Goal: Use online tool/utility: Utilize a website feature to perform a specific function

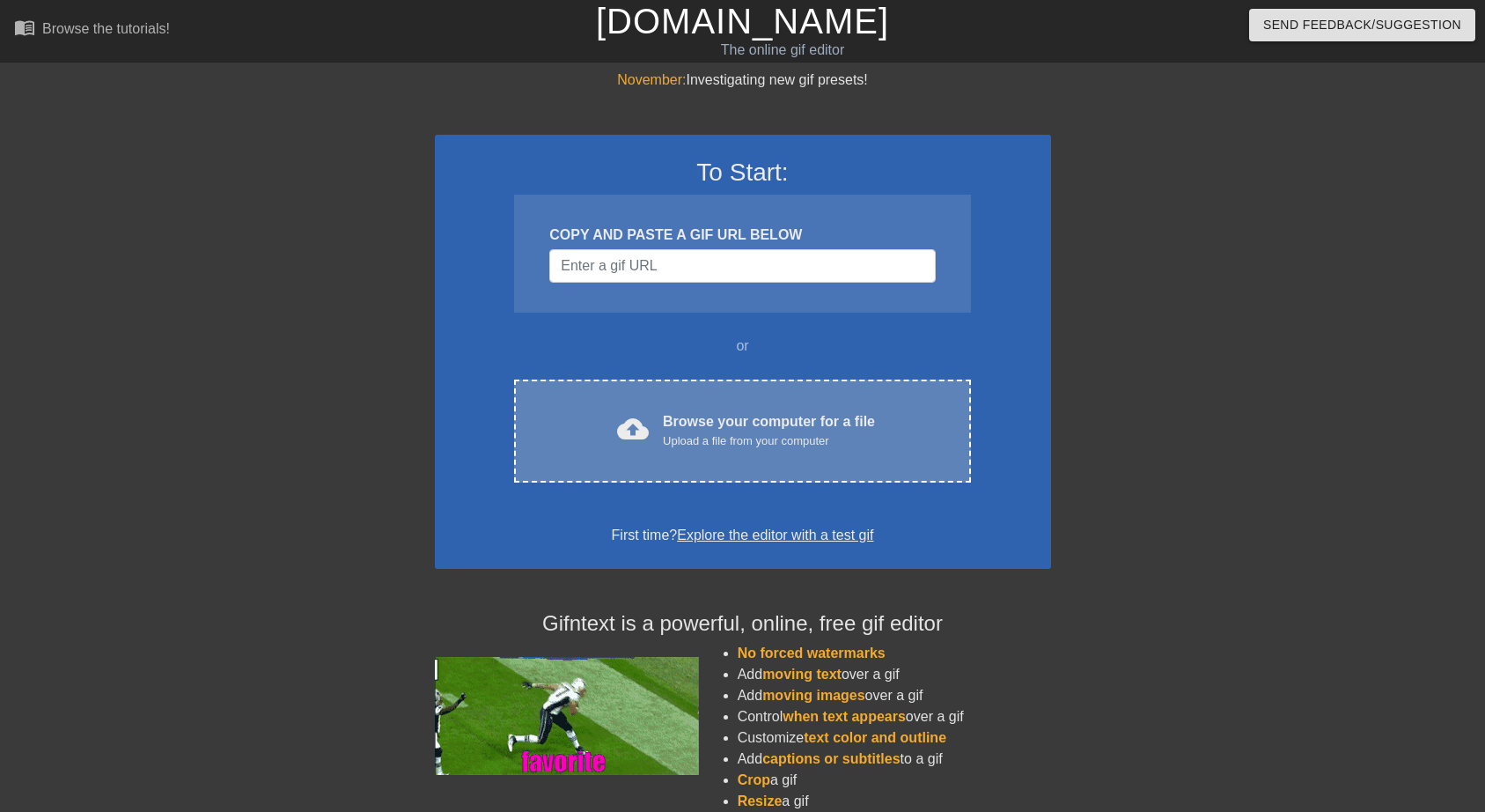
click at [727, 447] on div "Upload a file from your computer" at bounding box center [769, 441] width 212 height 18
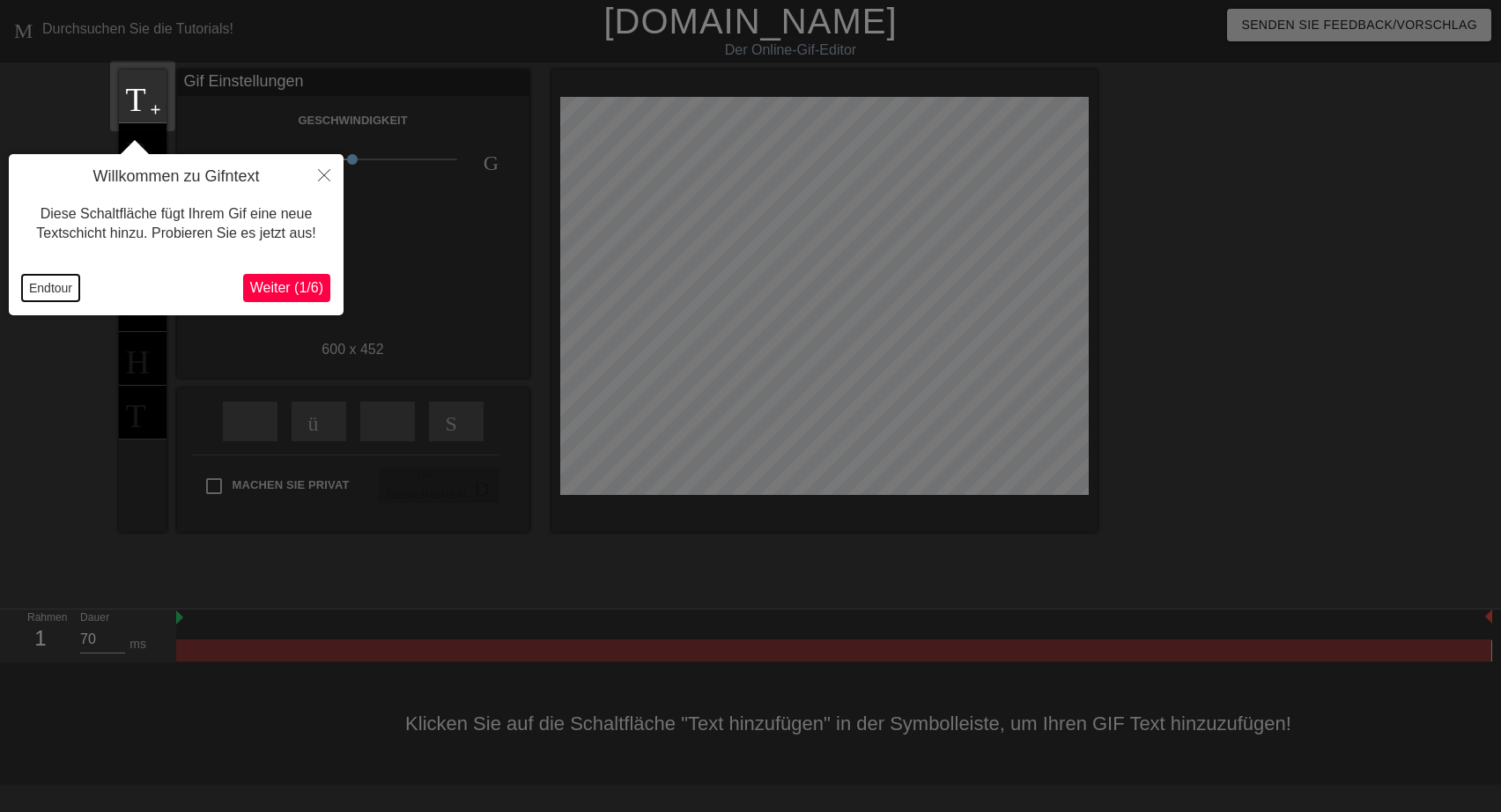
click at [41, 294] on button "Endtour" at bounding box center [50, 287] width 57 height 26
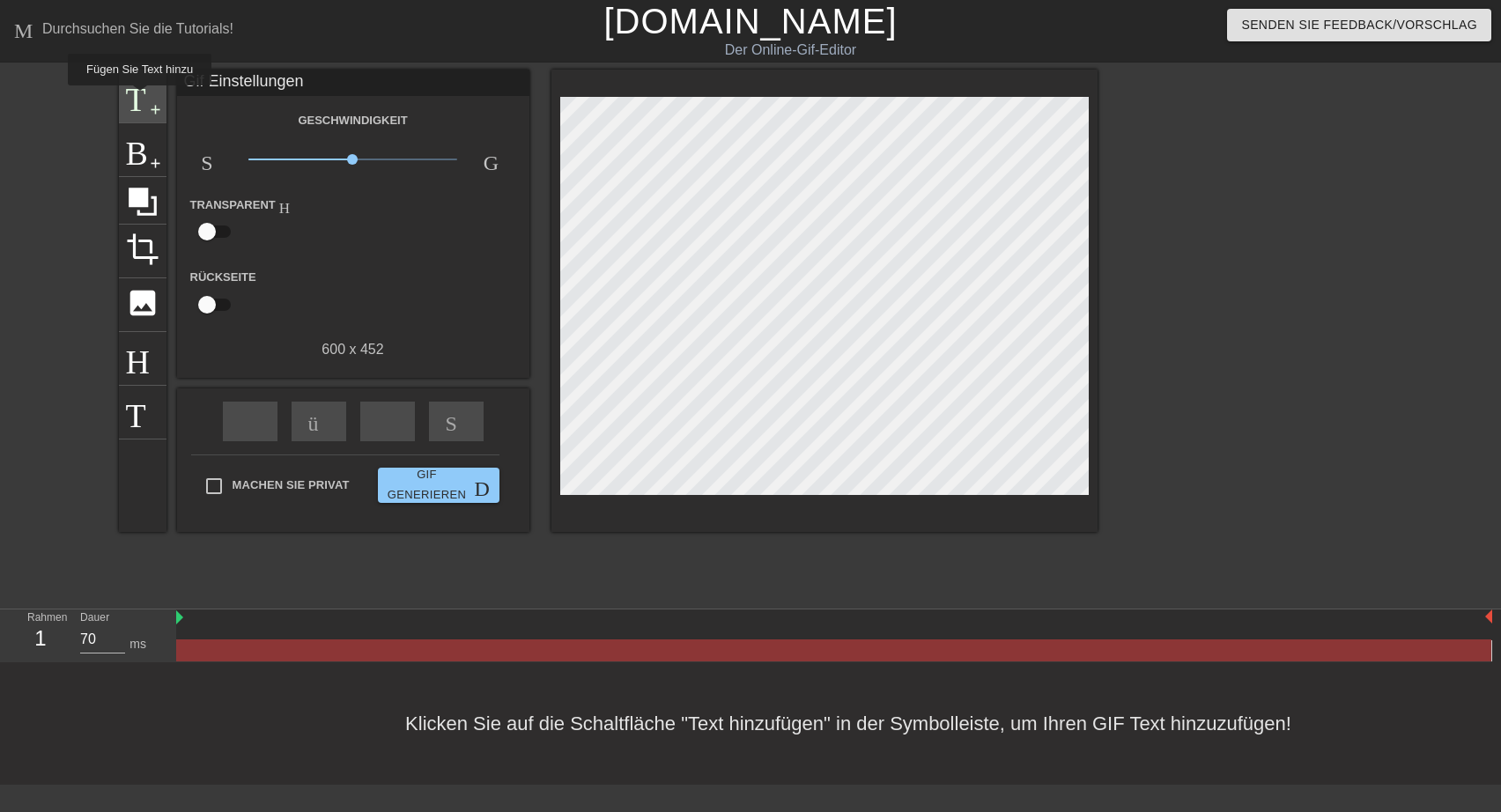
click at [137, 97] on span "Titel" at bounding box center [143, 94] width 33 height 33
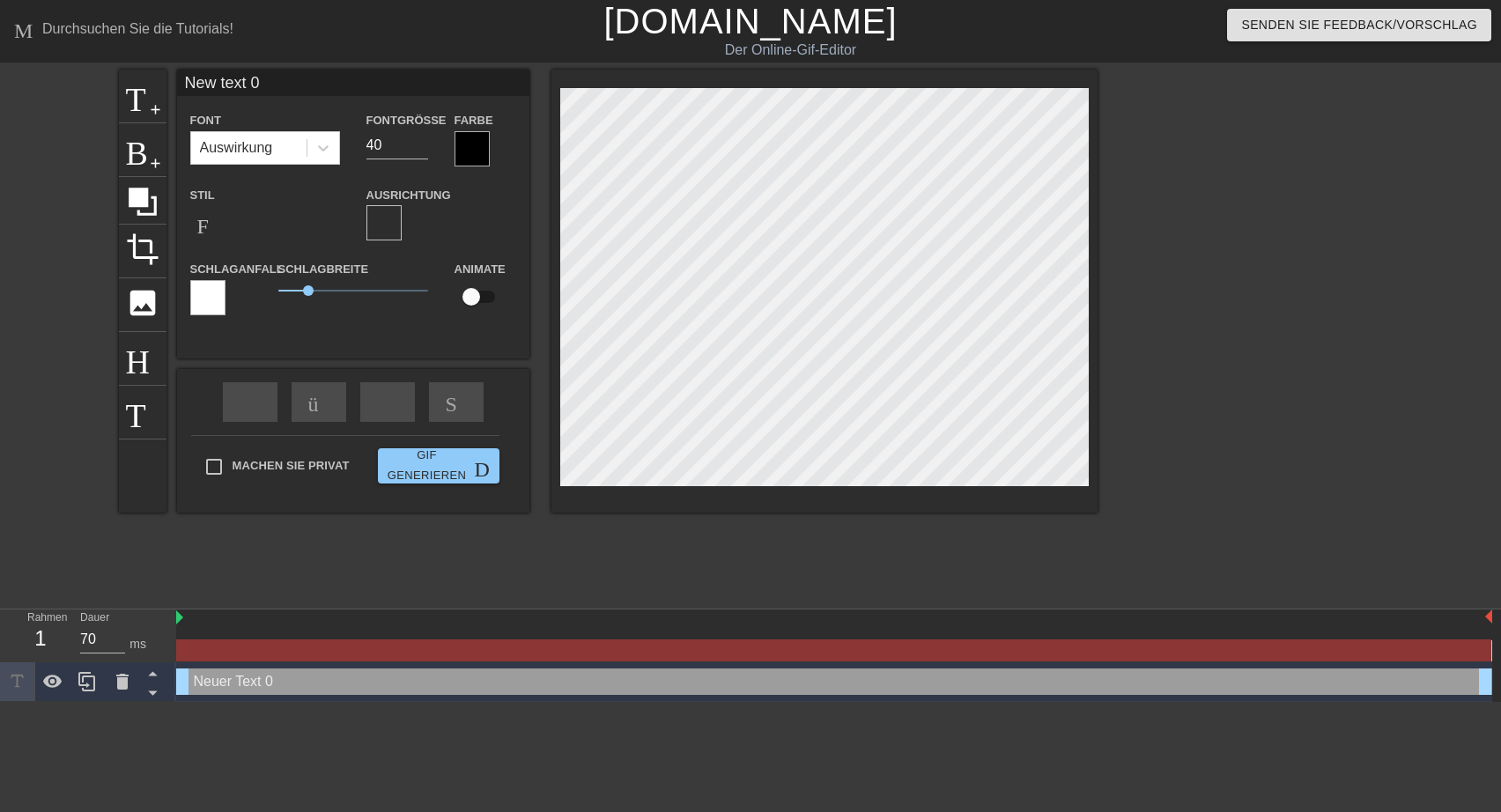
drag, startPoint x: 186, startPoint y: 77, endPoint x: 290, endPoint y: 85, distance: 104.3
click at [290, 85] on input "New text 0" at bounding box center [353, 82] width 352 height 26
type input "mmmmmmmm"
click at [469, 152] on div at bounding box center [472, 148] width 35 height 35
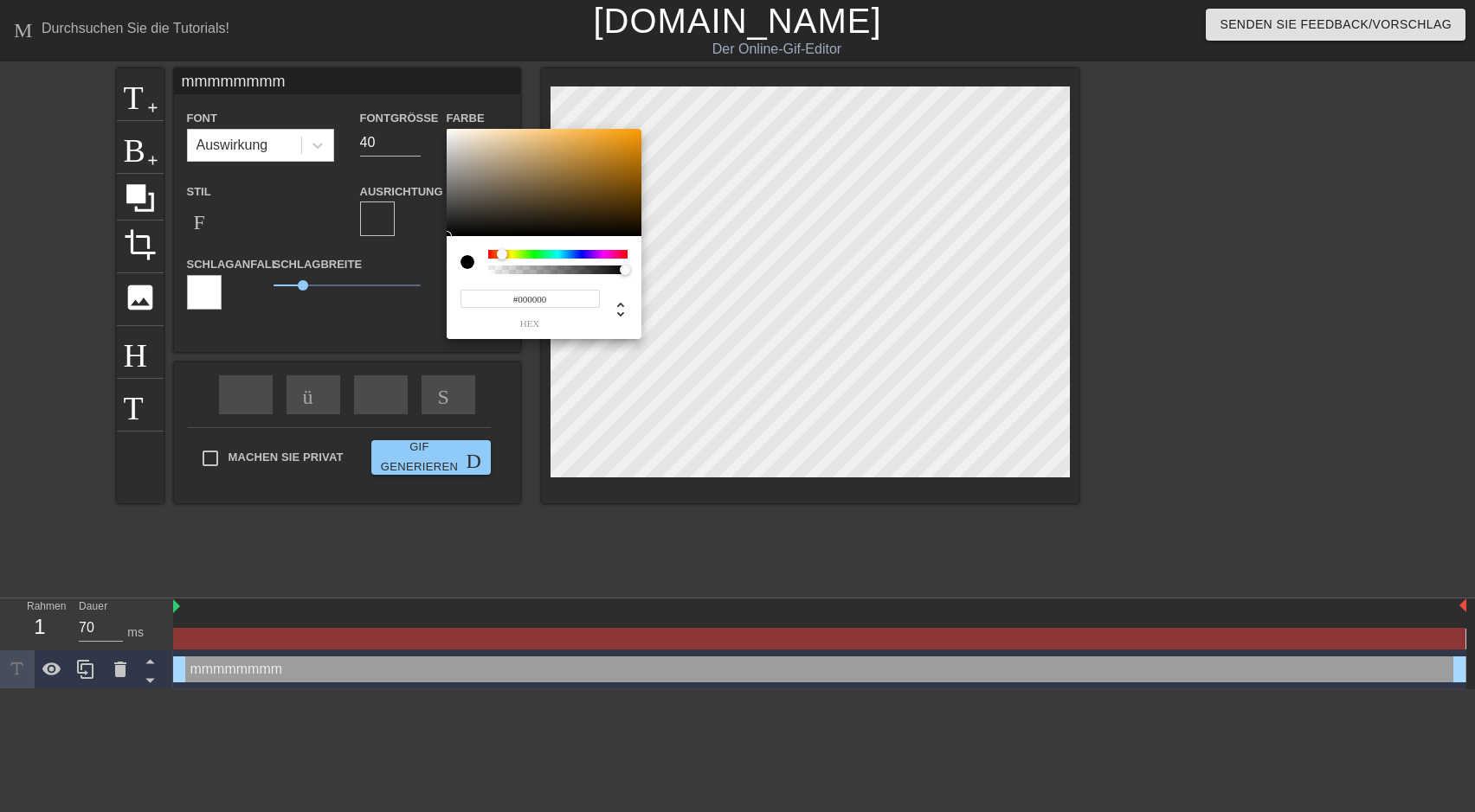
click at [502, 254] on div at bounding box center [557, 254] width 139 height 9
click at [630, 143] on div at bounding box center [545, 182] width 195 height 107
type input "222"
type input "0.98"
click at [622, 269] on div at bounding box center [622, 270] width 11 height 11
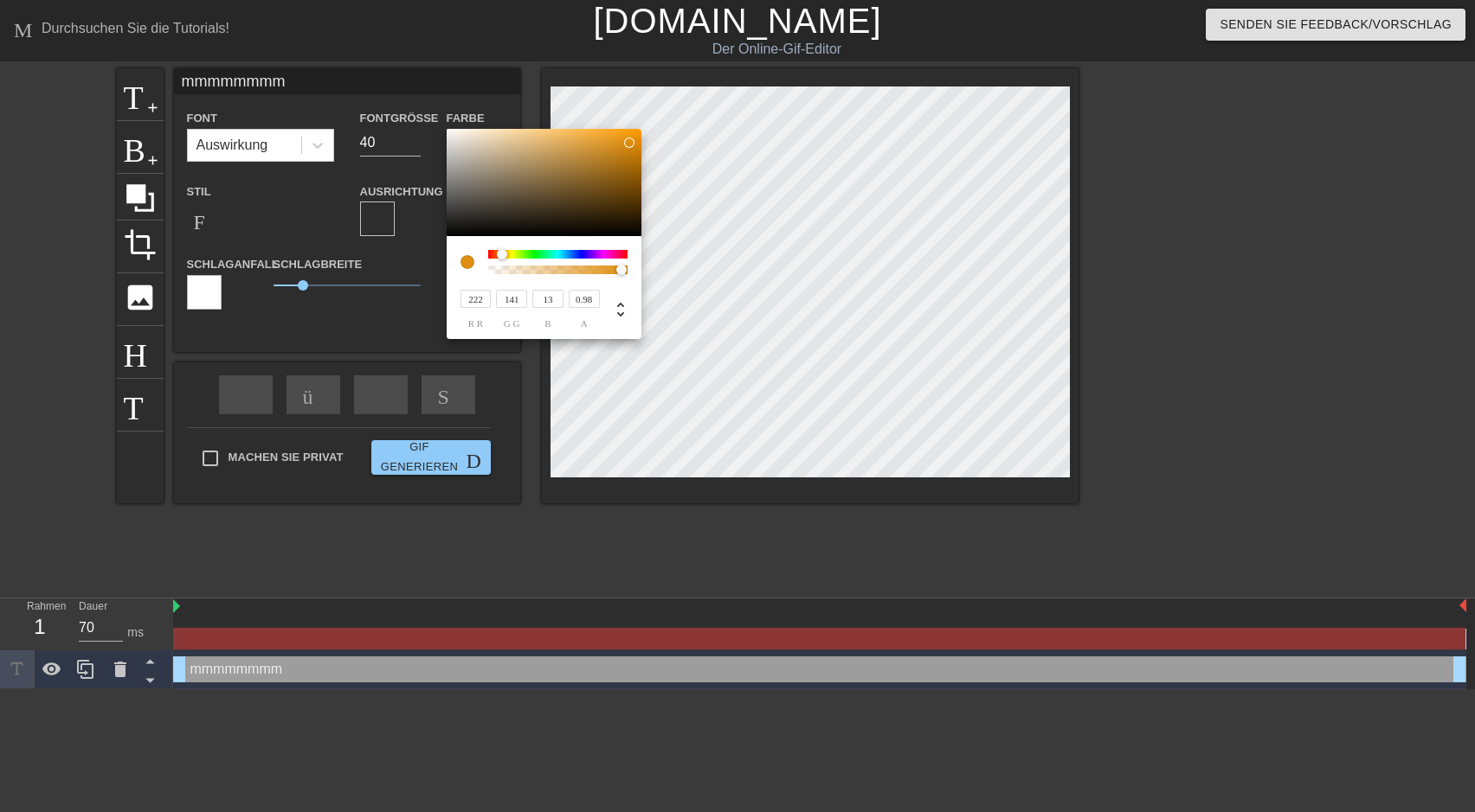
type input "226"
type input "144"
type input "16"
type input "224"
type input "142"
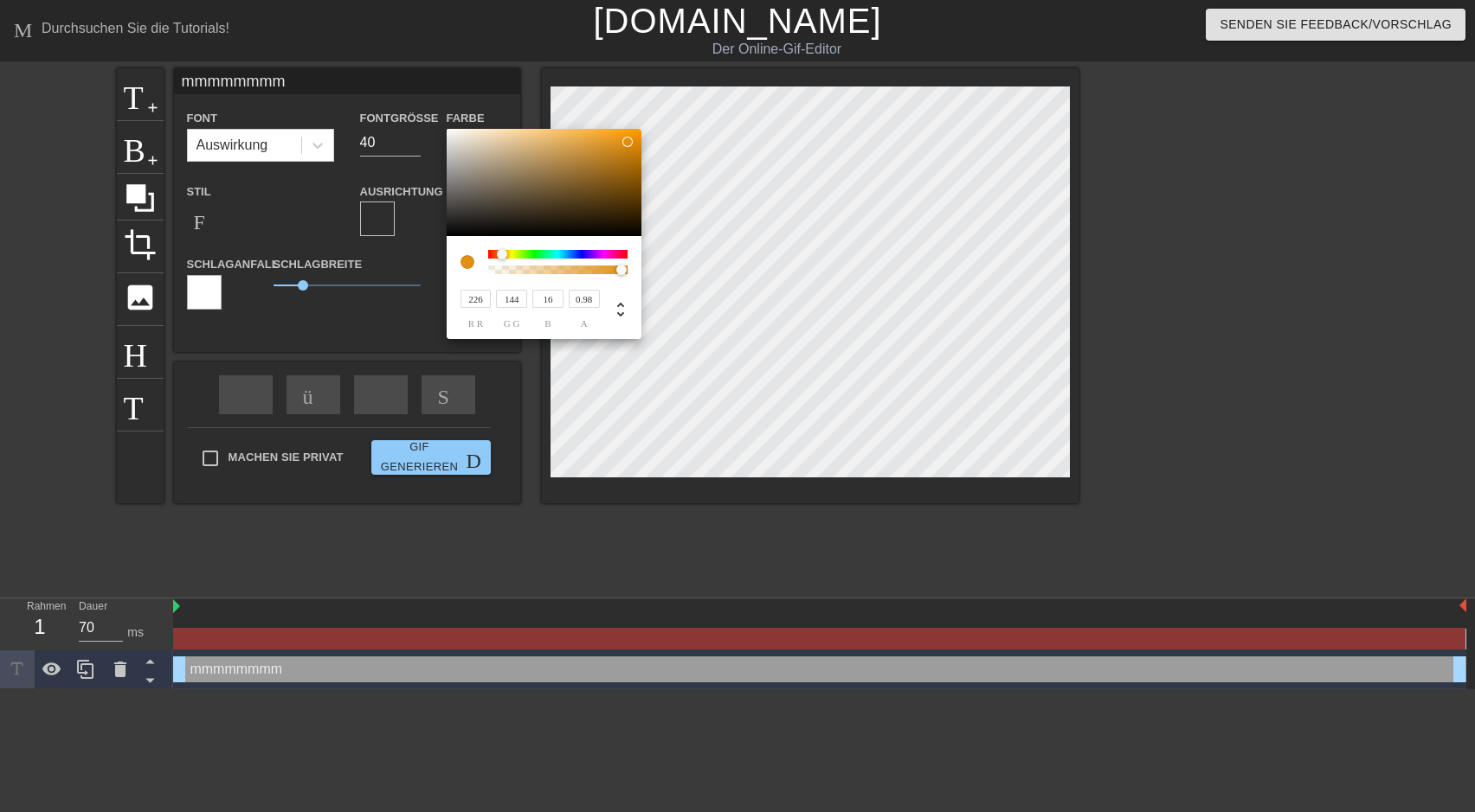
type input "15"
type input "219"
type input "139"
type input "215"
type input "137"
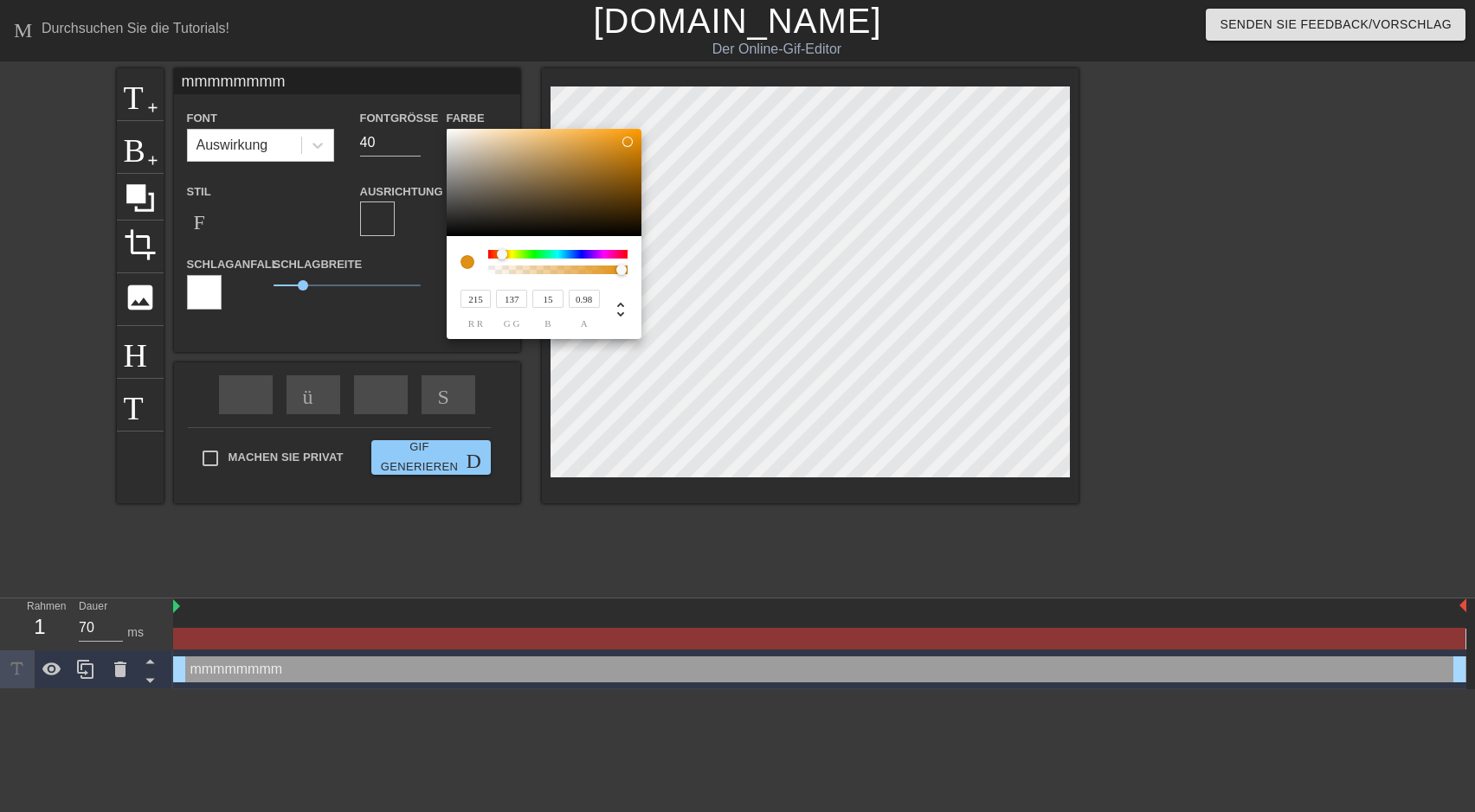
type input "209"
type input "133"
type input "14"
type input "203"
type input "129"
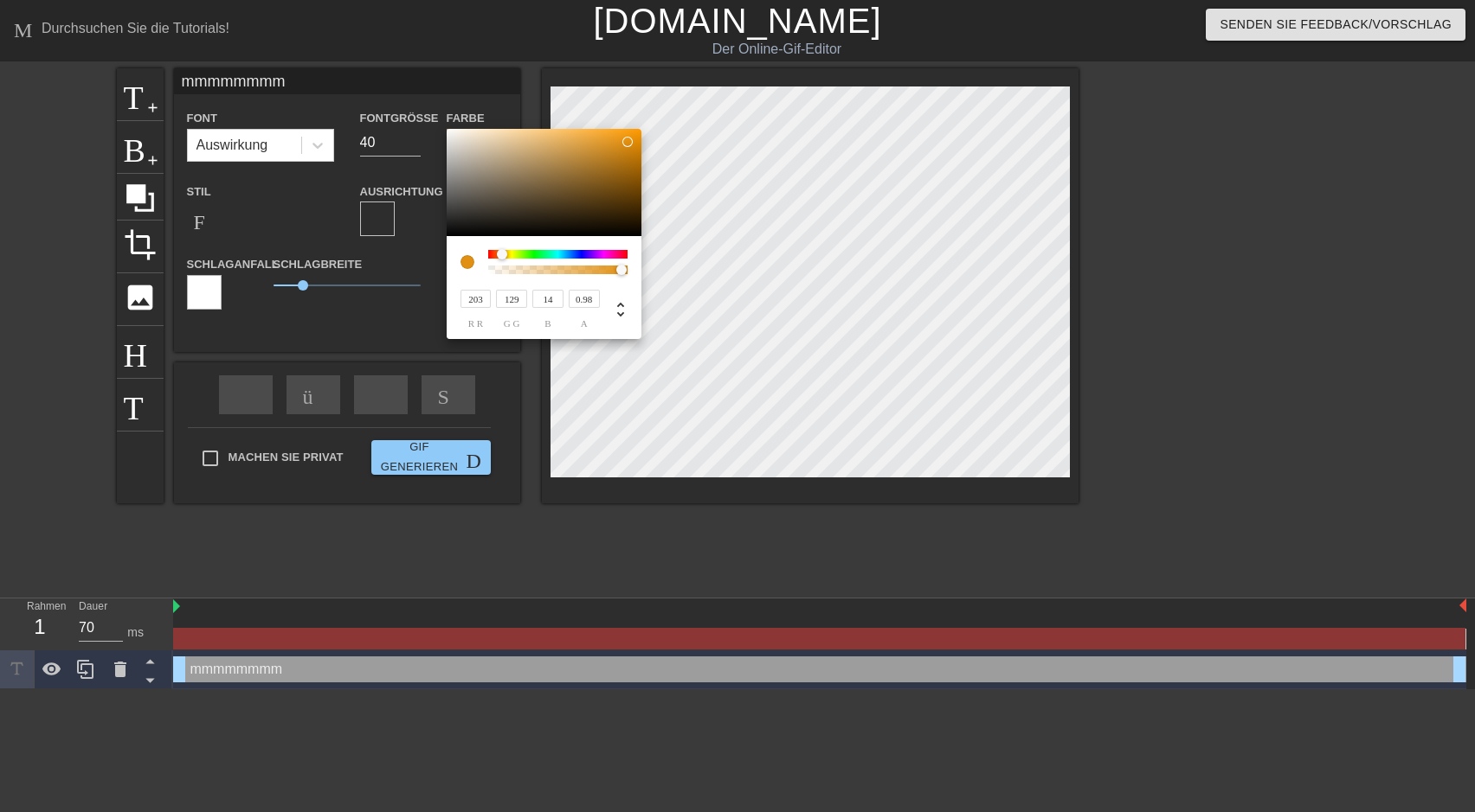
type input "201"
type input "128"
type input "197"
type input "125"
type input "186"
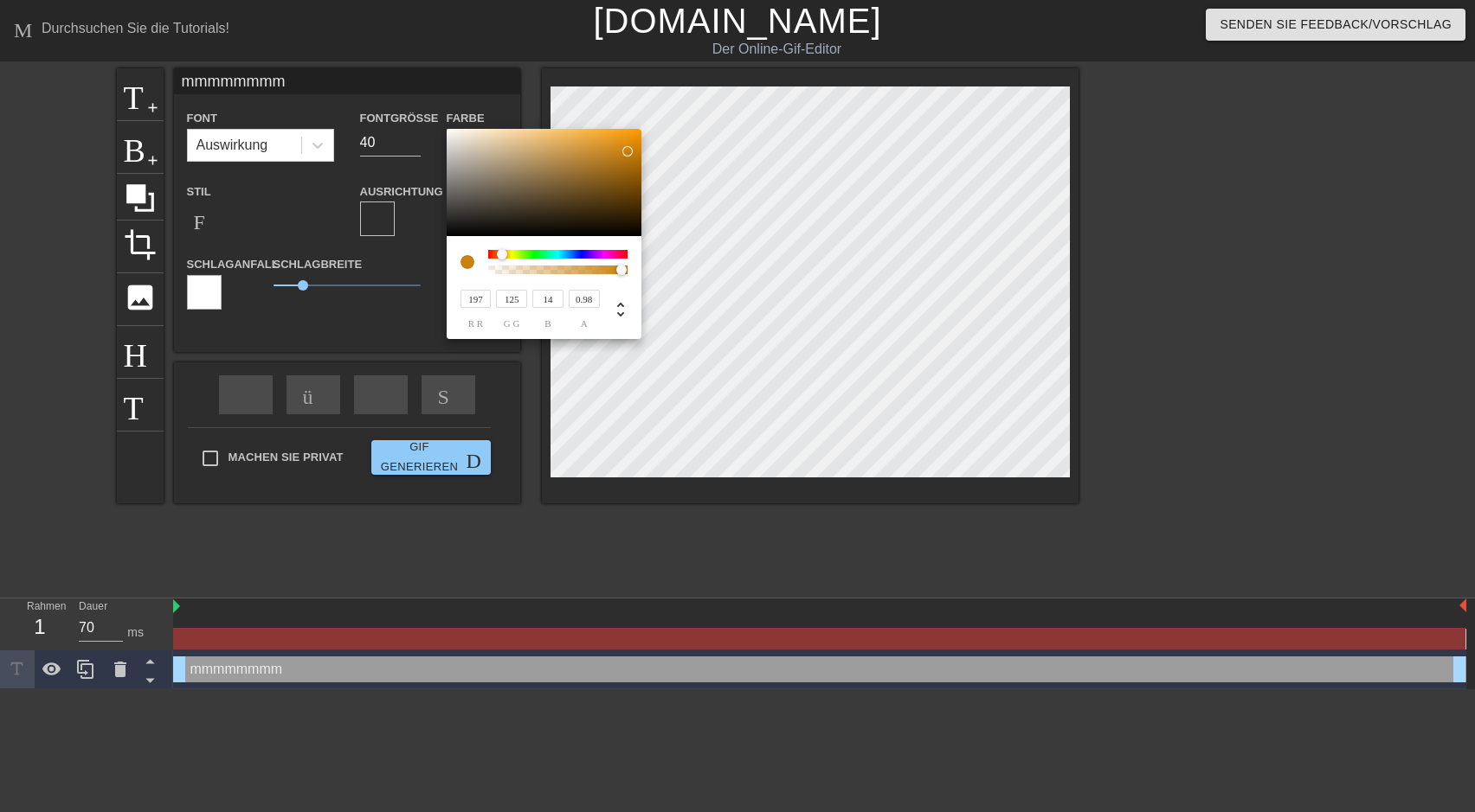
type input "118"
type input "13"
type input "174"
type input "111"
type input "162"
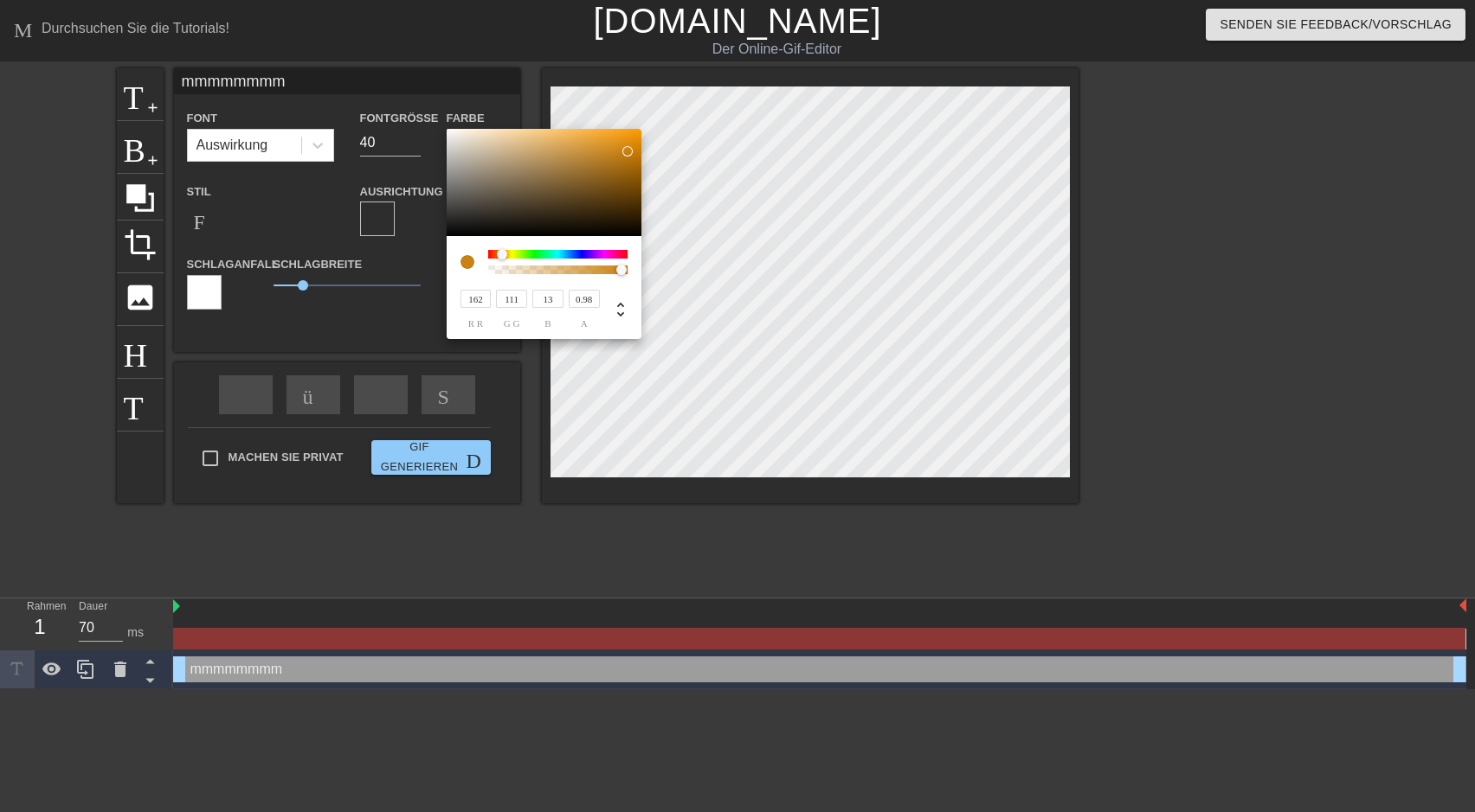
type input "103"
type input "160"
type input "101"
type input "12"
type input "158"
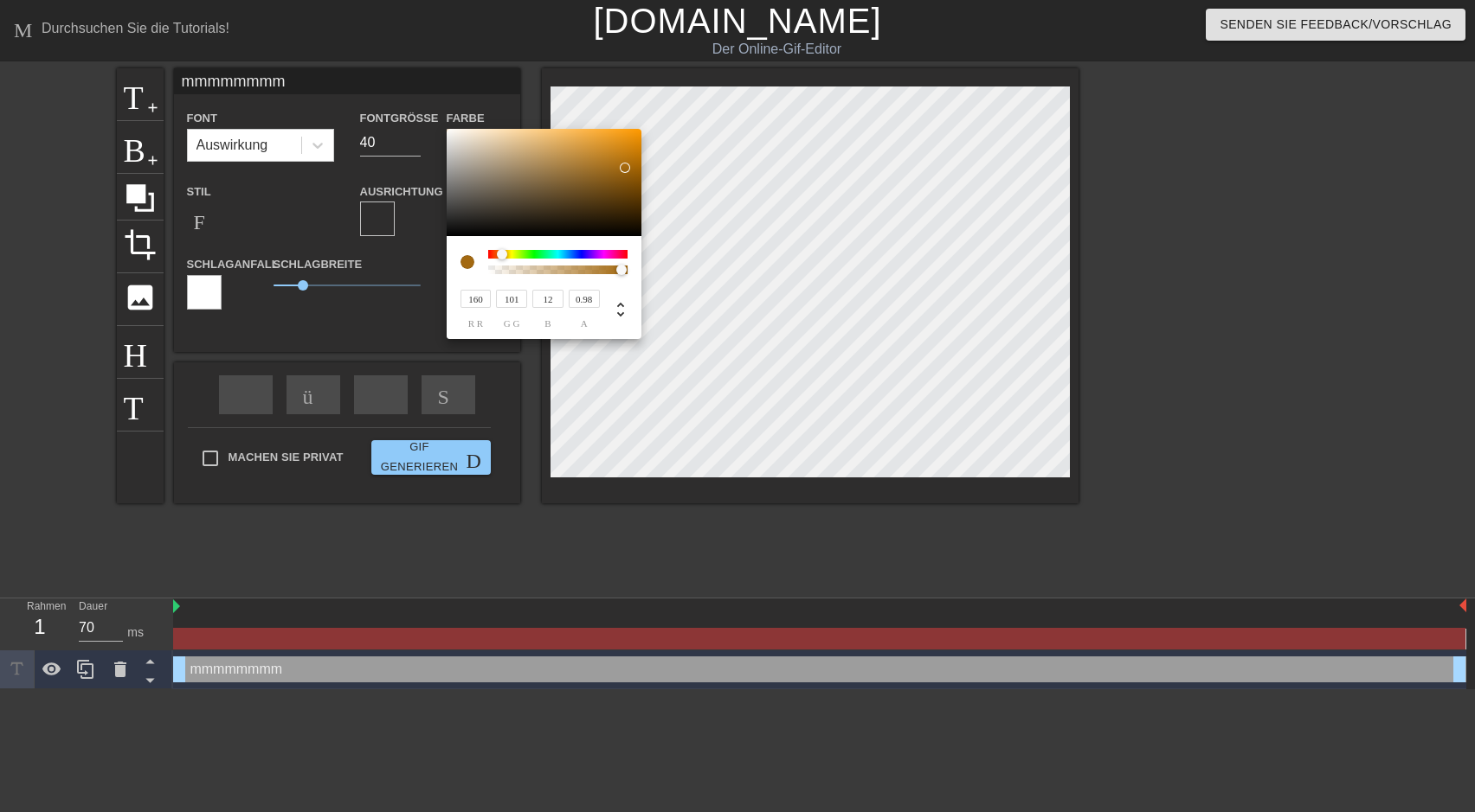
type input "100"
type input "156"
type input "99"
type input "149"
type input "95"
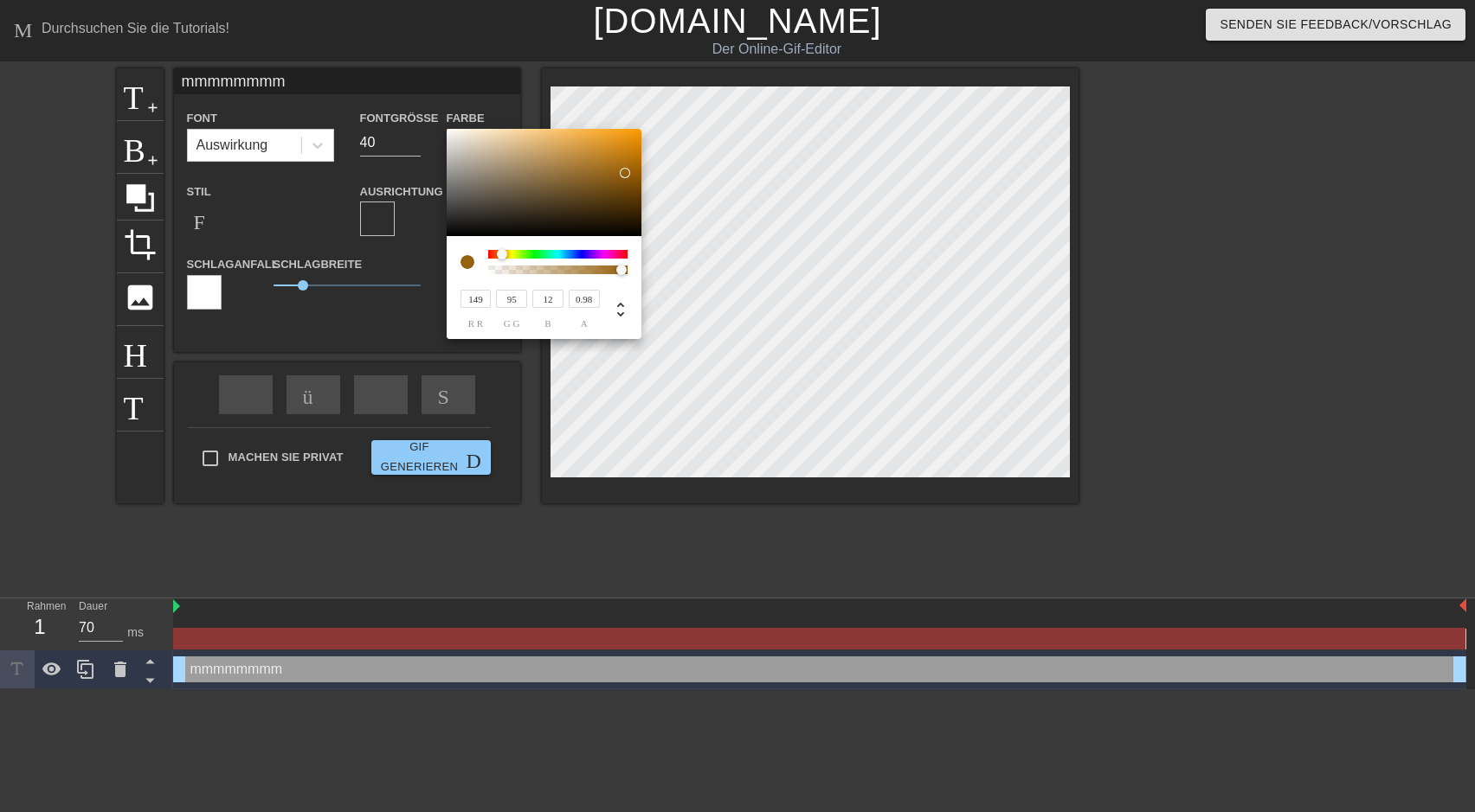
type input "143"
type input "91"
type input "11"
drag, startPoint x: 628, startPoint y: 141, endPoint x: 626, endPoint y: 176, distance: 35.1
click at [626, 176] on div at bounding box center [626, 176] width 11 height 11
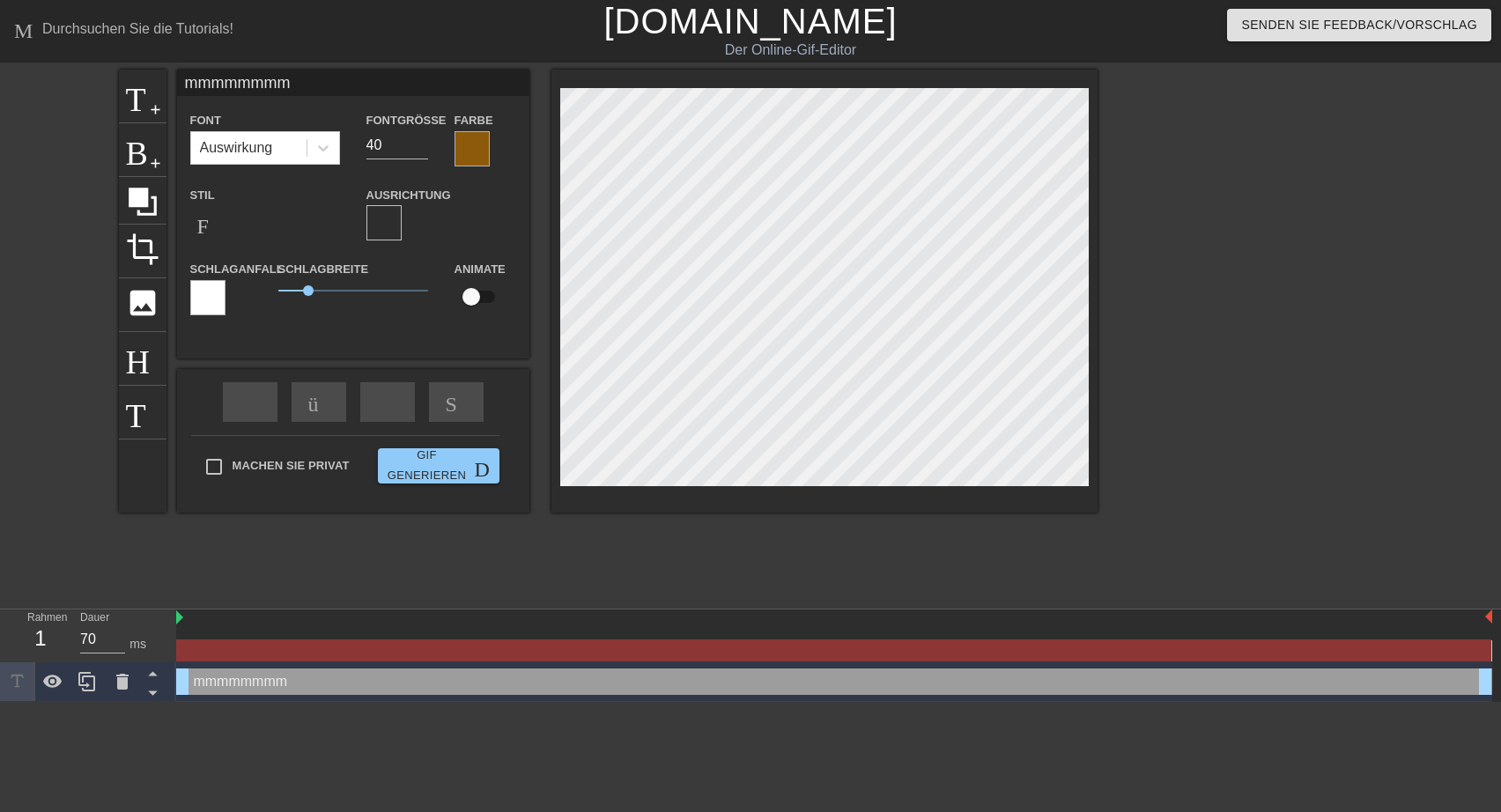
click at [212, 298] on div at bounding box center [208, 297] width 35 height 35
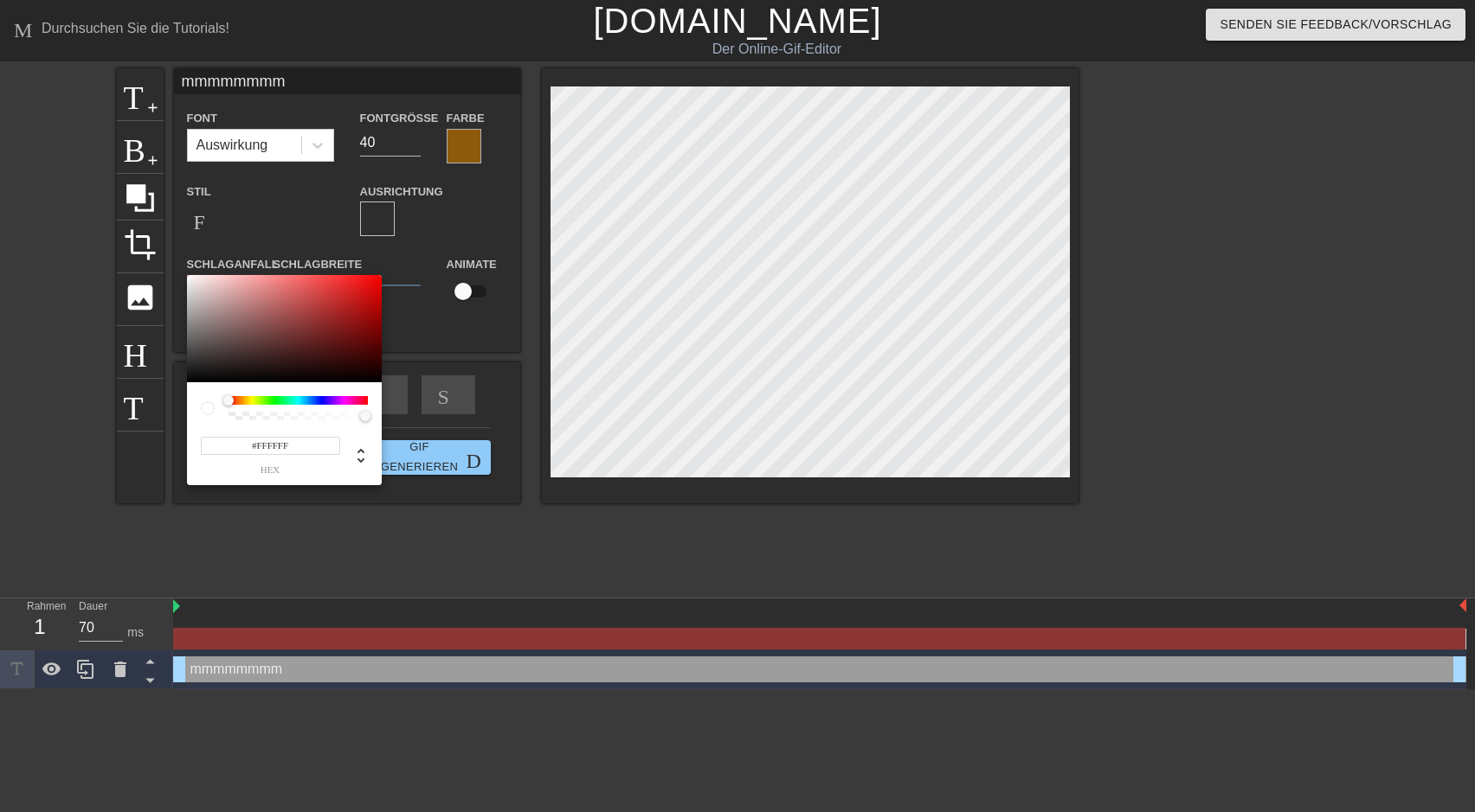
click at [246, 402] on div at bounding box center [298, 401] width 139 height 9
click at [248, 401] on div at bounding box center [298, 401] width 139 height 9
drag, startPoint x: 224, startPoint y: 400, endPoint x: 250, endPoint y: 400, distance: 26.0
click at [250, 400] on div at bounding box center [284, 408] width 167 height 24
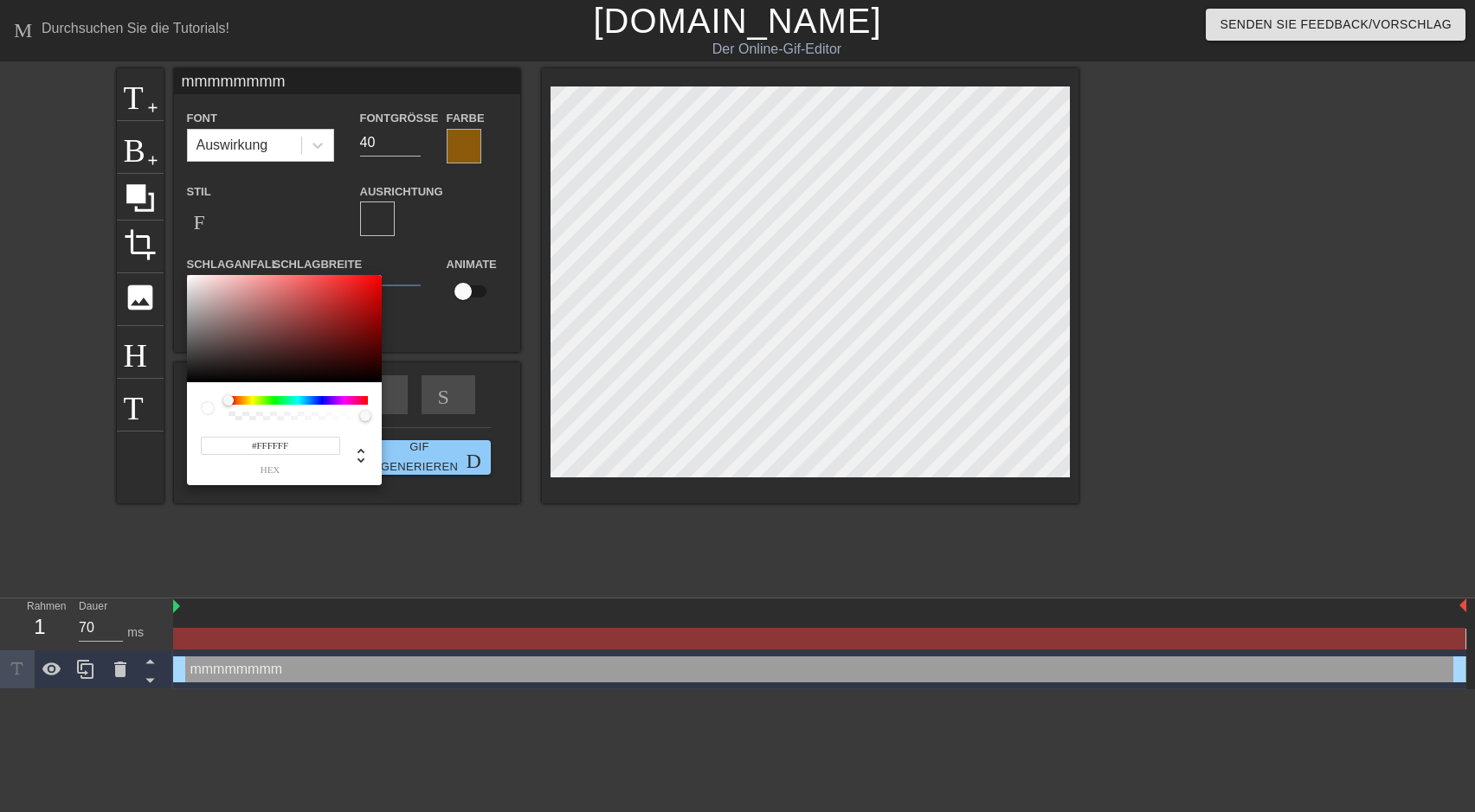
click at [250, 400] on div at bounding box center [298, 401] width 139 height 9
click at [374, 277] on div at bounding box center [285, 328] width 195 height 107
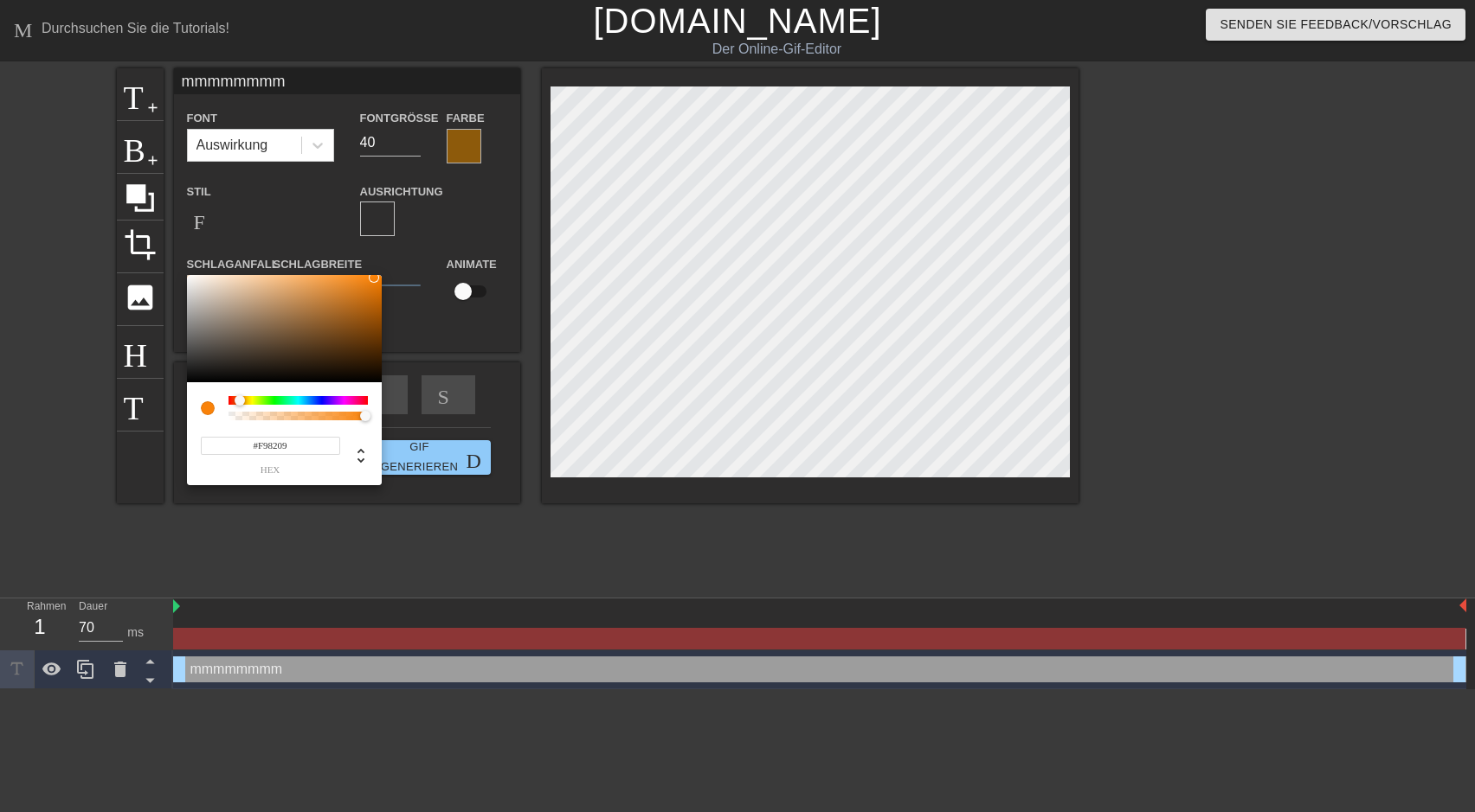
drag, startPoint x: 224, startPoint y: 402, endPoint x: 239, endPoint y: 402, distance: 15.0
click at [239, 402] on div at bounding box center [239, 401] width 11 height 11
drag, startPoint x: 375, startPoint y: 278, endPoint x: 373, endPoint y: 287, distance: 9.2
click at [373, 287] on div at bounding box center [373, 287] width 11 height 11
drag, startPoint x: 373, startPoint y: 287, endPoint x: 365, endPoint y: 307, distance: 21.5
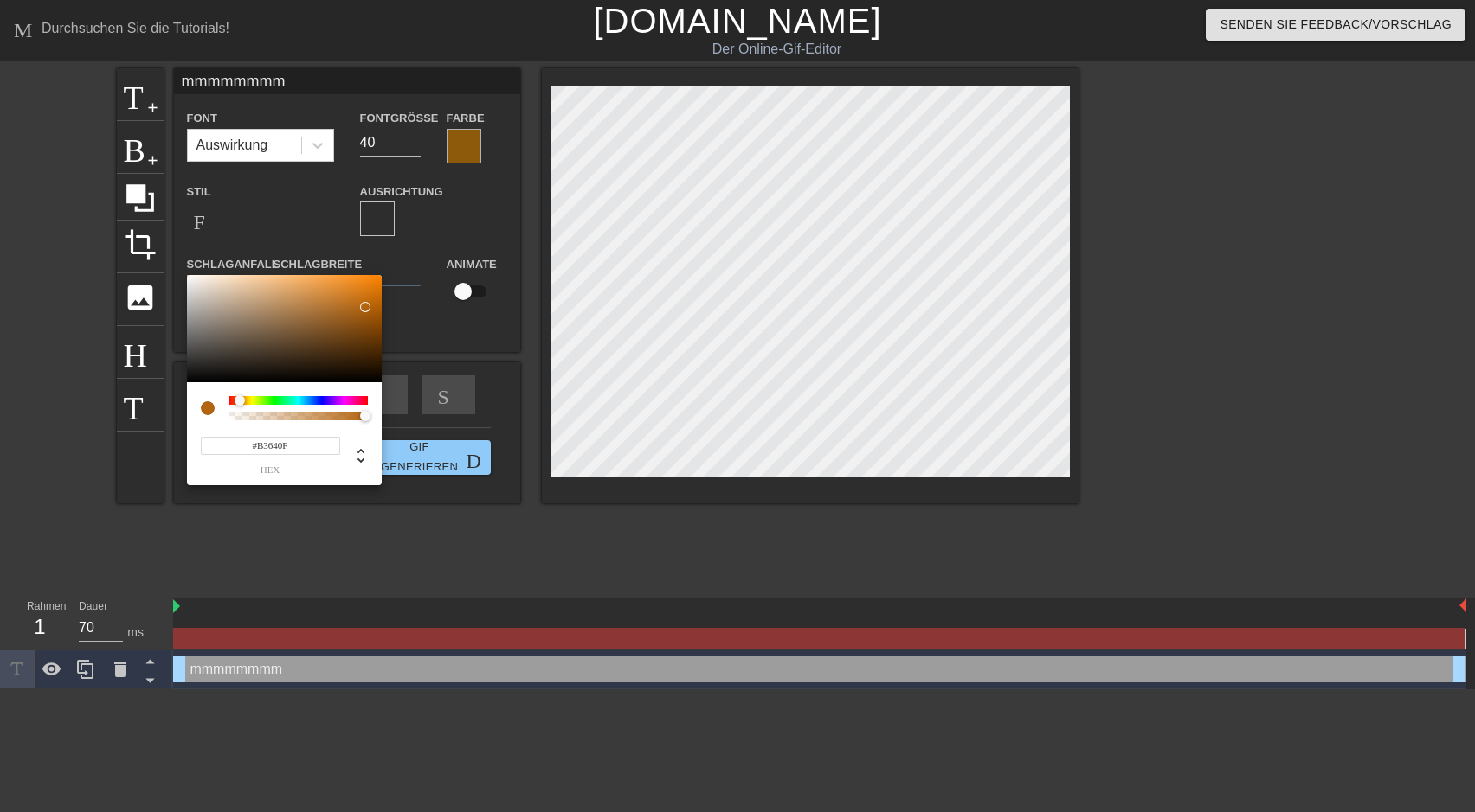
click at [365, 307] on div at bounding box center [365, 308] width 11 height 11
drag, startPoint x: 366, startPoint y: 305, endPoint x: 374, endPoint y: 286, distance: 20.6
click at [374, 286] on div at bounding box center [374, 286] width 11 height 11
type input "229"
type input "0.93"
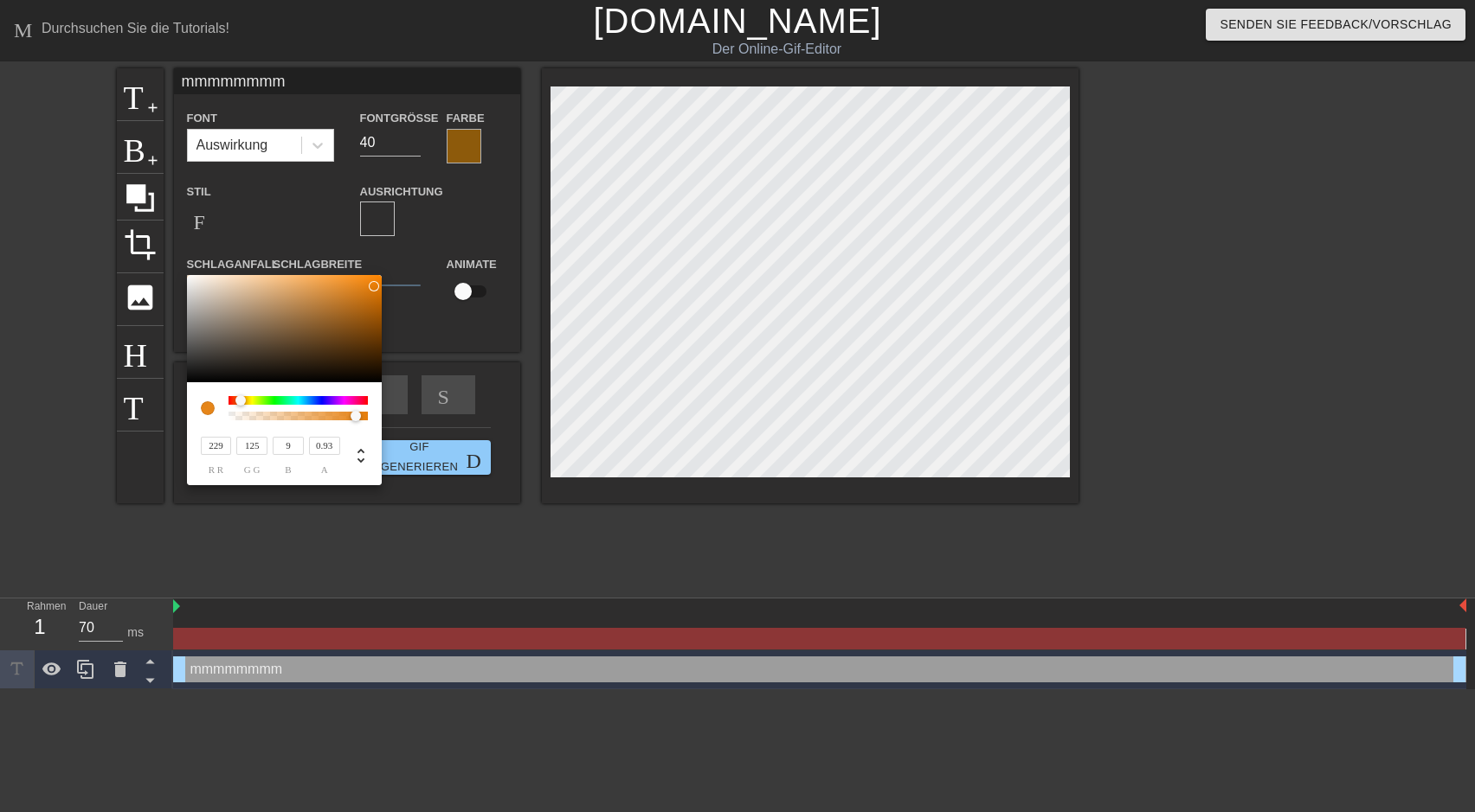
drag, startPoint x: 365, startPoint y: 416, endPoint x: 355, endPoint y: 416, distance: 10.0
click at [355, 416] on div at bounding box center [356, 417] width 11 height 11
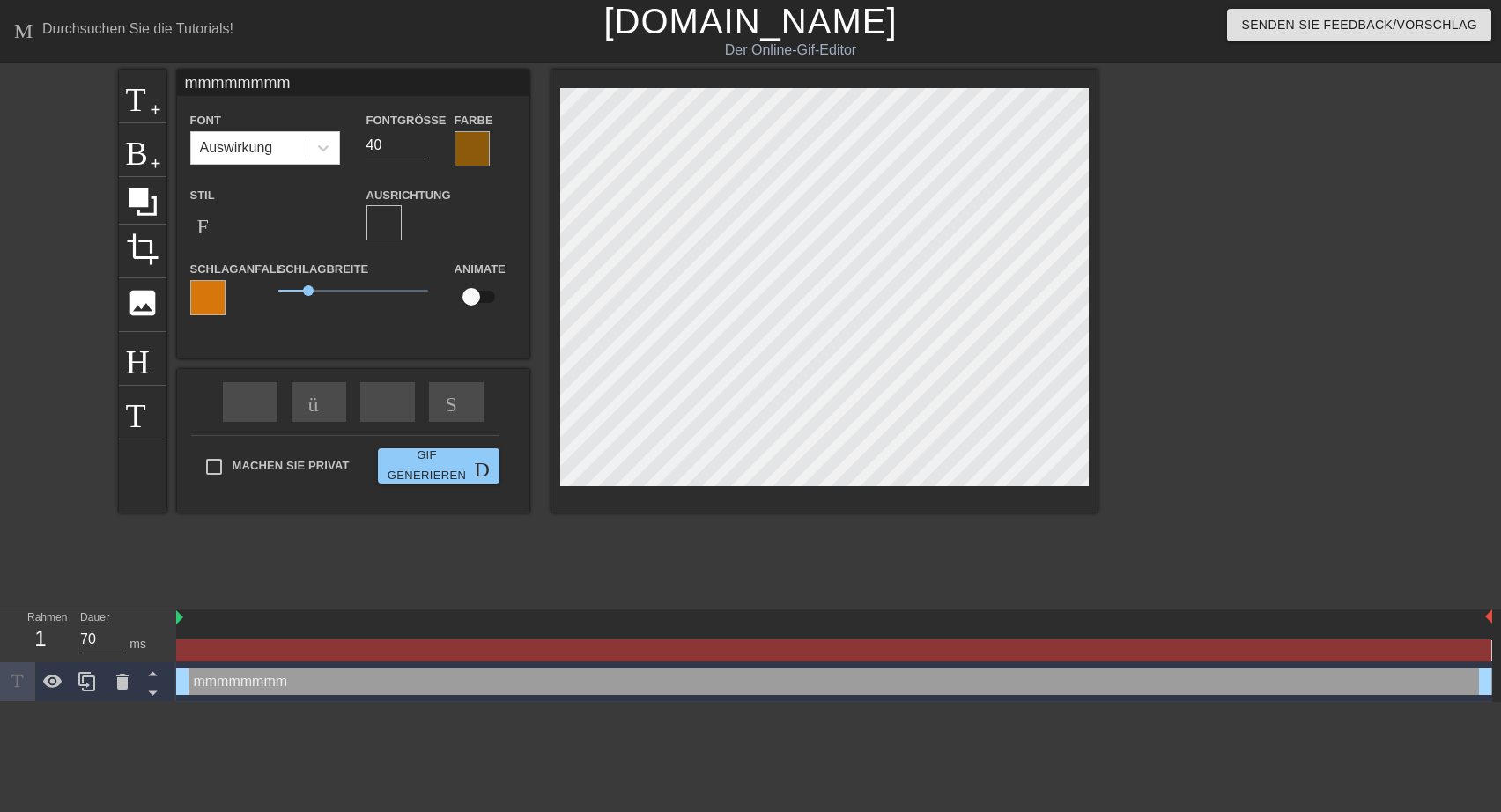
click at [212, 302] on div at bounding box center [208, 297] width 35 height 35
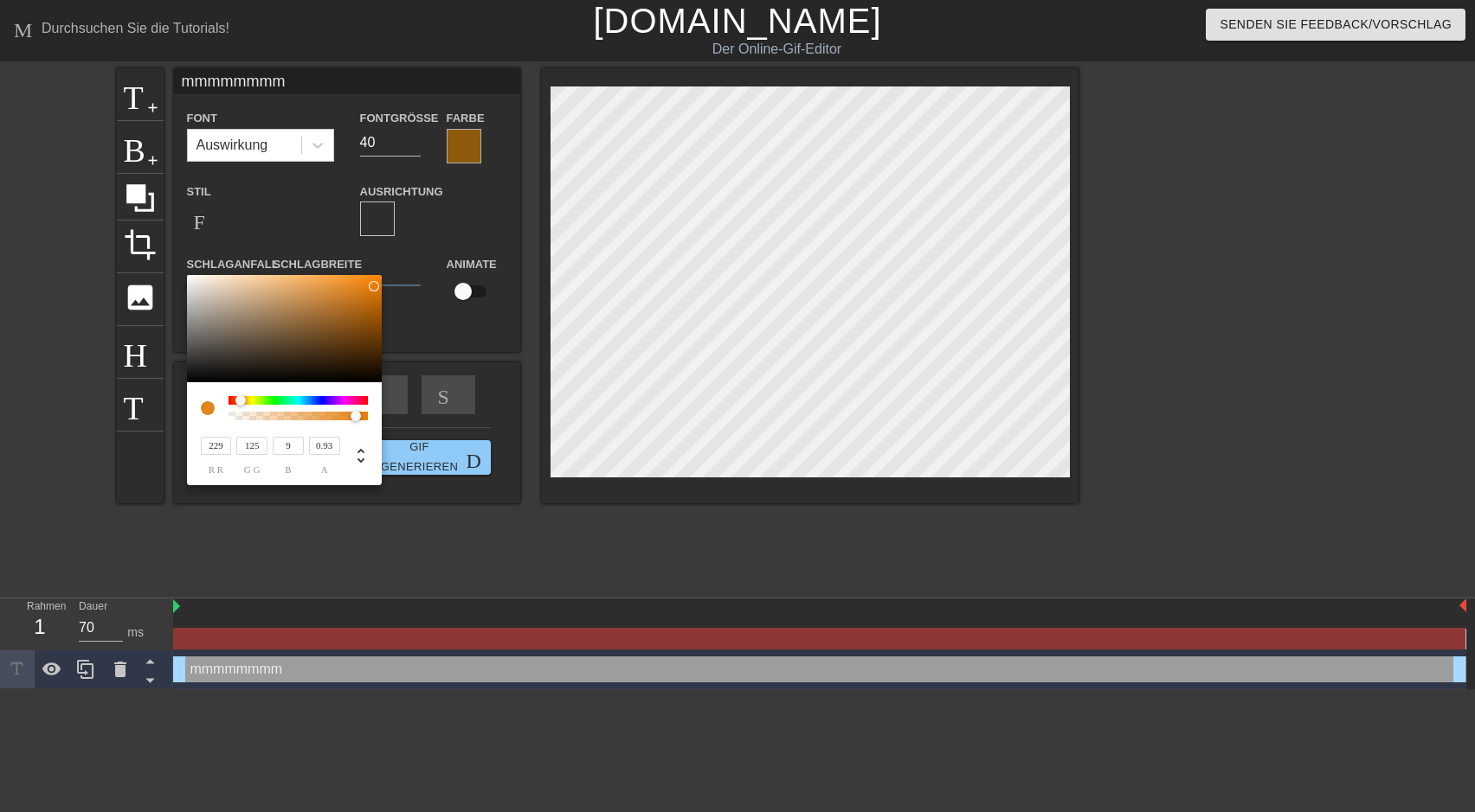
type input "235"
type input "131"
type input "14"
type input "233"
type input "130"
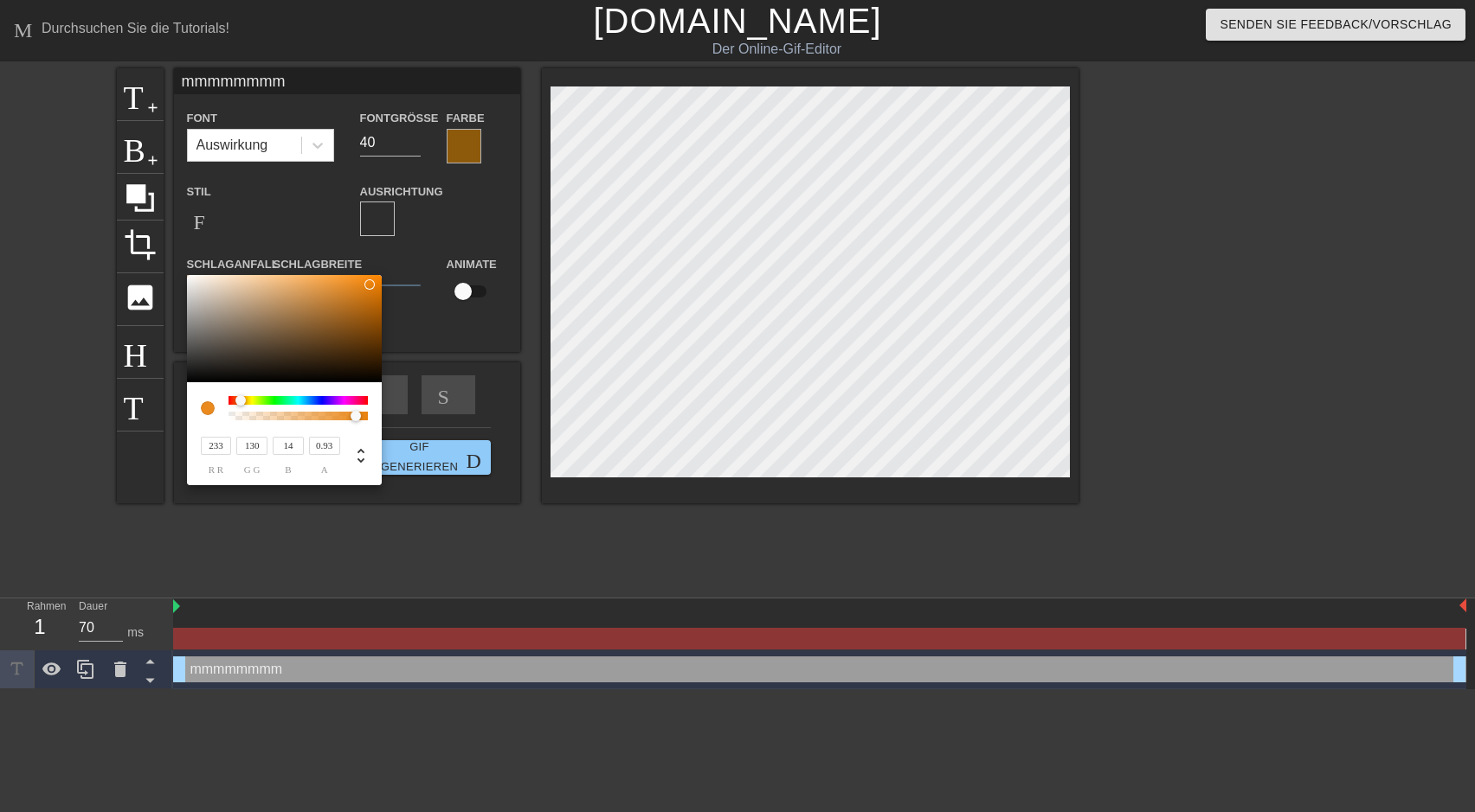
type input "231"
type input "129"
type input "227"
type input "127"
type input "225"
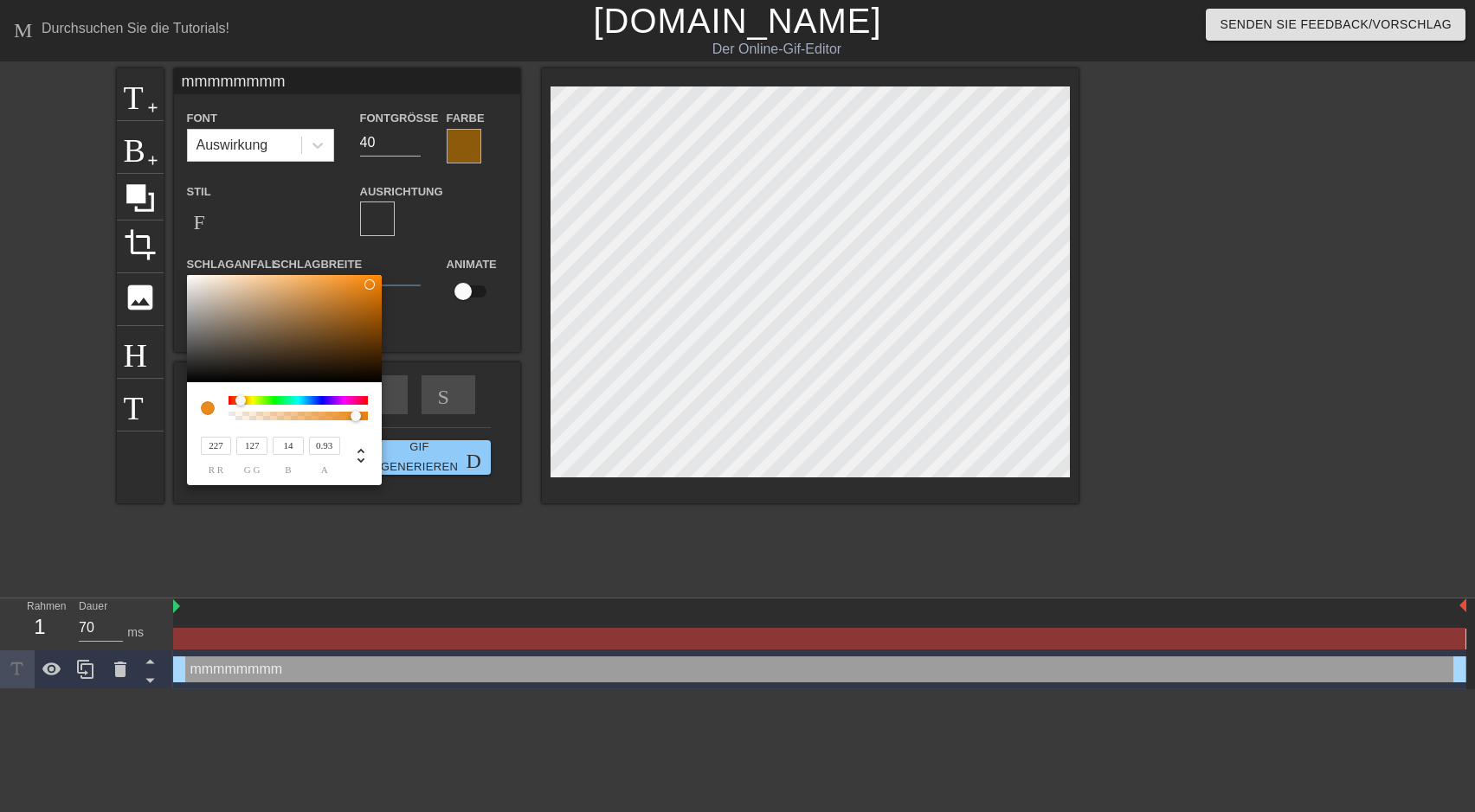
type input "125"
type input "13"
type input "216"
type input "120"
type input "212"
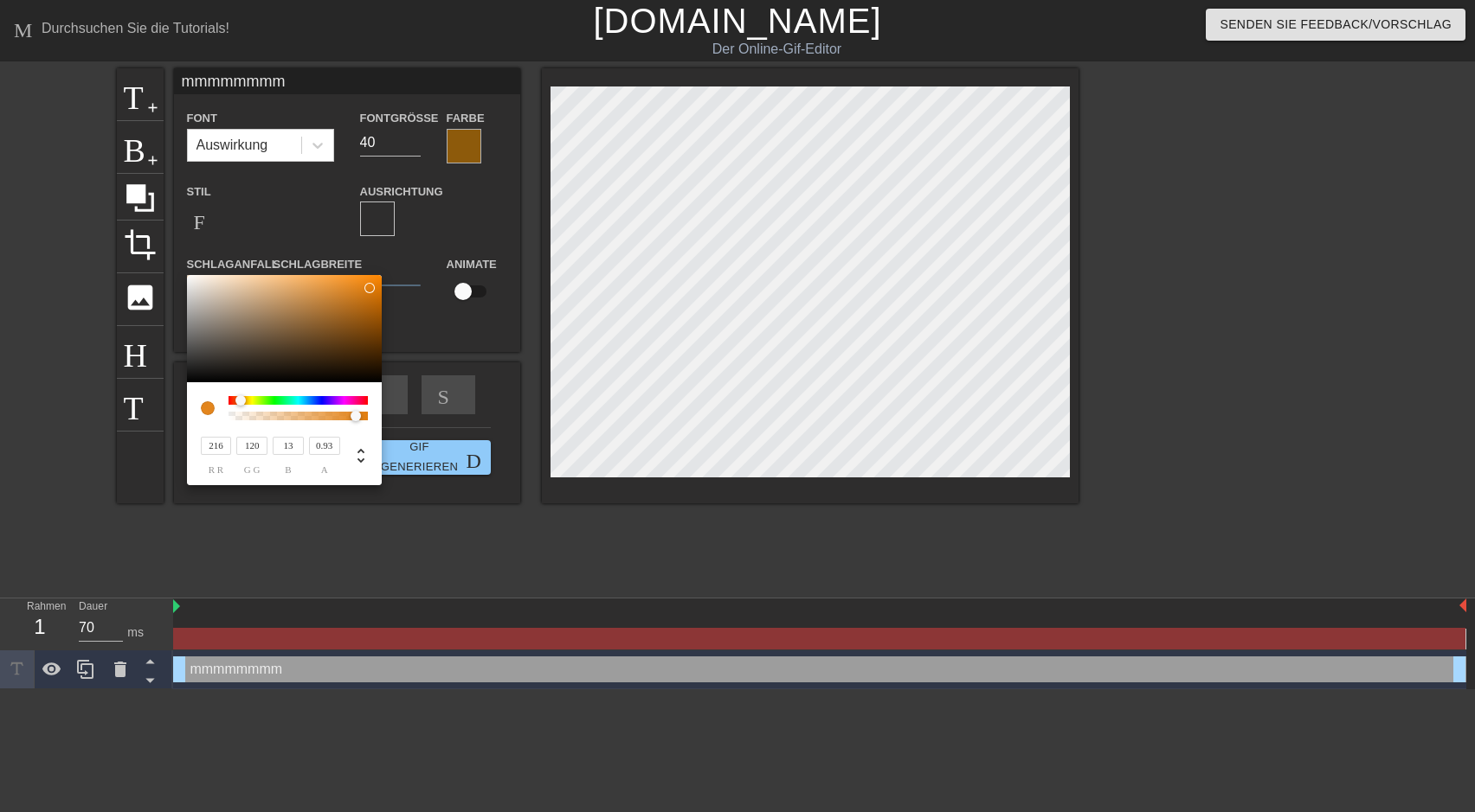
type input "118"
type input "210"
type input "117"
type input "208"
type input "115"
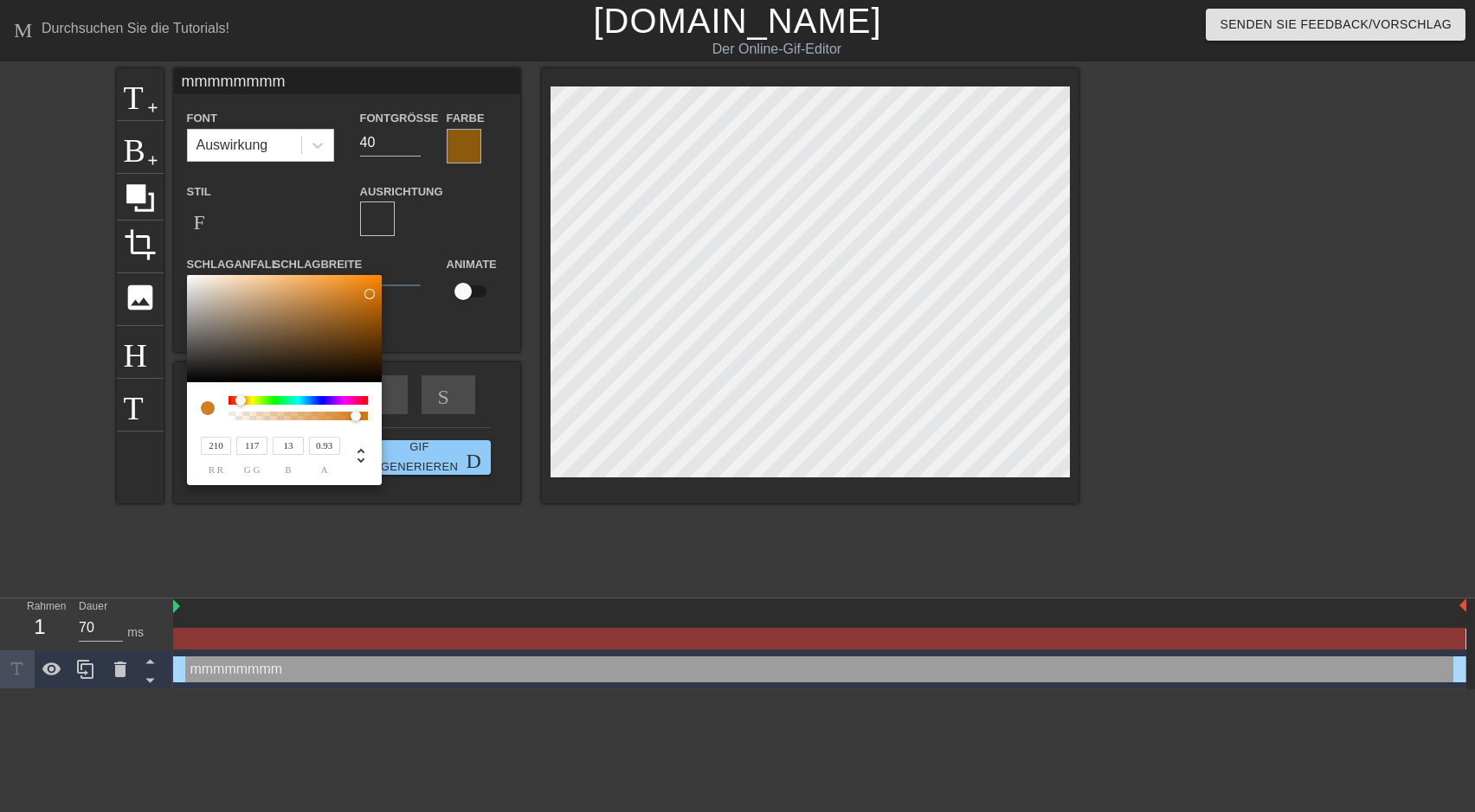
type input "11"
type input "206"
type input "114"
type input "198"
type input "109"
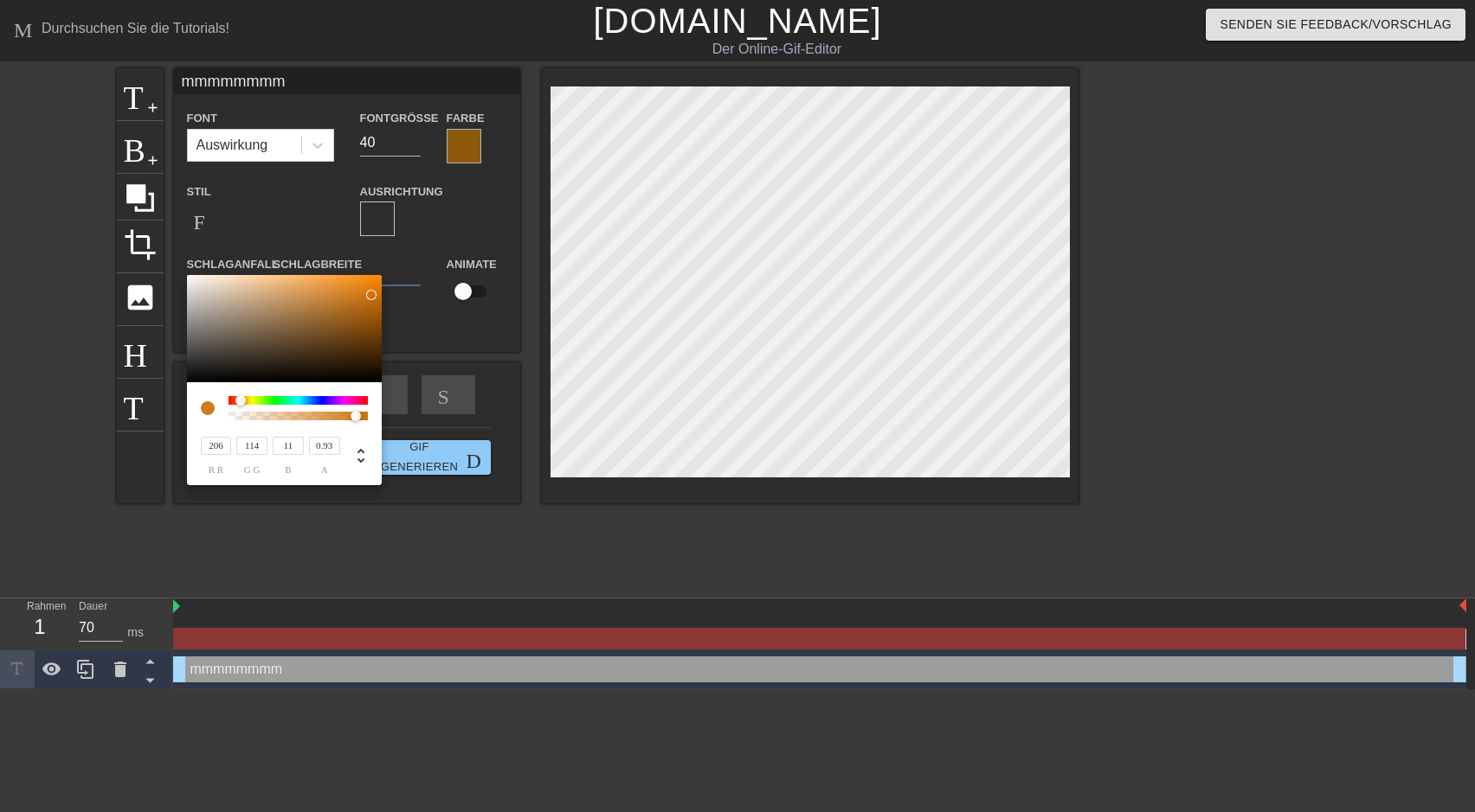
type input "9"
type input "192"
type input "105"
type input "8"
type input "188"
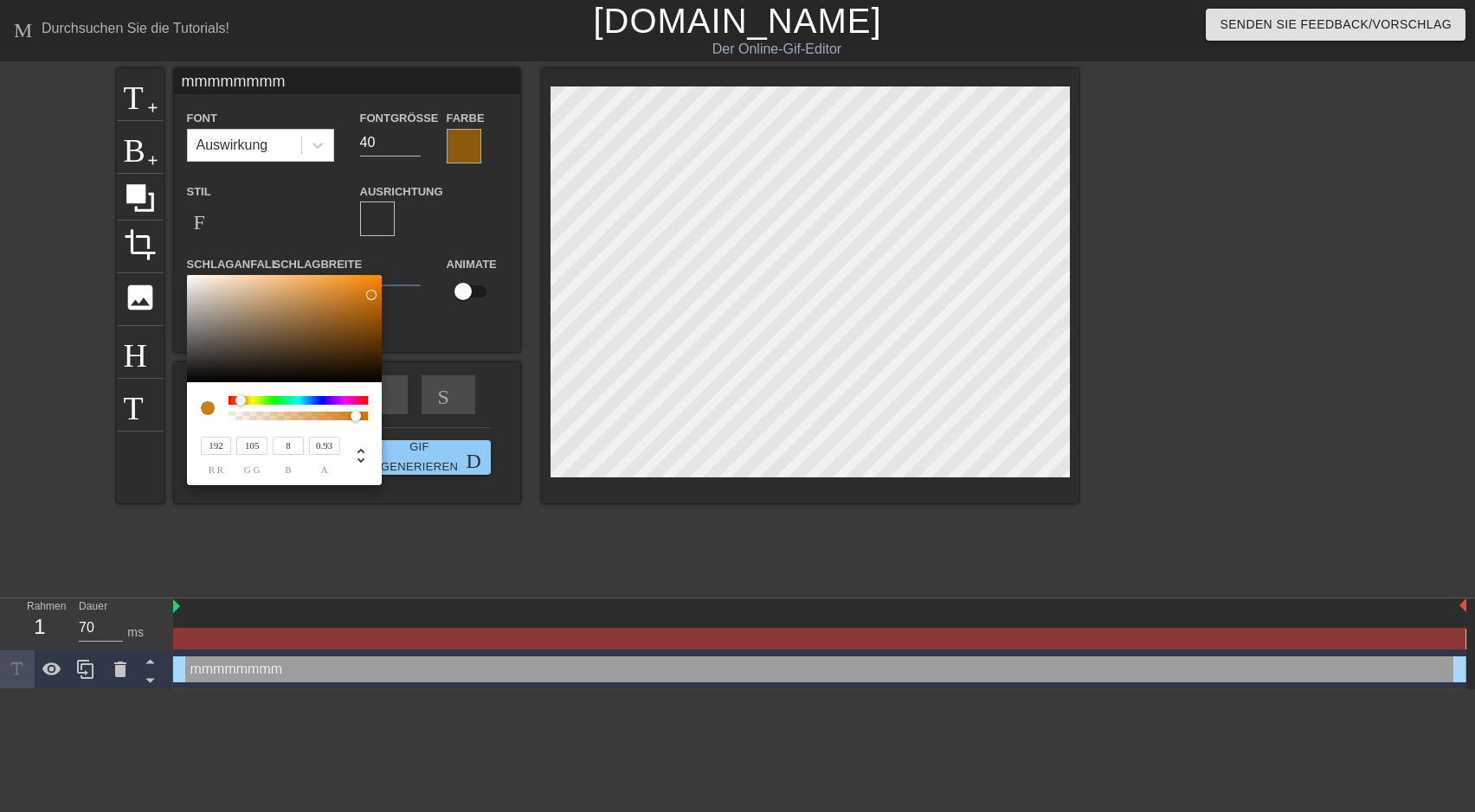
type input "103"
type input "163"
type input "88"
type input "5"
type input "161"
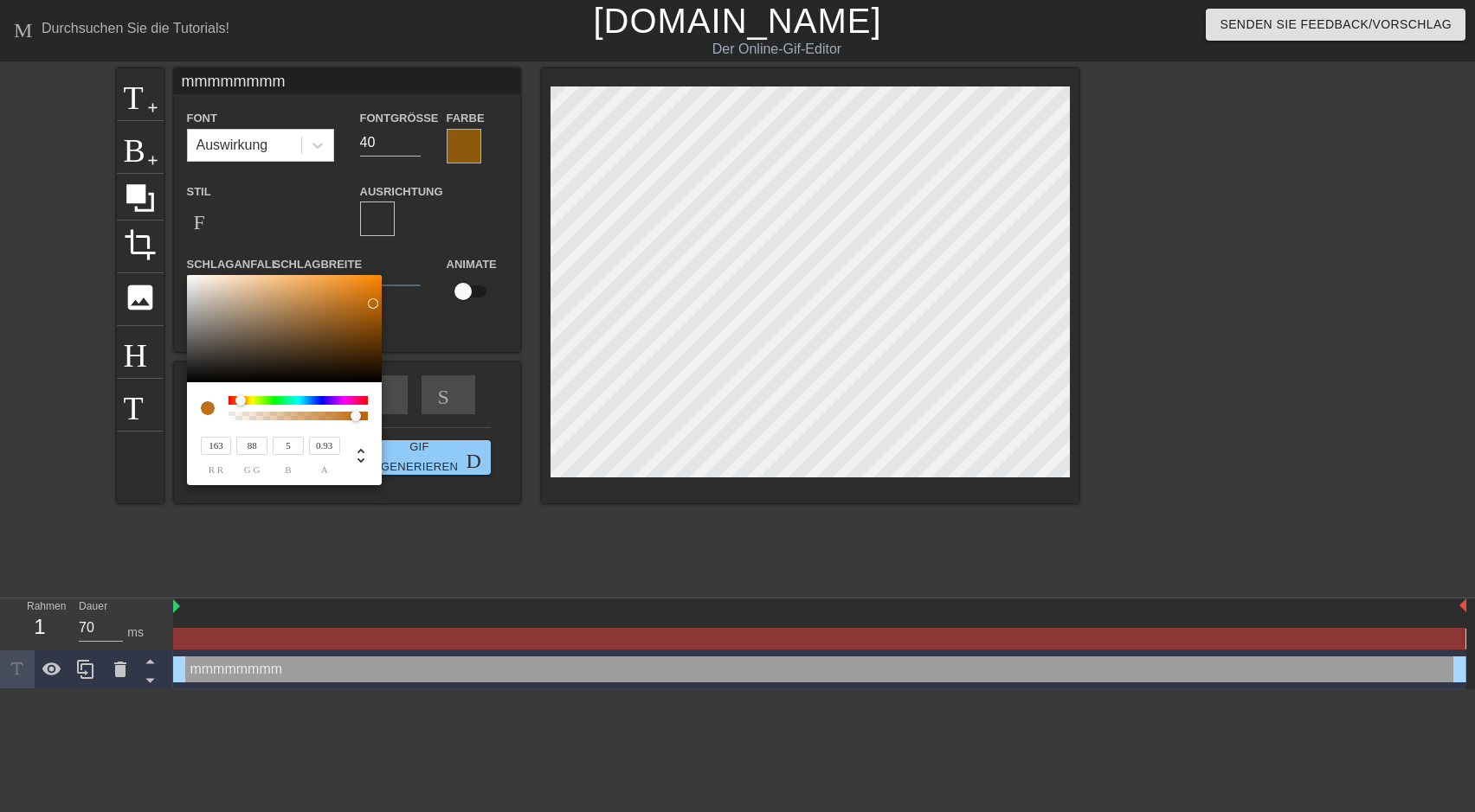
type input "86"
type input "4"
type input "159"
type input "85"
type input "120"
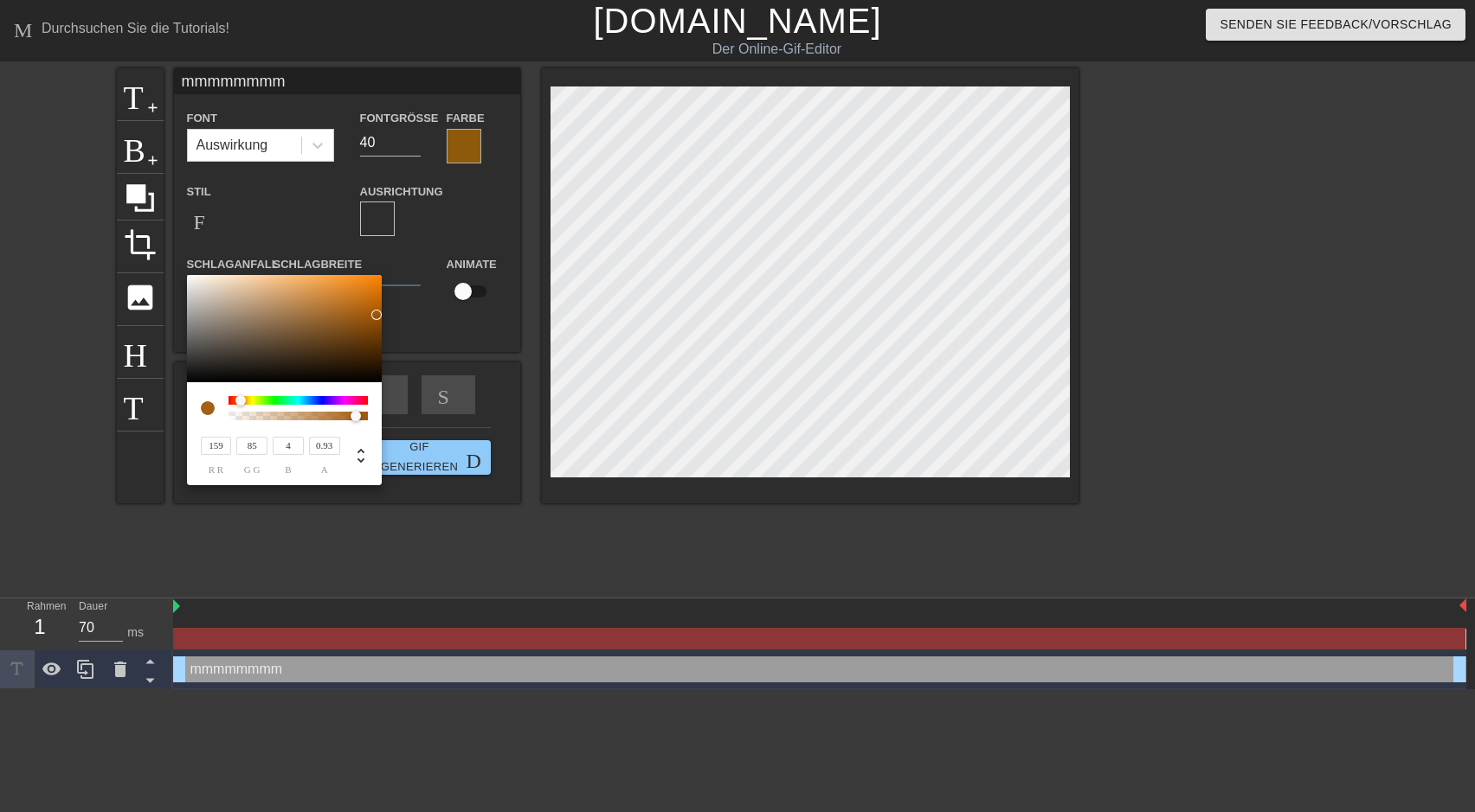
type input "65"
type input "6"
type input "87"
type input "47"
type input "5"
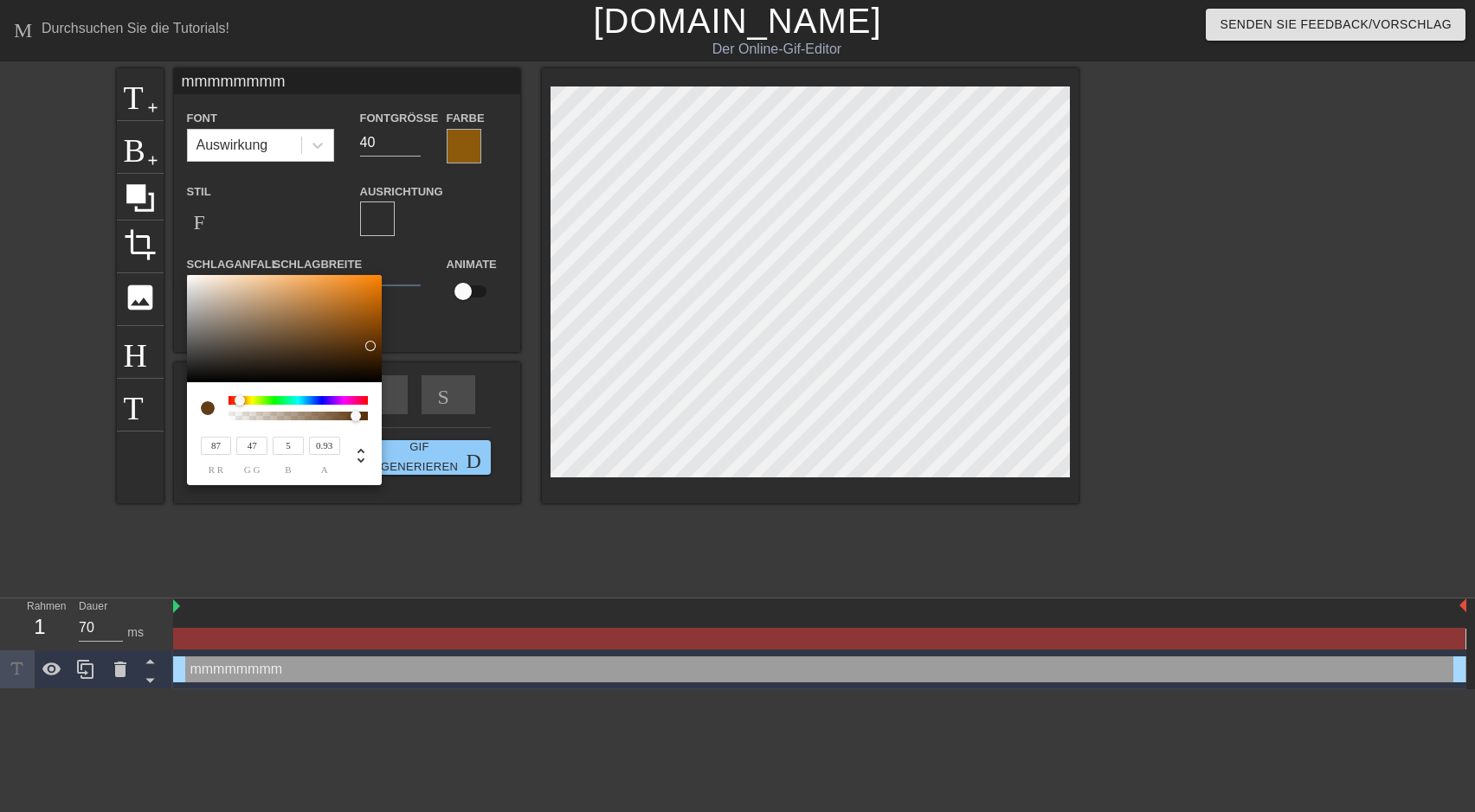
type input "89"
type input "48"
type input "95"
type input "51"
type input "97"
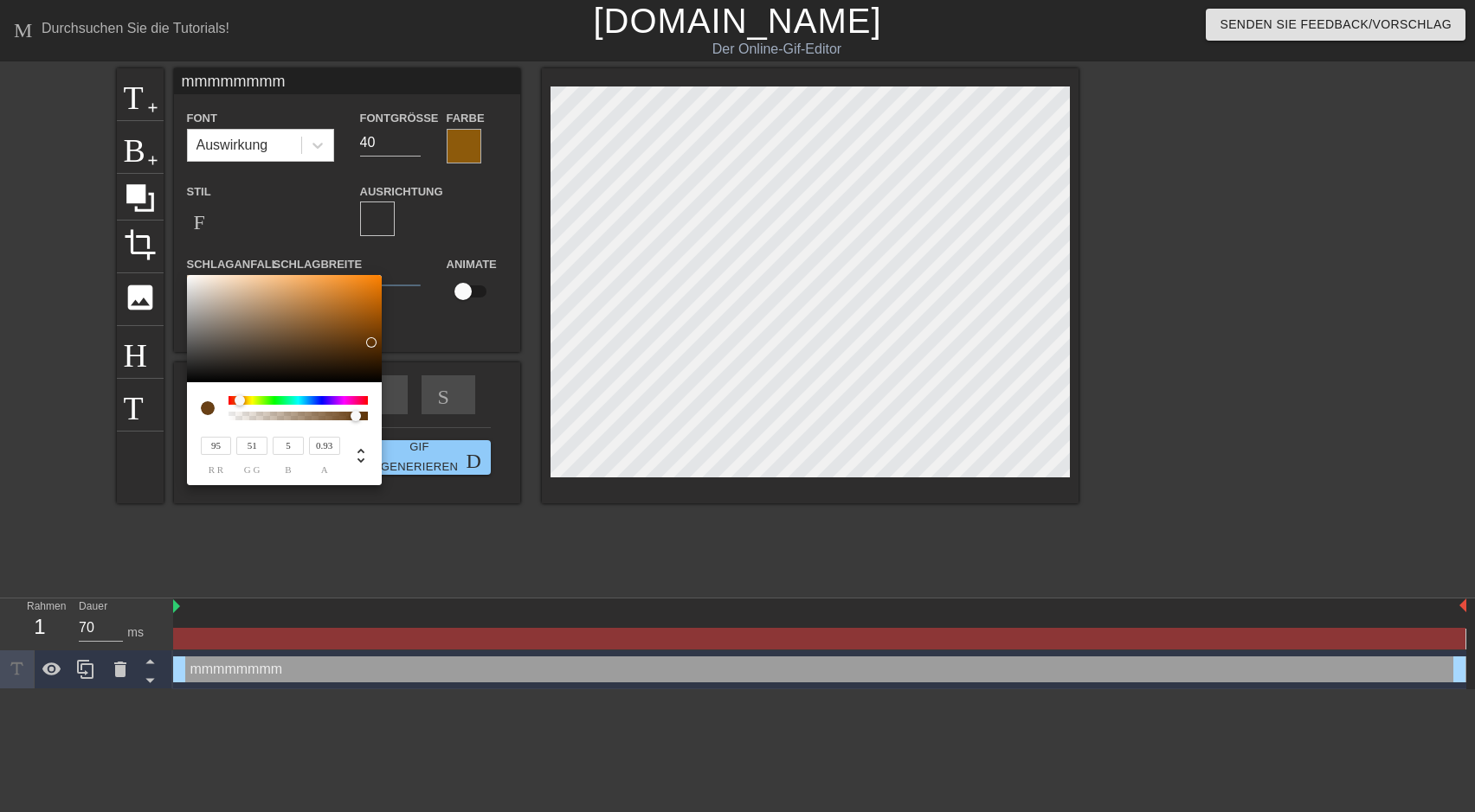
type input "52"
type input "99"
type input "53"
type input "113"
type input "61"
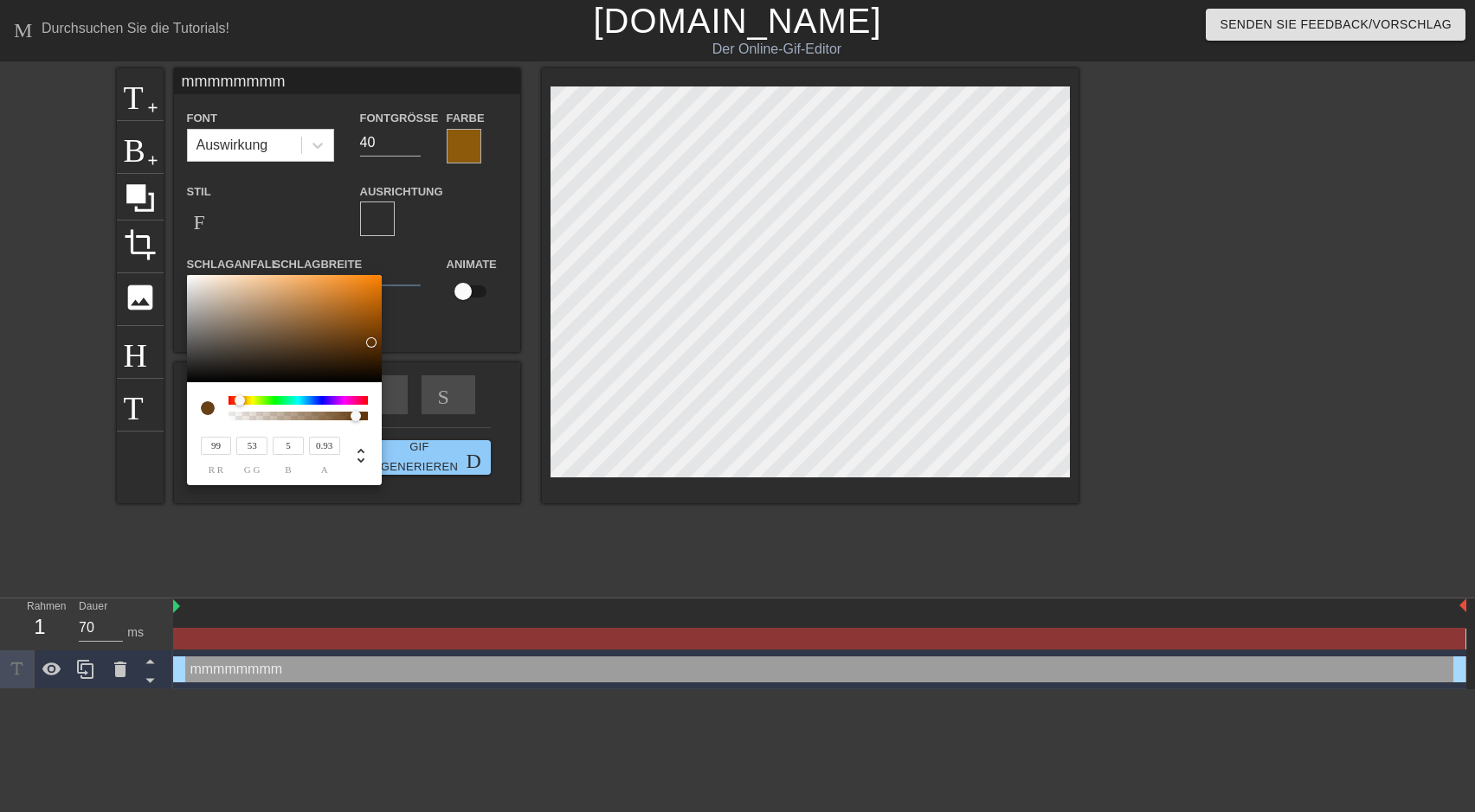
type input "6"
type input "122"
type input "66"
type input "7"
type input "124"
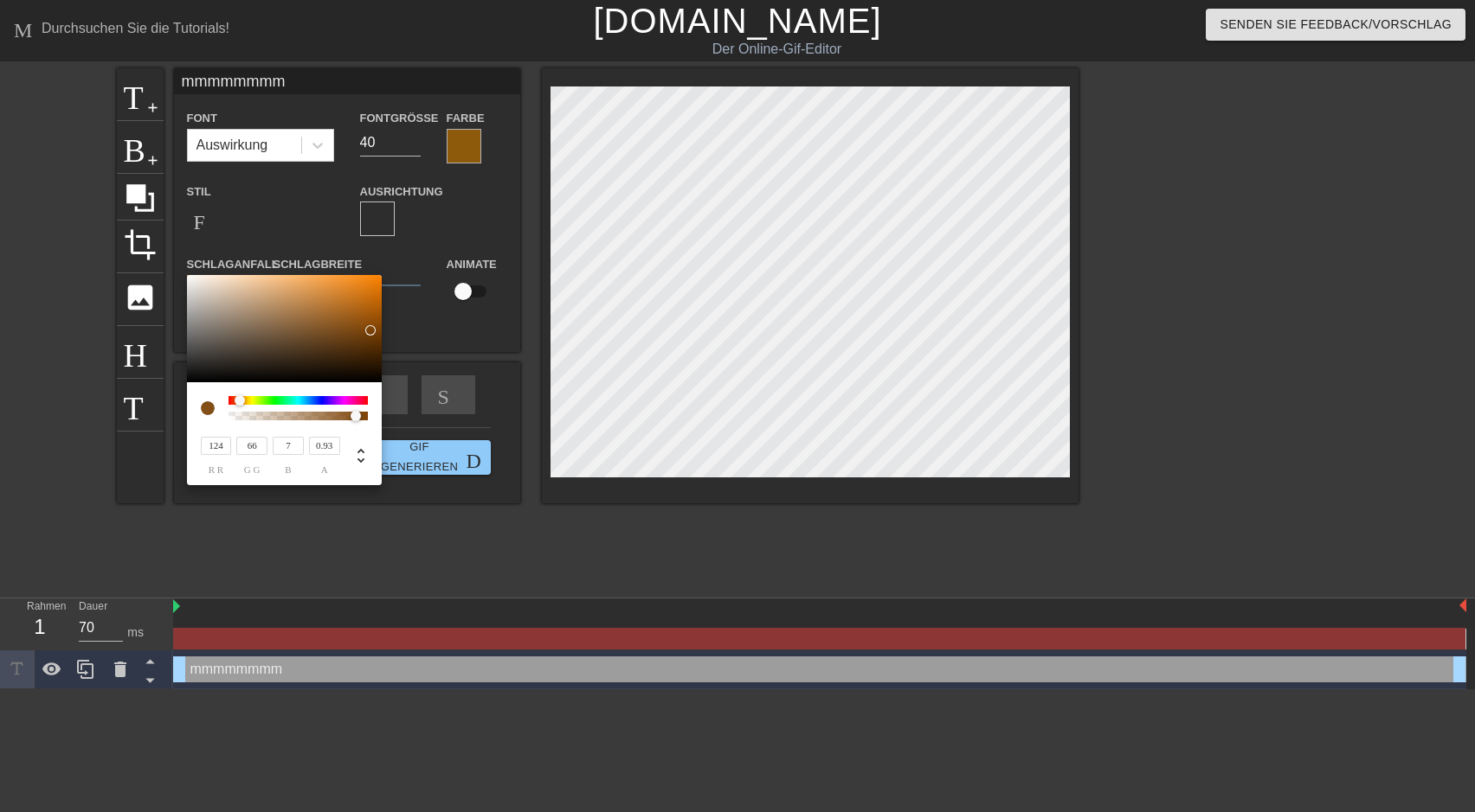
type input "67"
type input "128"
type input "69"
type input "130"
type input "70"
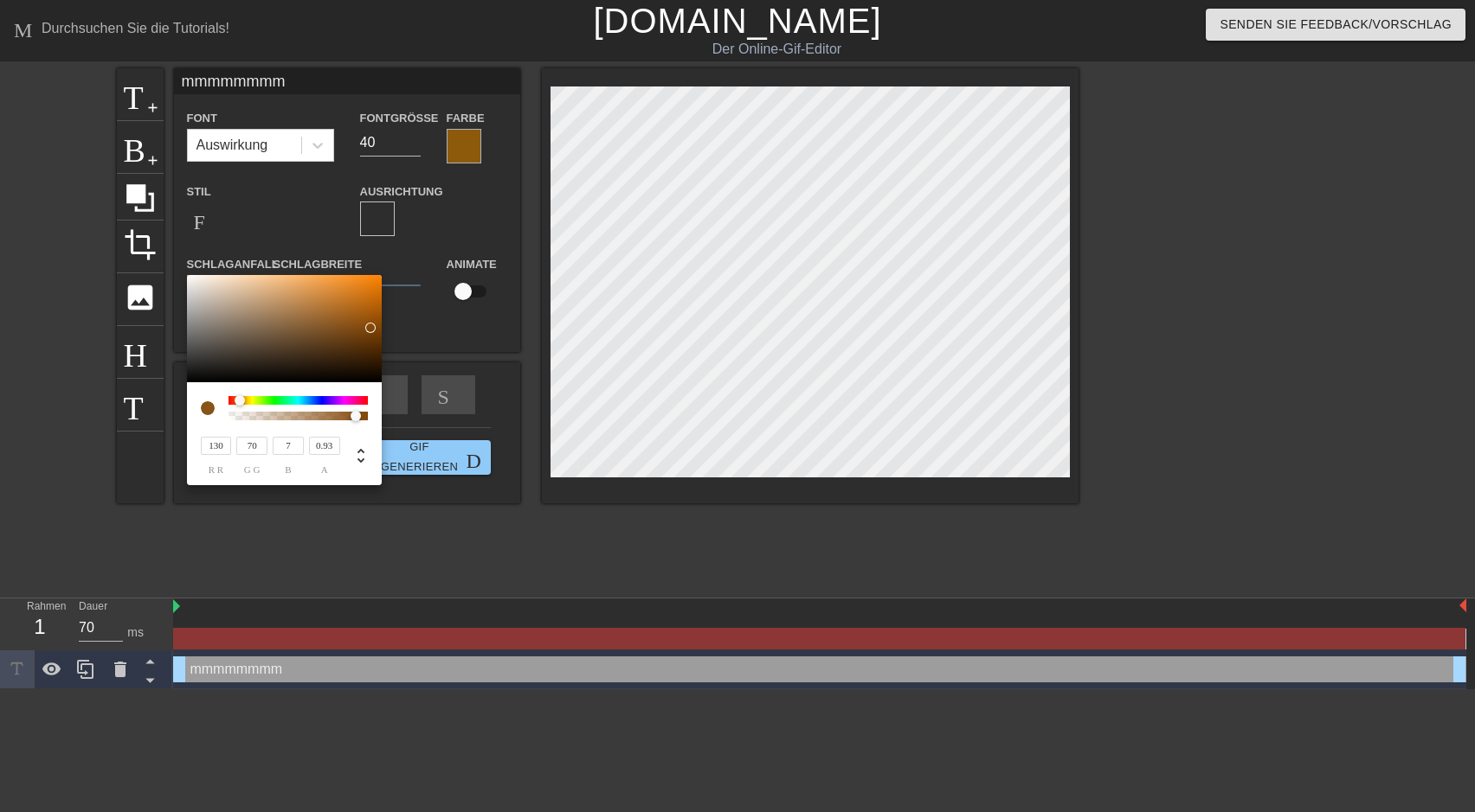
type input "132"
type input "71"
type input "134"
type input "72"
type input "136"
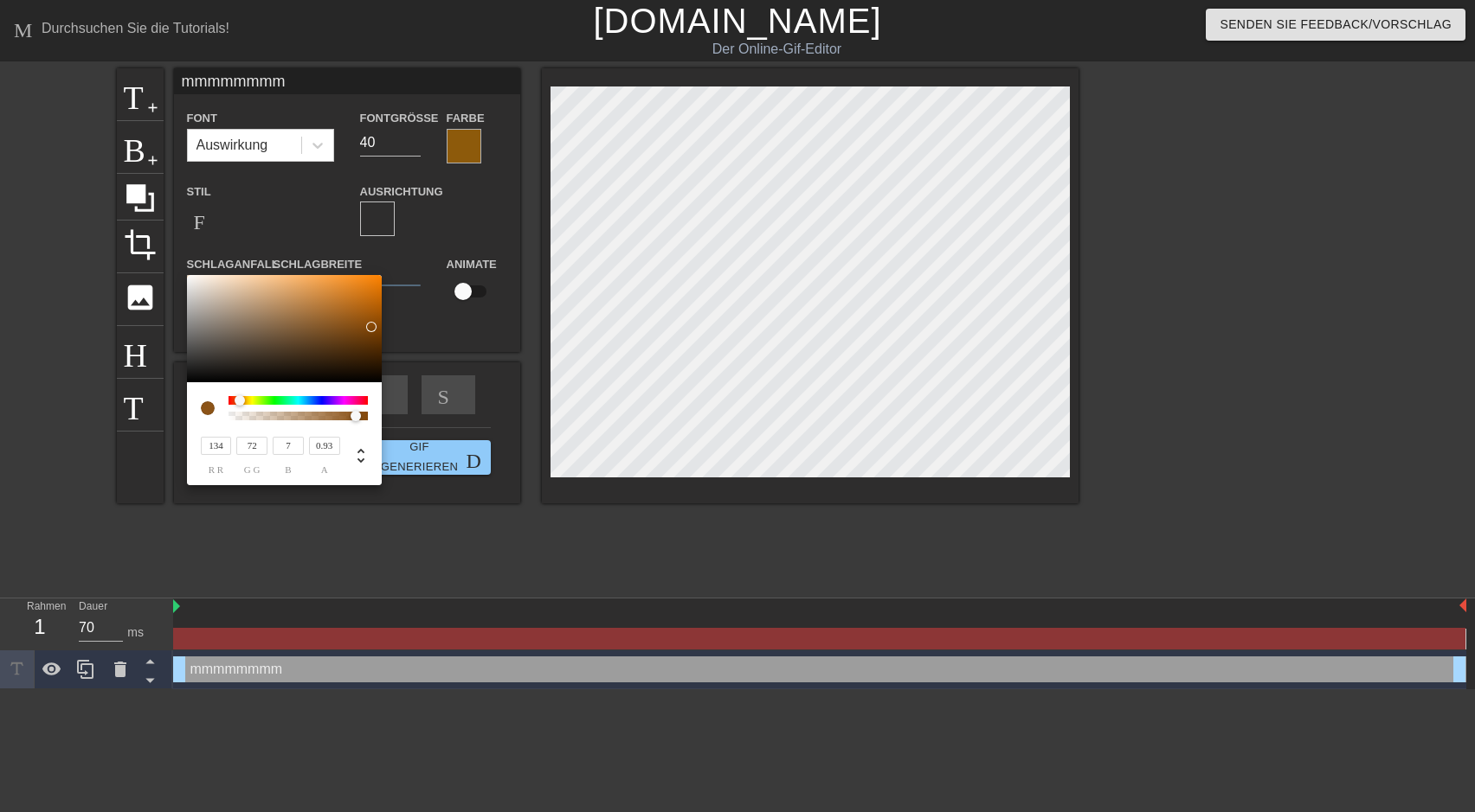
type input "73"
type input "8"
type input "138"
type input "74"
type input "144"
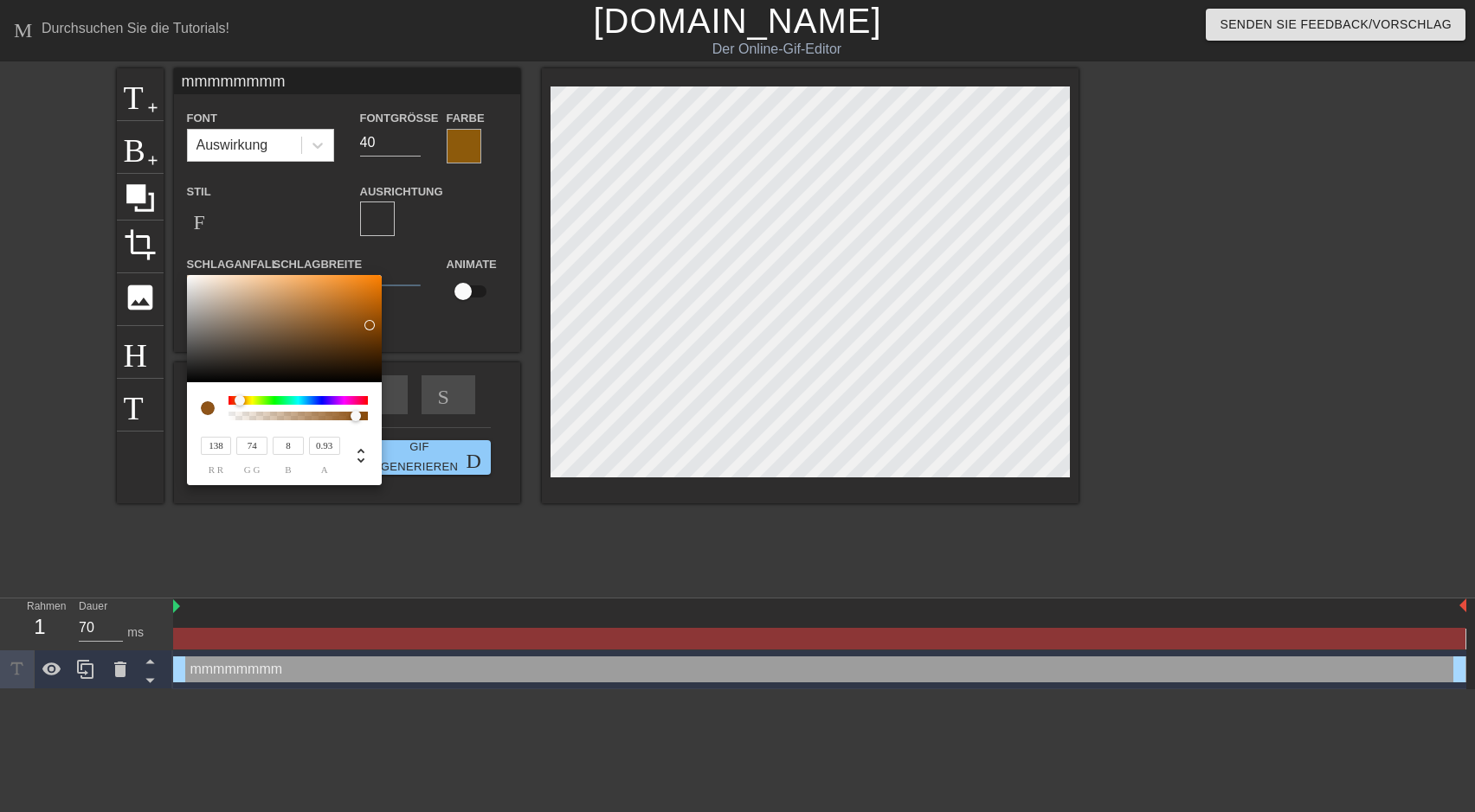
type input "77"
type input "9"
type input "161"
type input "86"
type input "10"
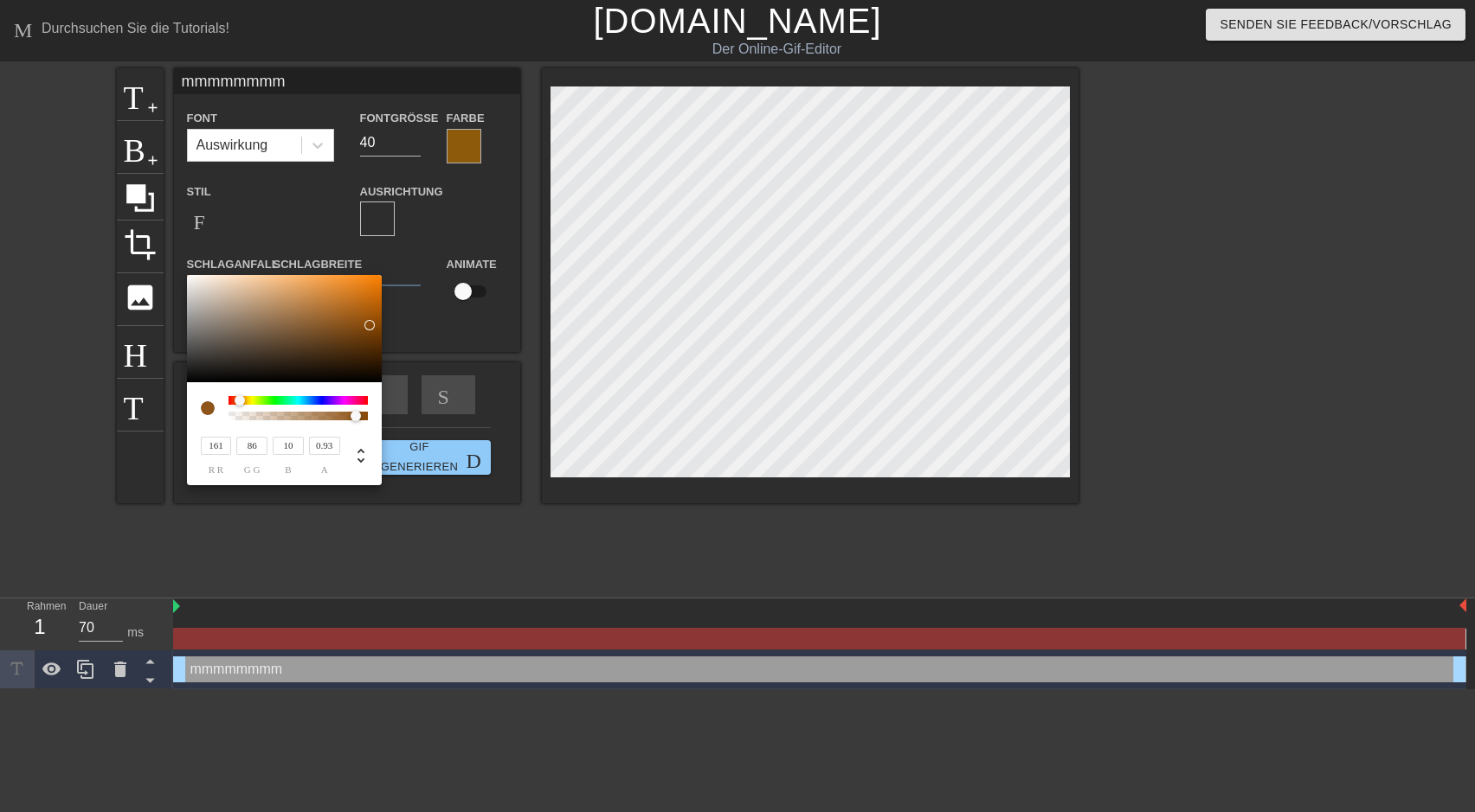
type input "171"
type input "91"
type input "173"
type input "92"
type input "179"
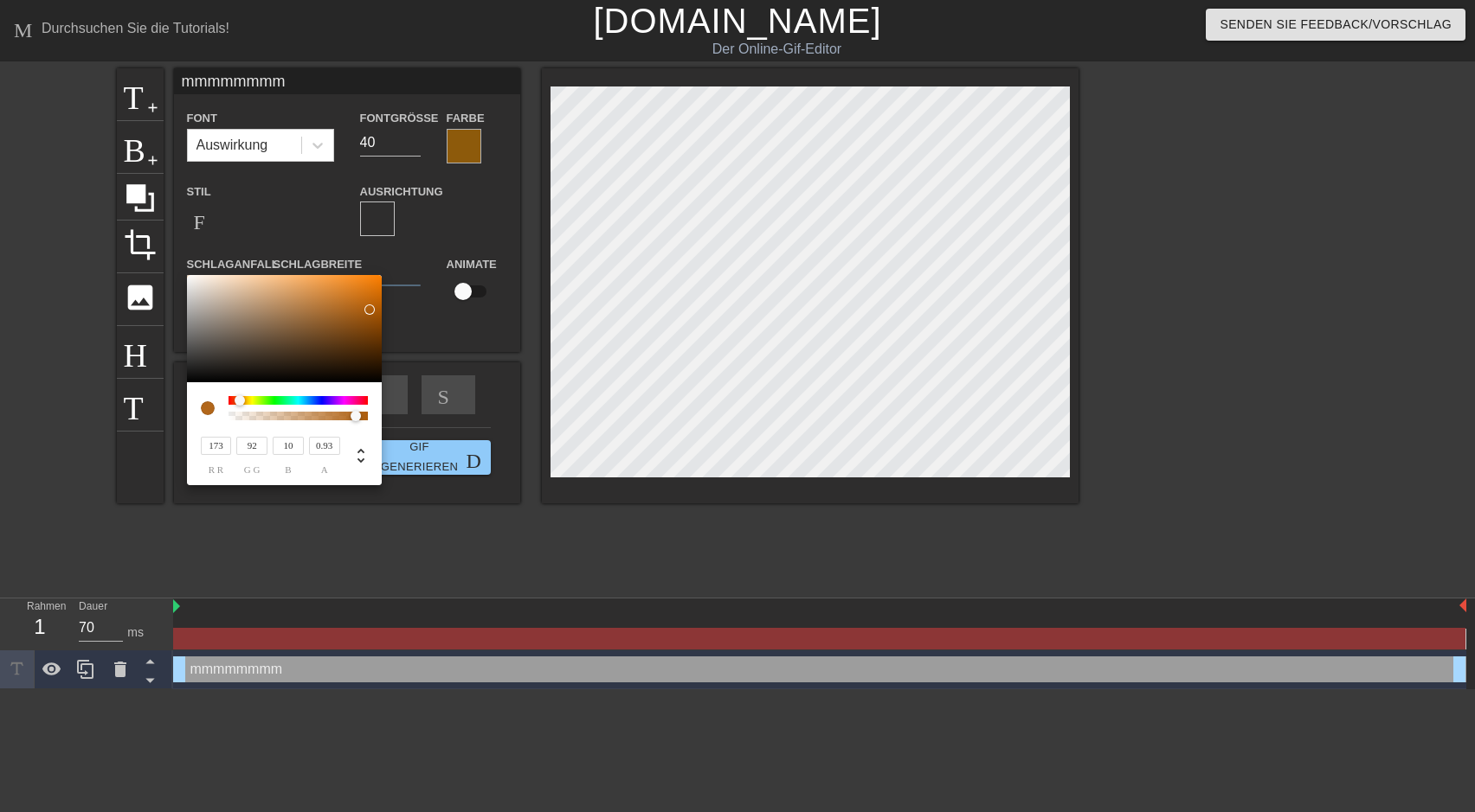
type input "96"
type input "12"
type input "169"
type input "93"
type input "17"
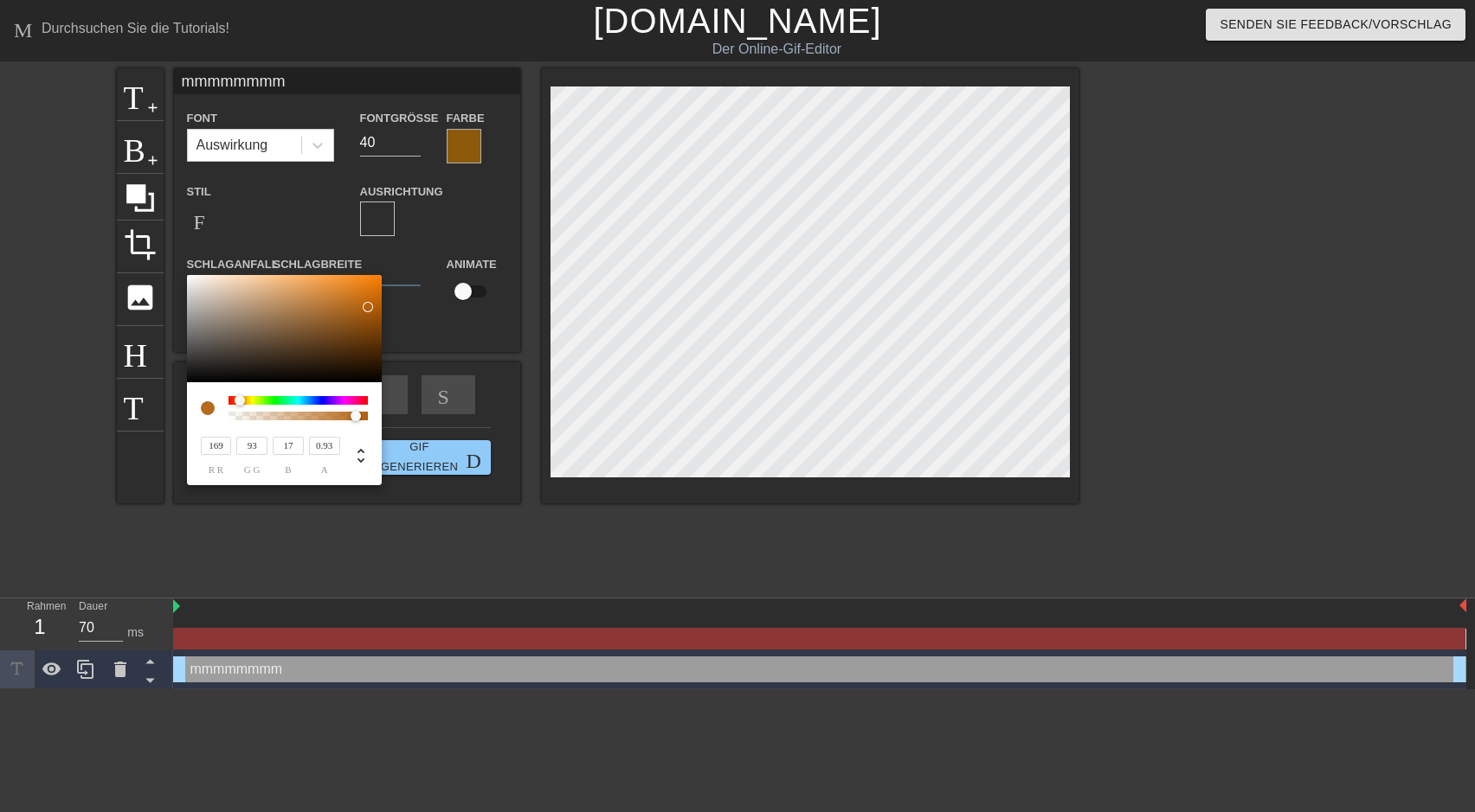
type input "161"
type input "89"
type input "18"
type input "144"
type input "80"
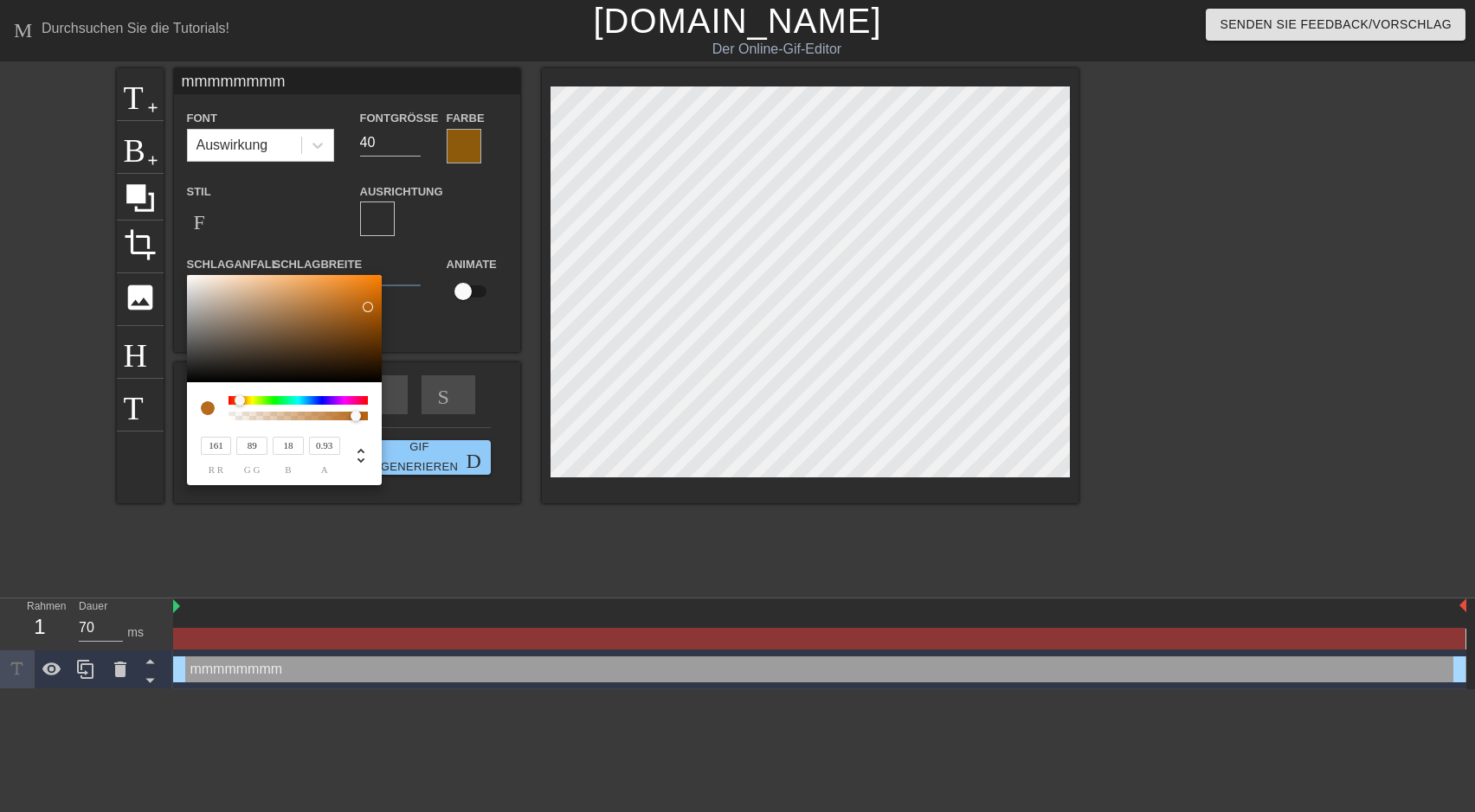
type input "17"
type input "136"
type input "76"
type input "17"
type input "77"
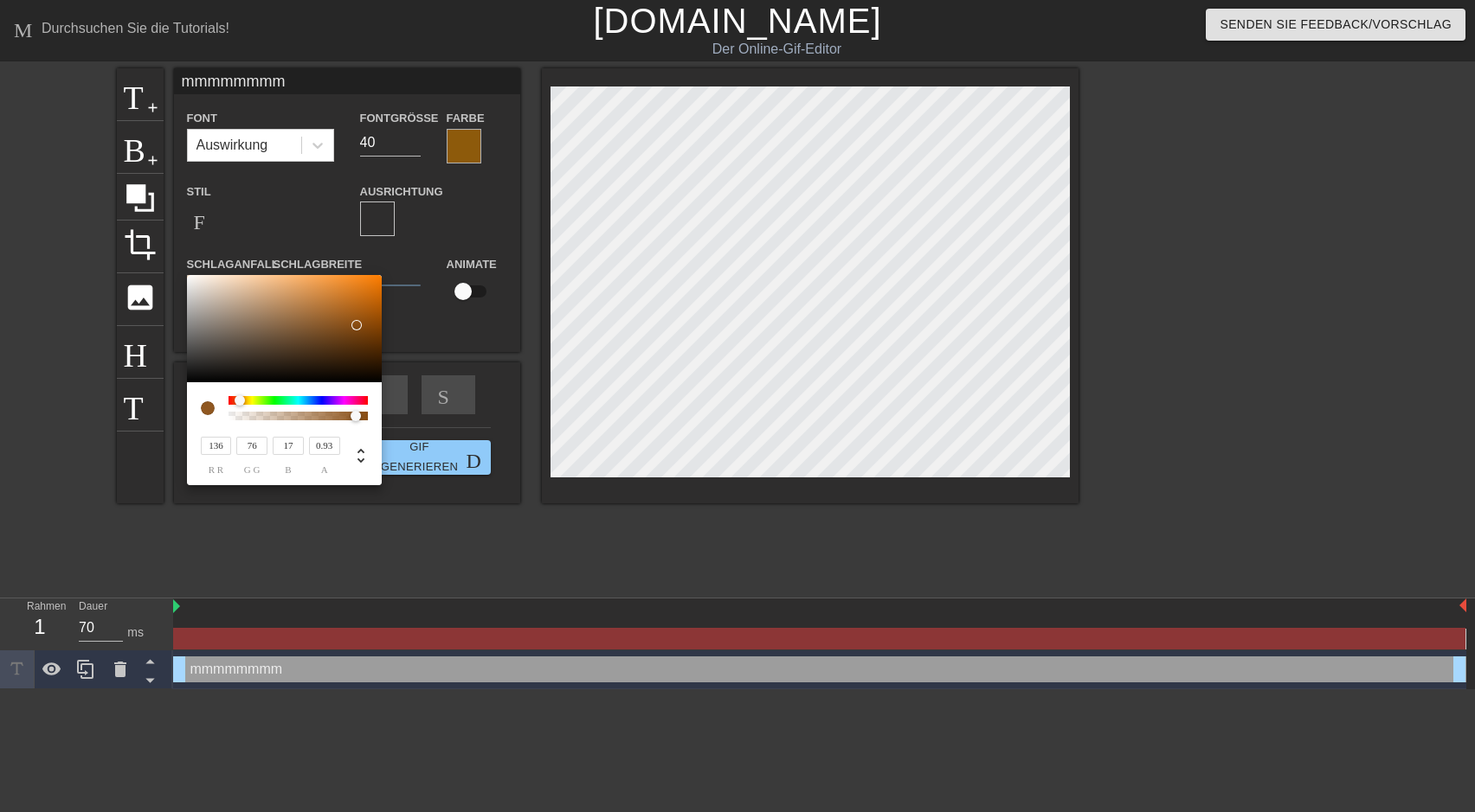
type input "18"
type input "134"
type input "21"
type input "78"
type input "23"
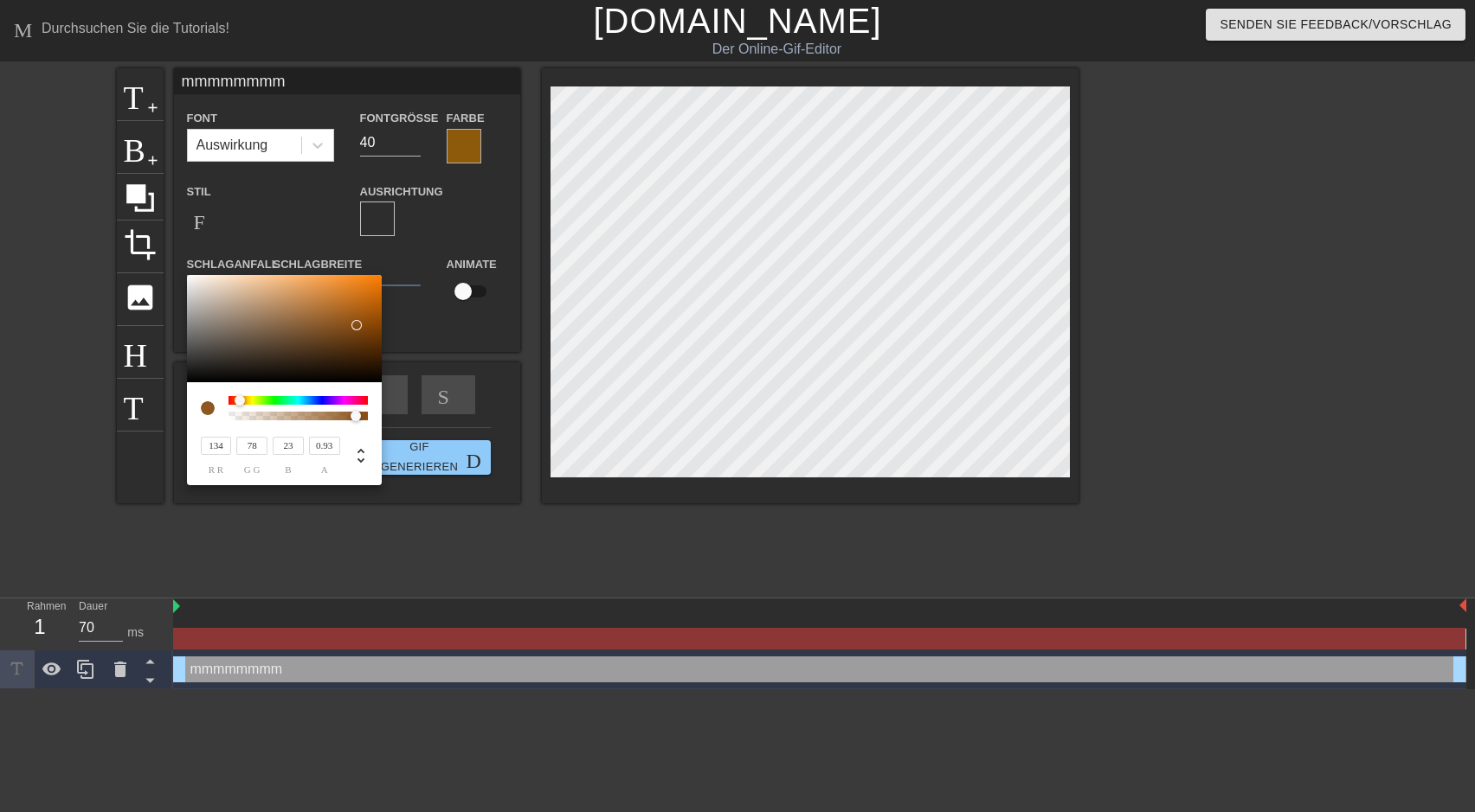
type input "130"
type input "77"
type input "26"
type input "78"
type input "27"
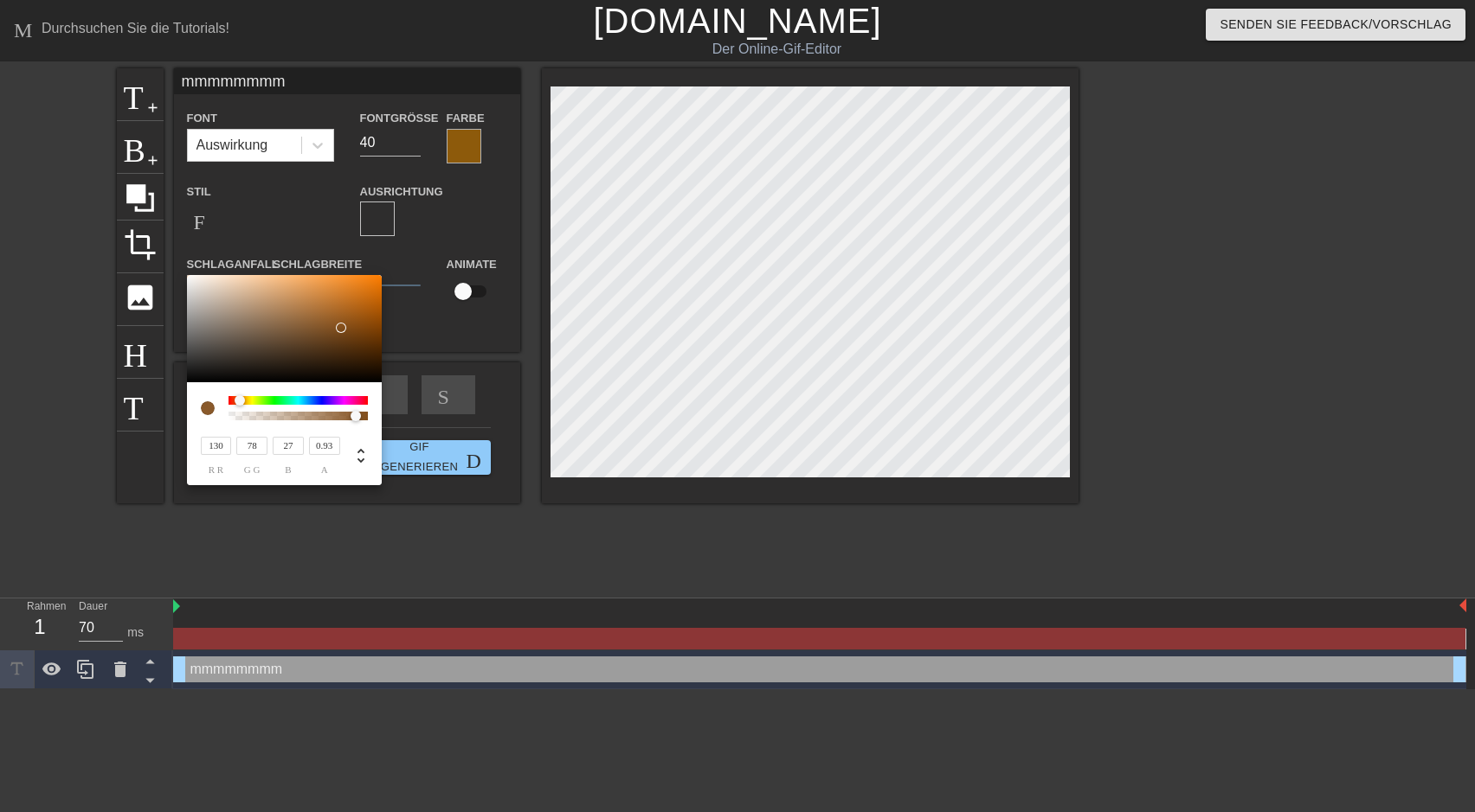
type input "81"
type input "33"
type input "82"
type input "35"
type input "83"
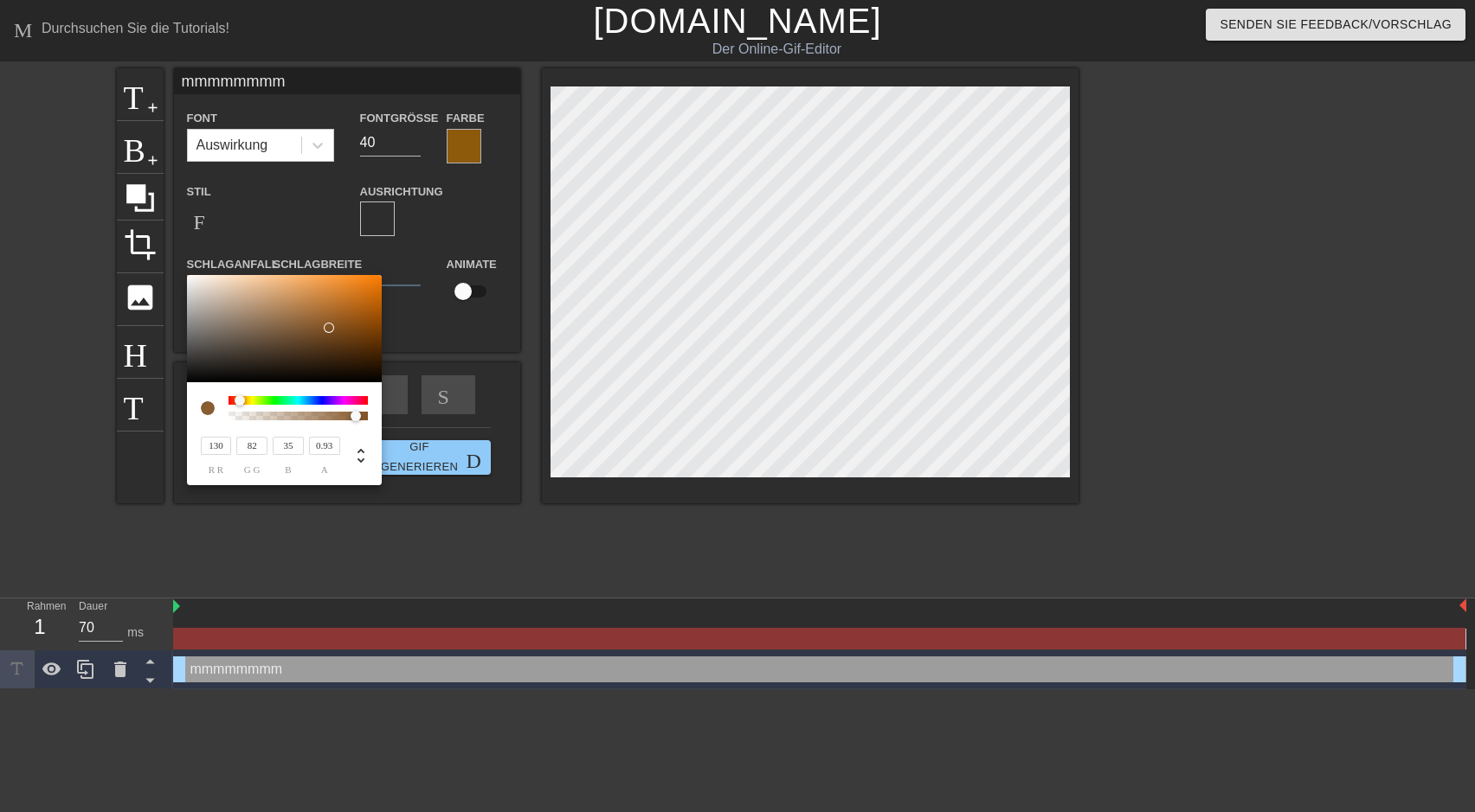
type input "37"
type input "126"
type input "82"
type input "41"
type input "83"
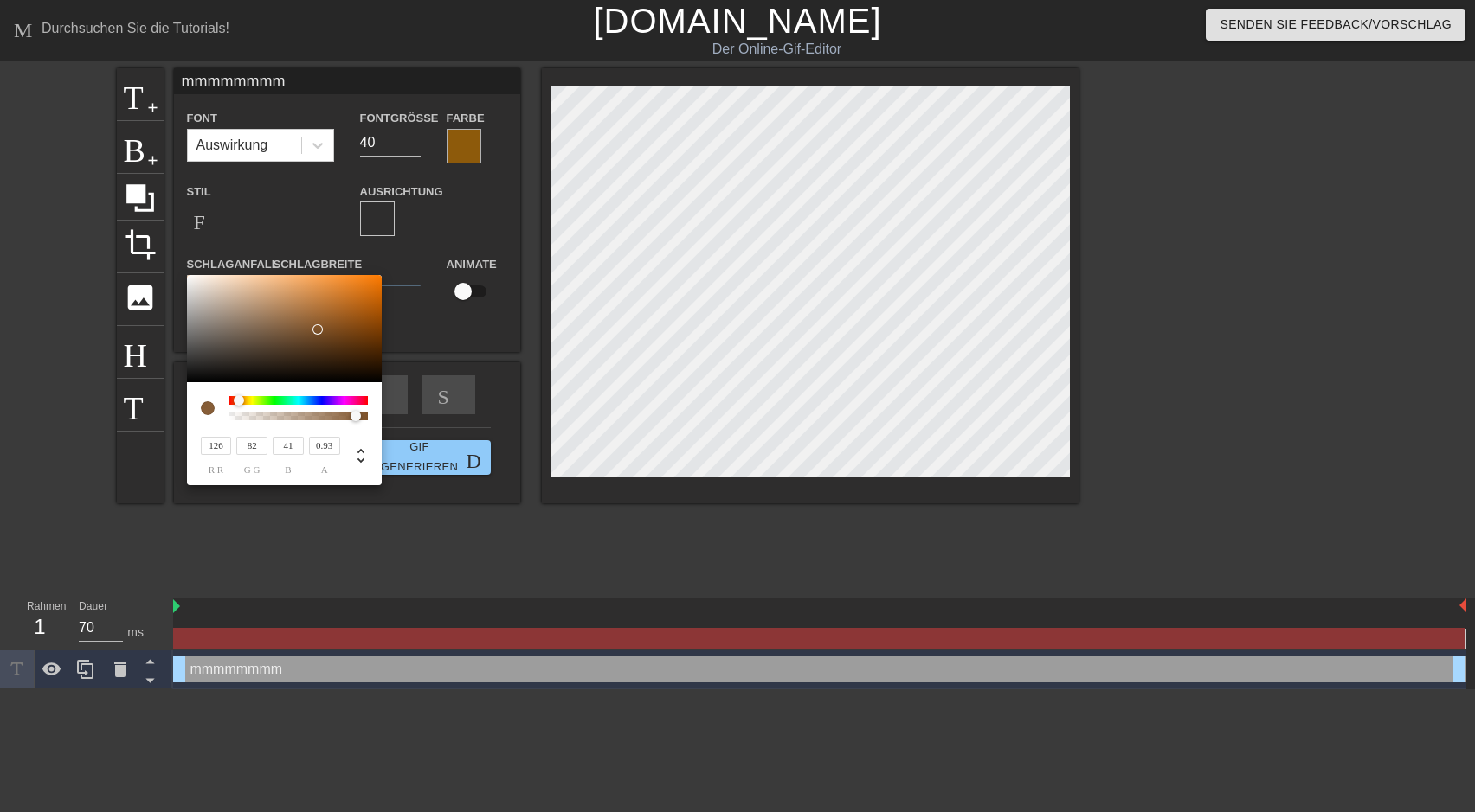
type input "44"
type input "128"
type input "101"
type input "77"
type input "100"
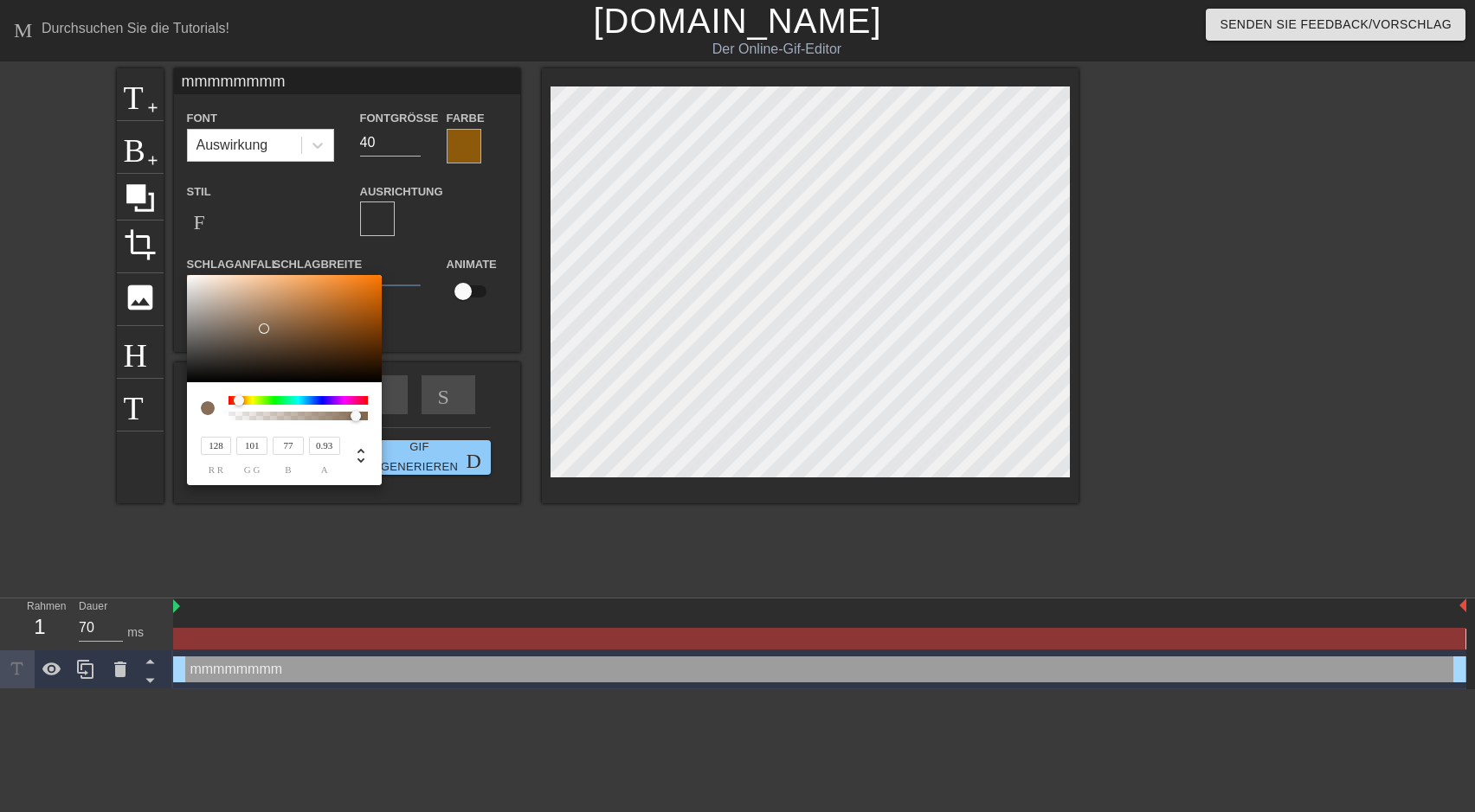
type input "76"
type input "96"
type input "70"
type input "92"
type input "63"
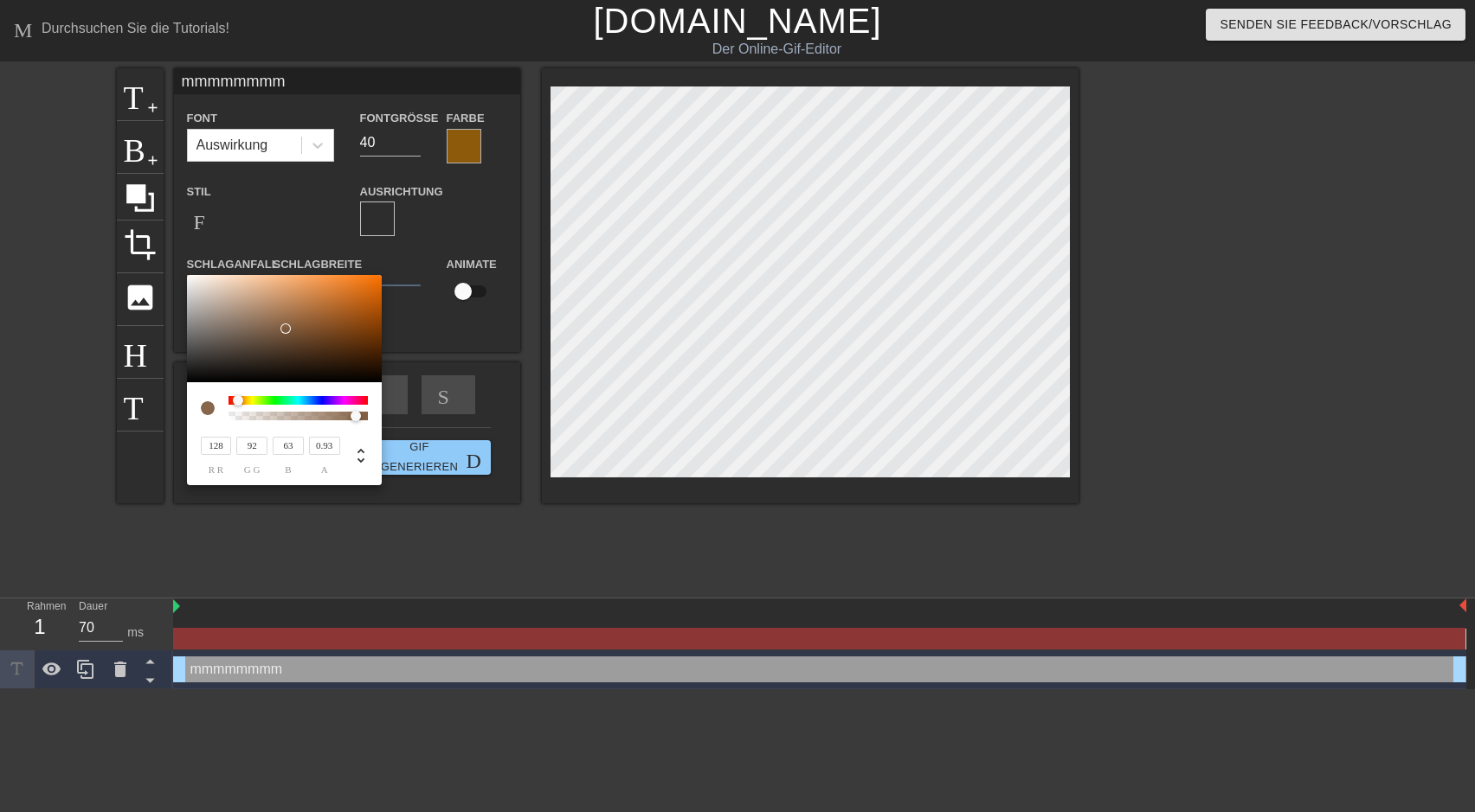
type input "79"
type input "39"
type input "75"
type input "33"
type input "74"
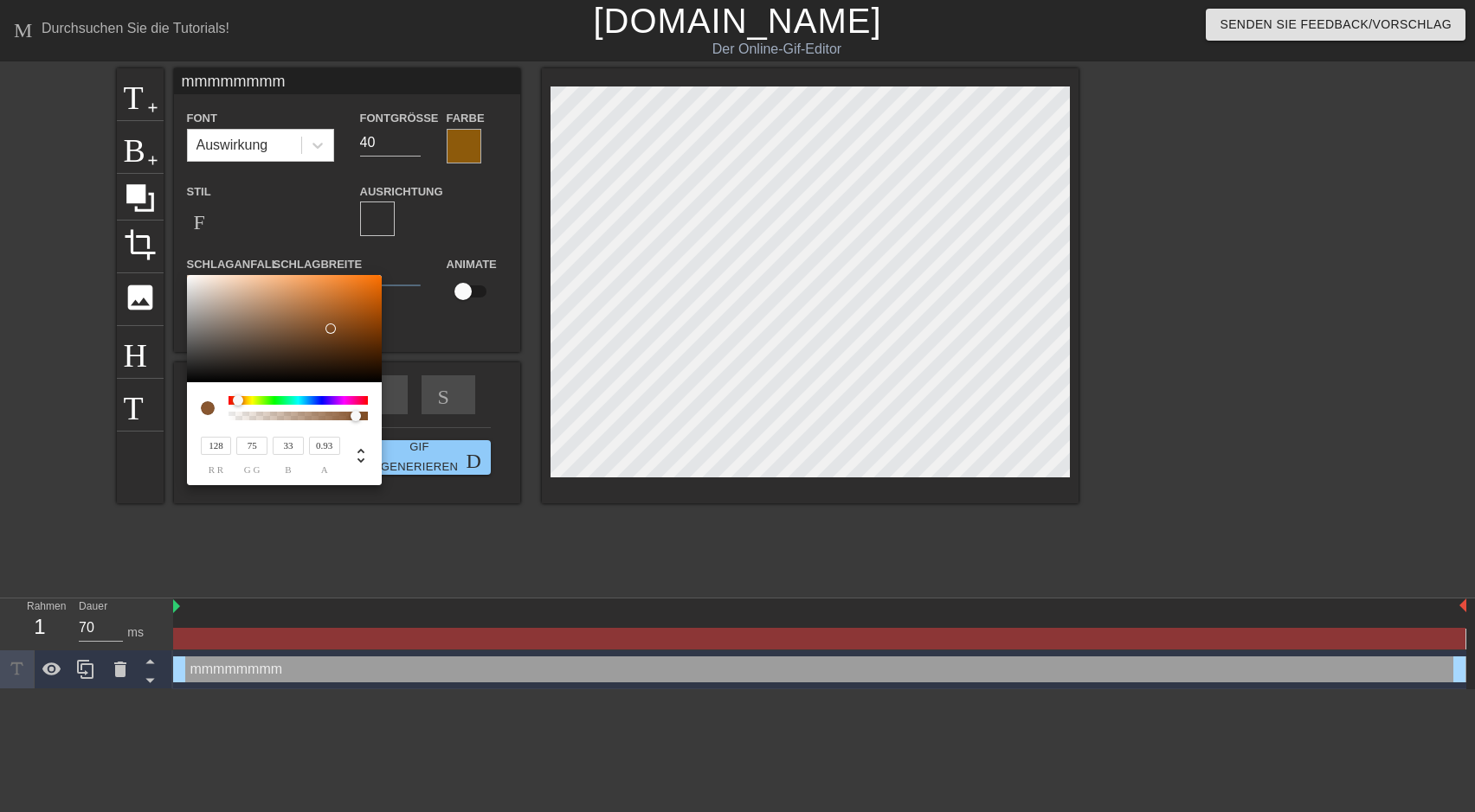
type input "32"
type input "120"
type input "60"
type input "14"
type input "58"
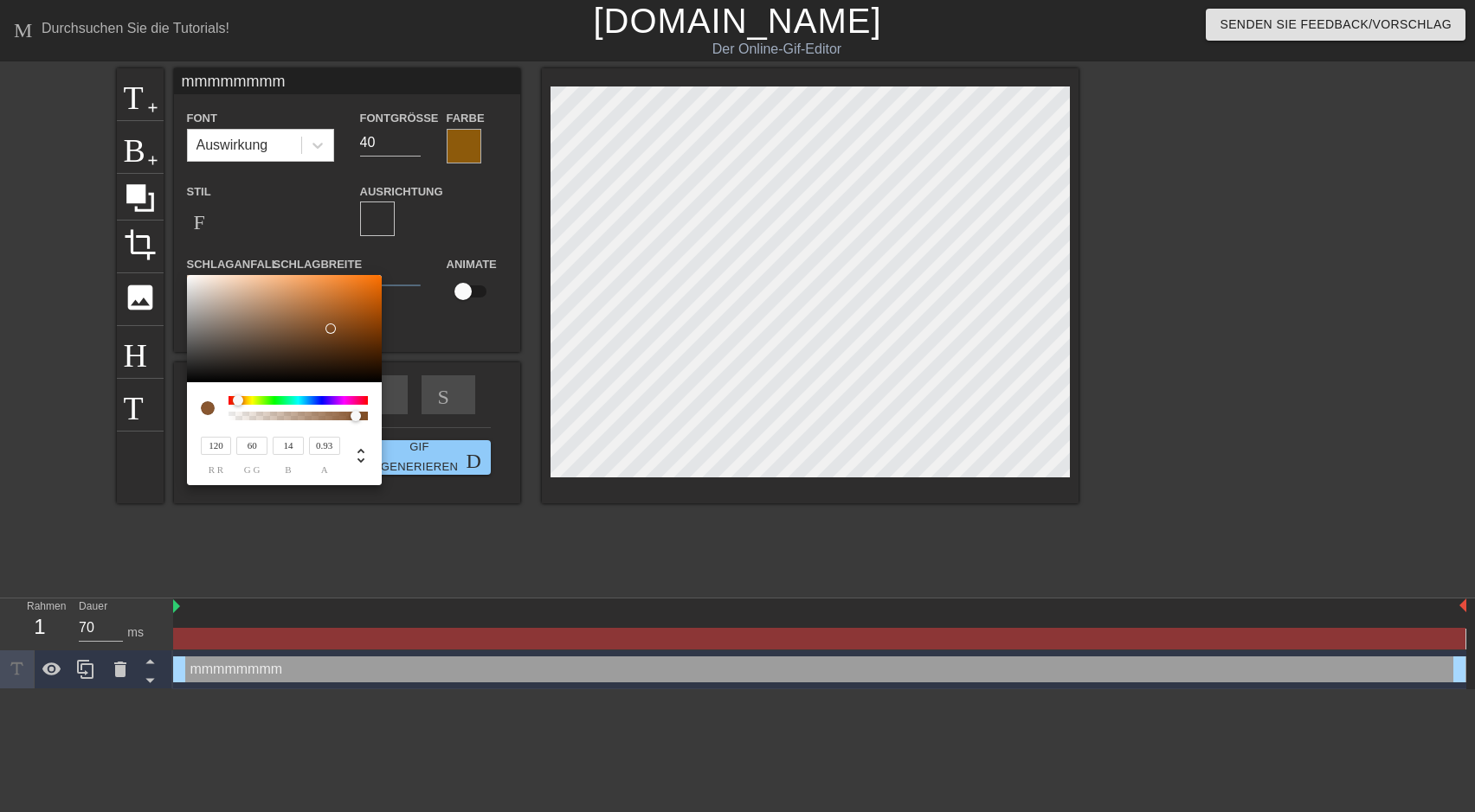
type input "10"
type input "117"
type input "57"
type input "115"
type input "56"
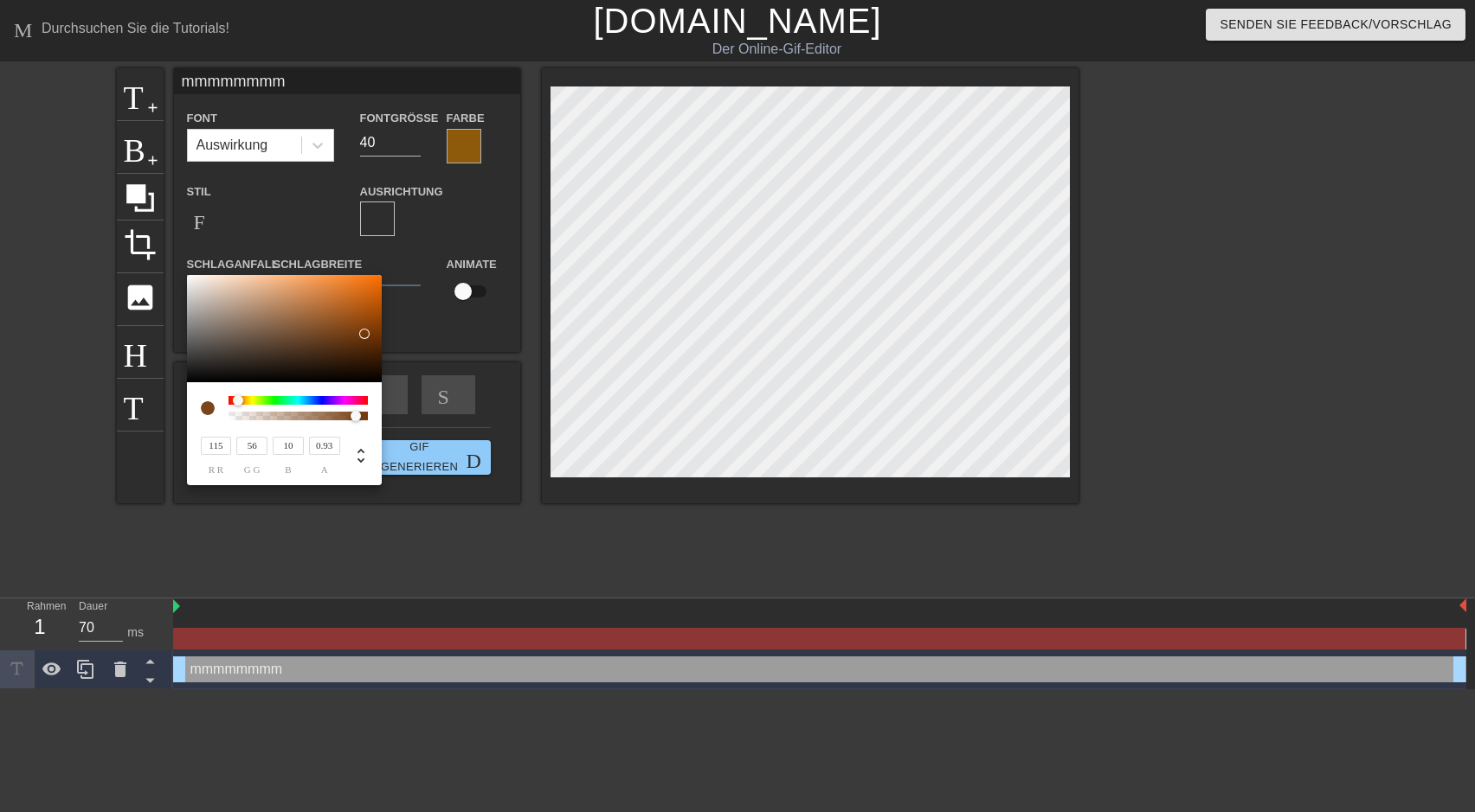
type input "9"
type input "51"
type input "0"
type input "117"
type input "52"
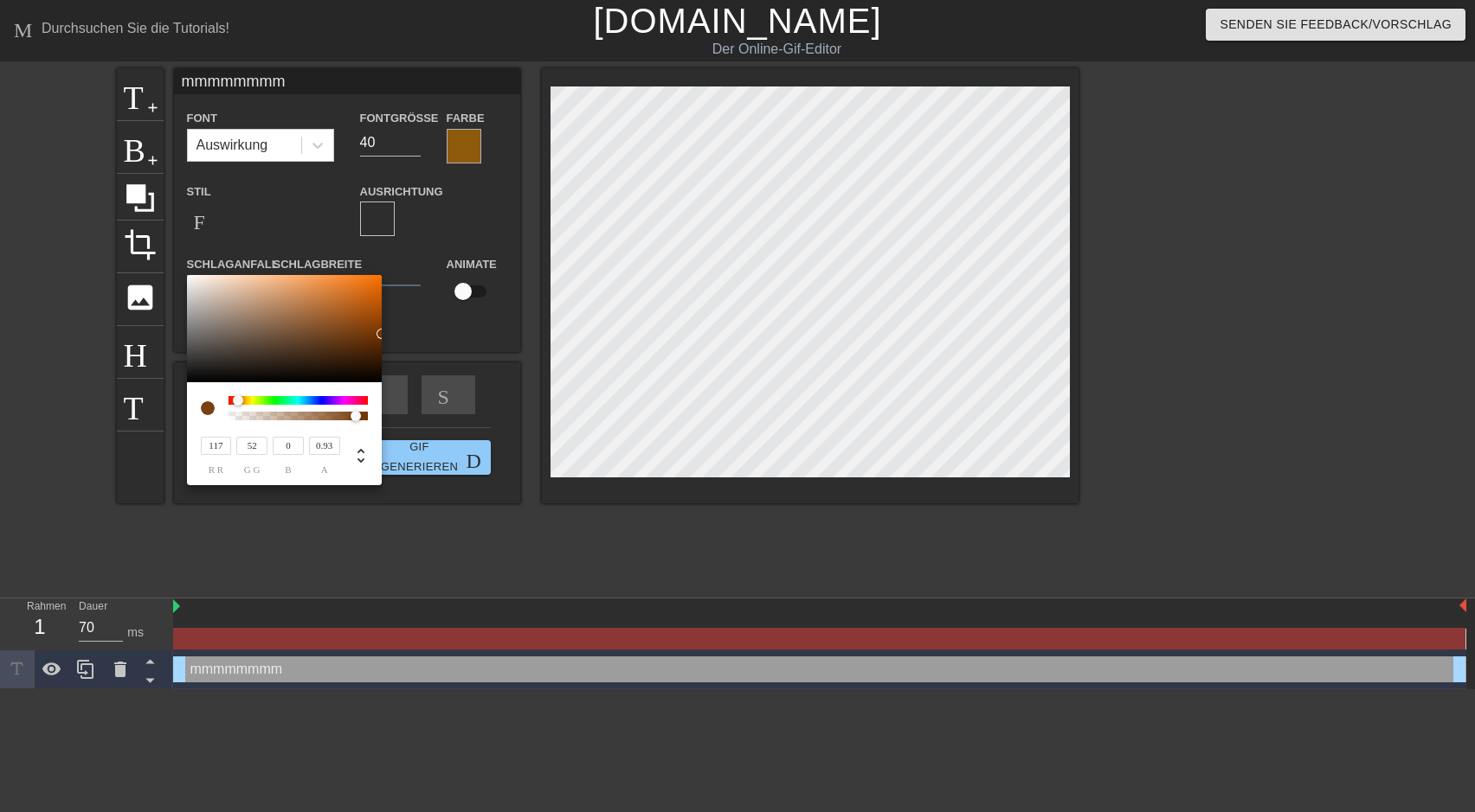
type input "122"
type input "54"
type input "126"
type input "56"
type input "136"
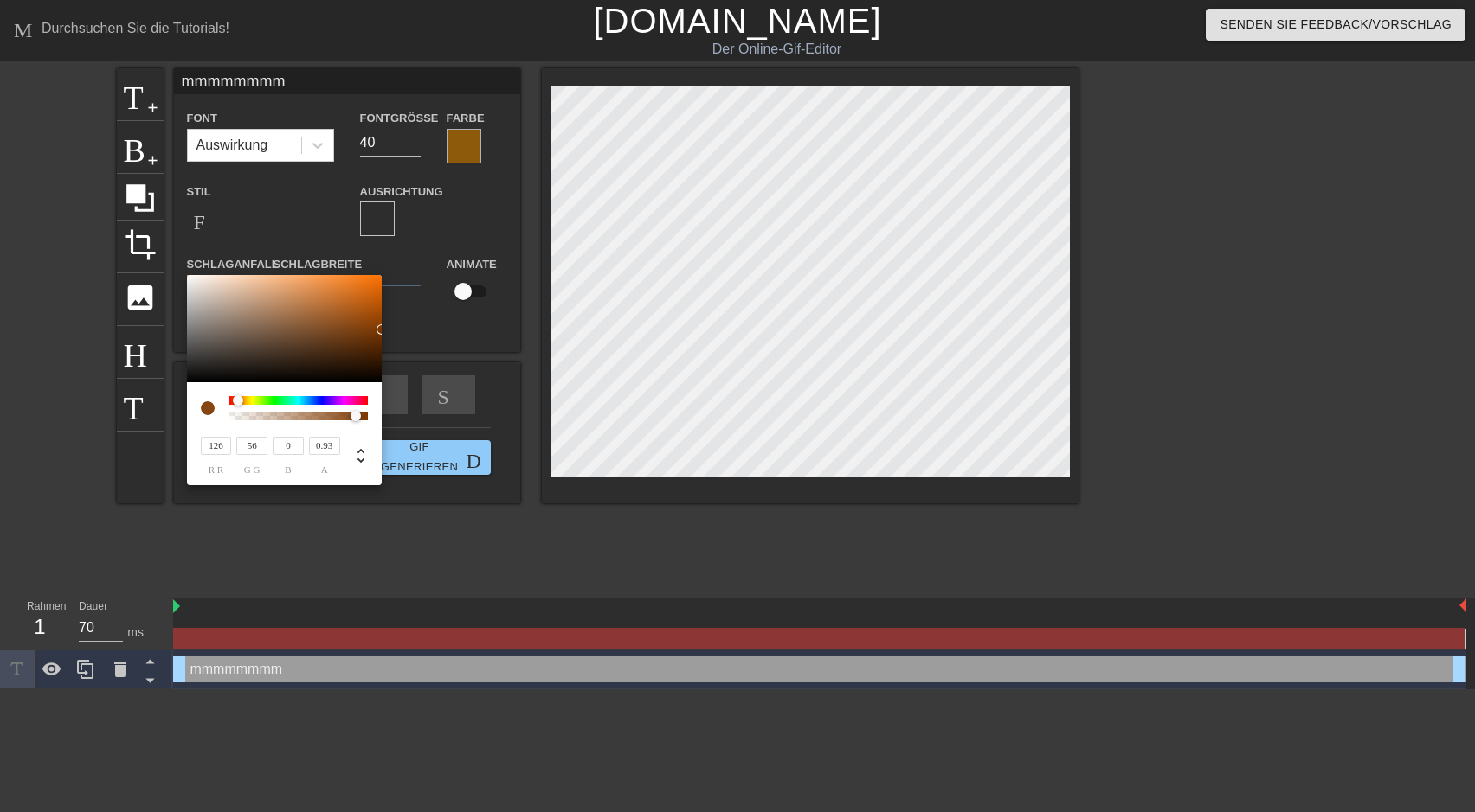
type input "60"
type input "132"
drag, startPoint x: 370, startPoint y: 284, endPoint x: 381, endPoint y: 341, distance: 58.1
click at [381, 341] on div at bounding box center [382, 342] width 11 height 11
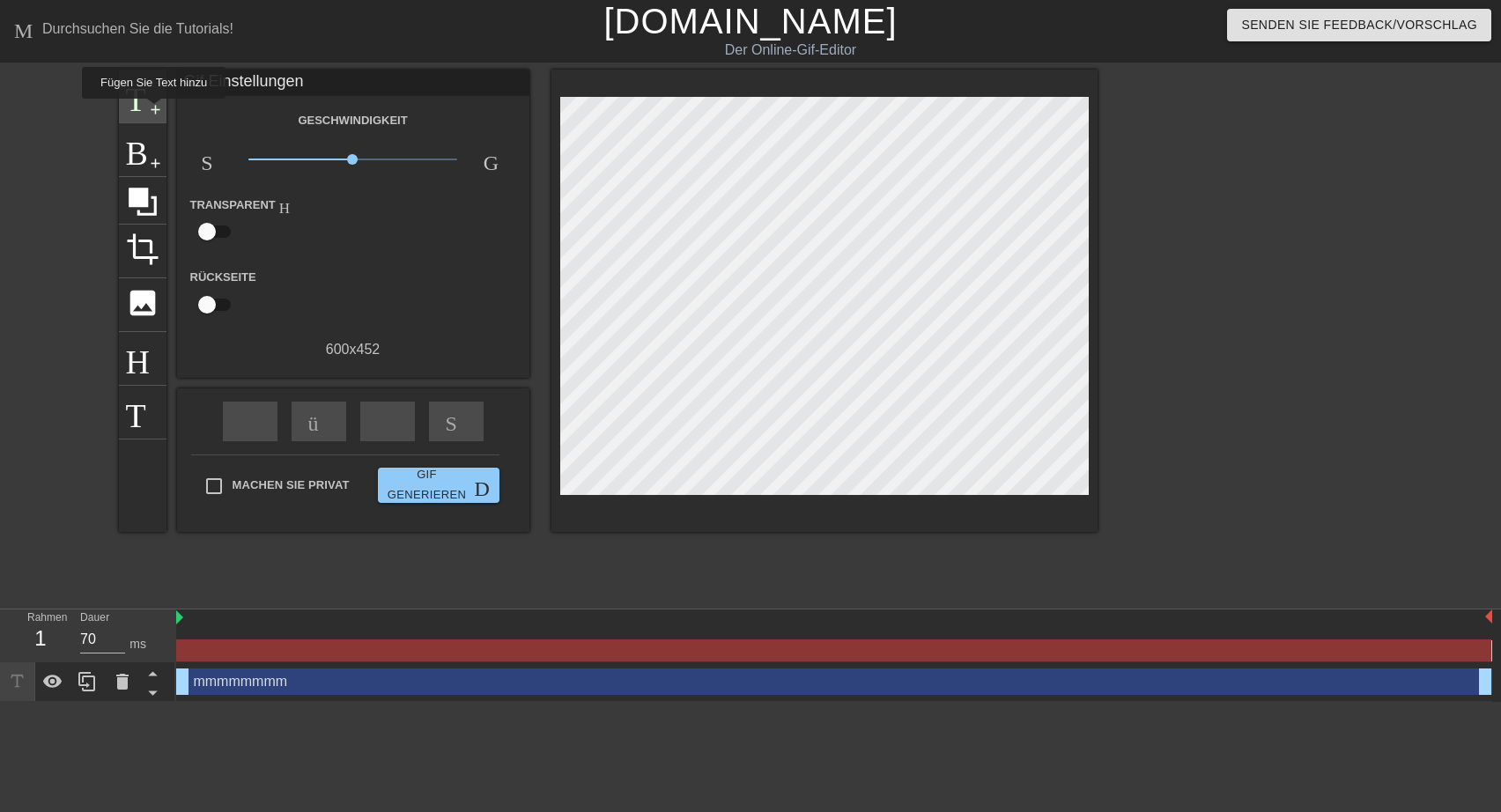
click at [152, 111] on span "add-circle" at bounding box center [155, 109] width 15 height 15
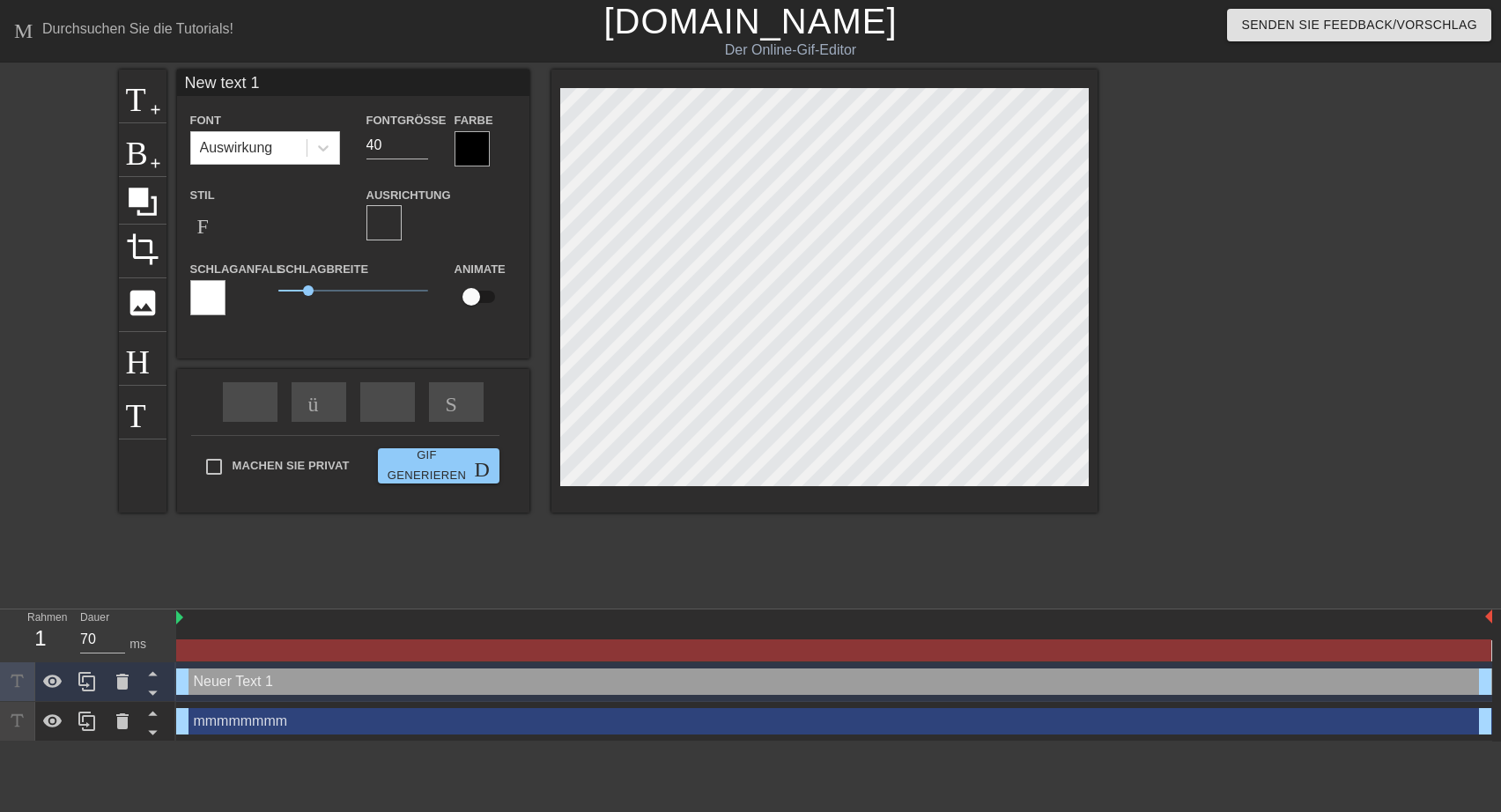
drag, startPoint x: 185, startPoint y: 83, endPoint x: 505, endPoint y: 141, distance: 325.2
click at [505, 96] on input "New text 1" at bounding box center [353, 82] width 352 height 26
click at [463, 148] on div at bounding box center [472, 148] width 35 height 35
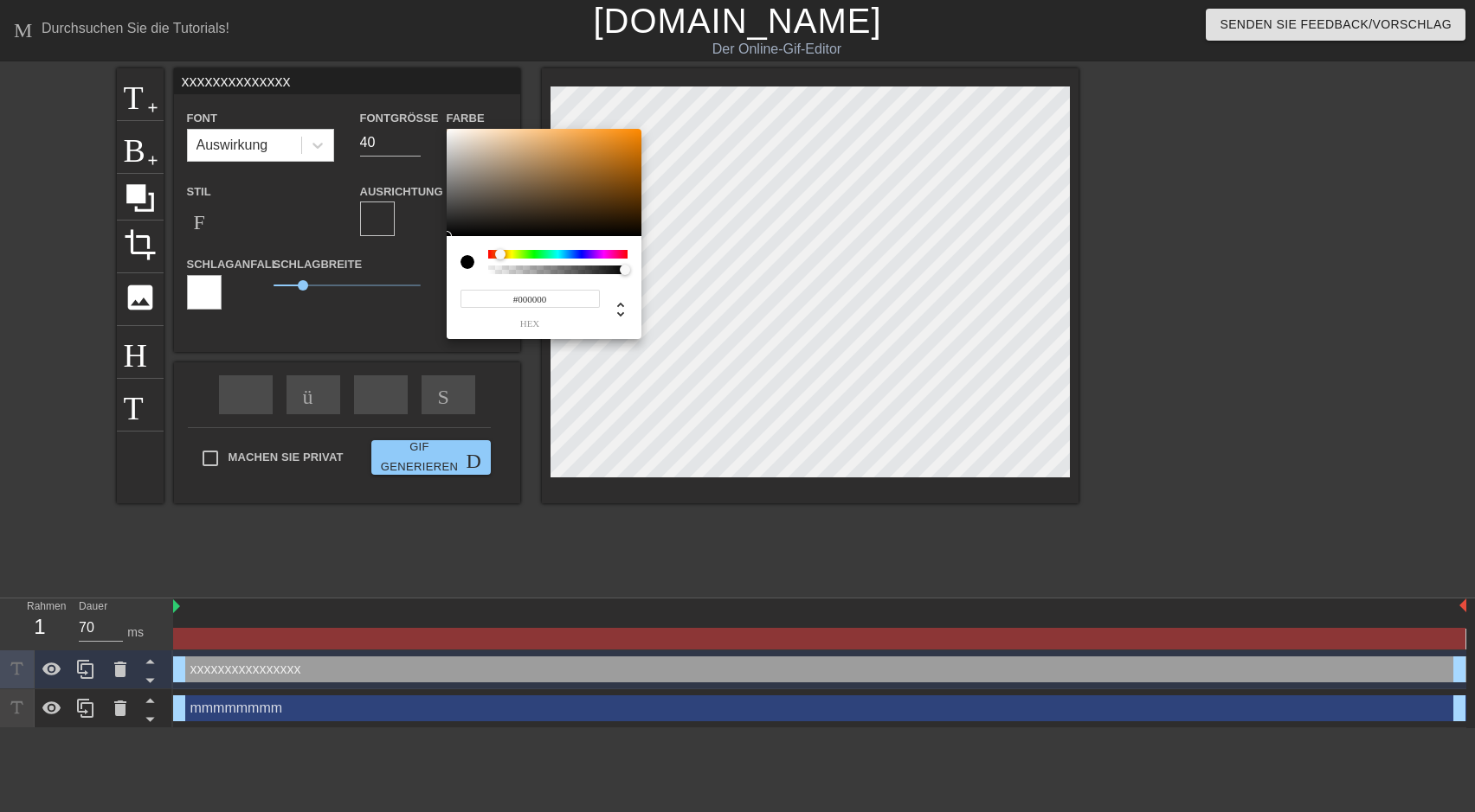
click at [500, 252] on div at bounding box center [557, 254] width 139 height 9
drag, startPoint x: 630, startPoint y: 141, endPoint x: 620, endPoint y: 176, distance: 36.4
click at [620, 176] on div at bounding box center [545, 182] width 195 height 107
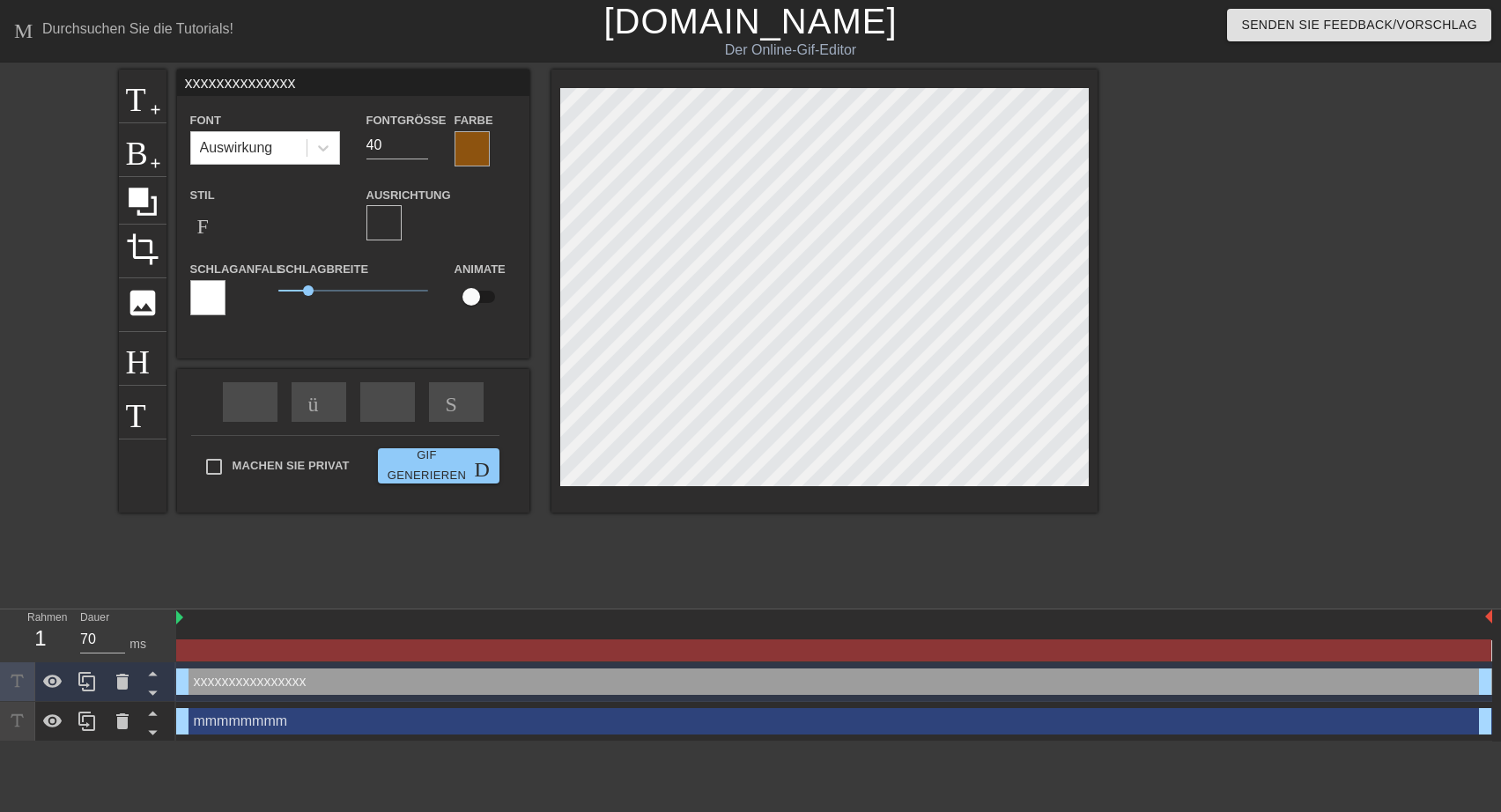
click at [220, 309] on div at bounding box center [208, 297] width 35 height 35
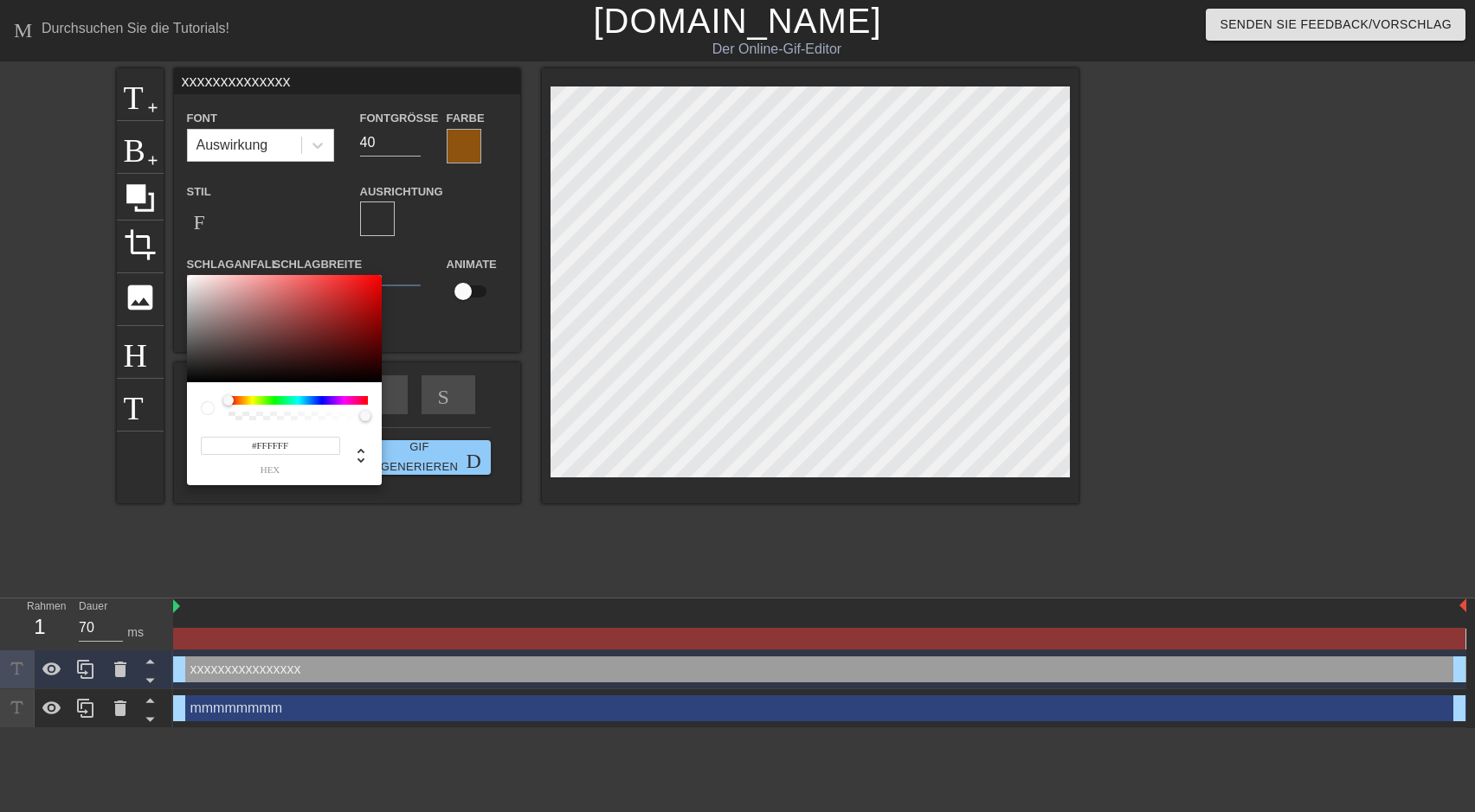
click at [247, 401] on div at bounding box center [298, 401] width 139 height 9
click at [242, 399] on div at bounding box center [298, 401] width 139 height 9
drag, startPoint x: 230, startPoint y: 400, endPoint x: 239, endPoint y: 400, distance: 9.0
click at [239, 400] on div at bounding box center [239, 401] width 11 height 11
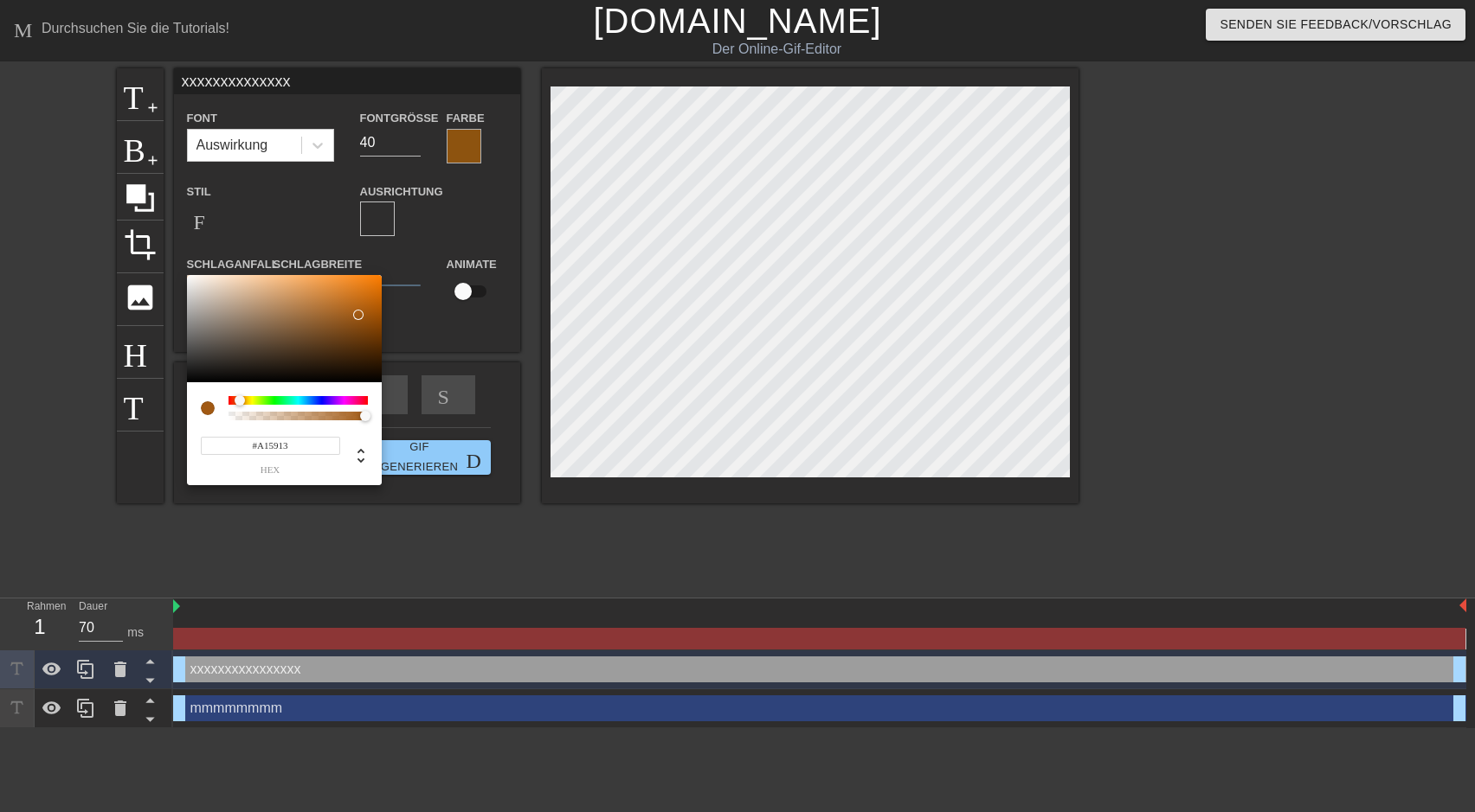
drag, startPoint x: 373, startPoint y: 284, endPoint x: 358, endPoint y: 315, distance: 34.4
click at [358, 315] on div at bounding box center [285, 328] width 195 height 107
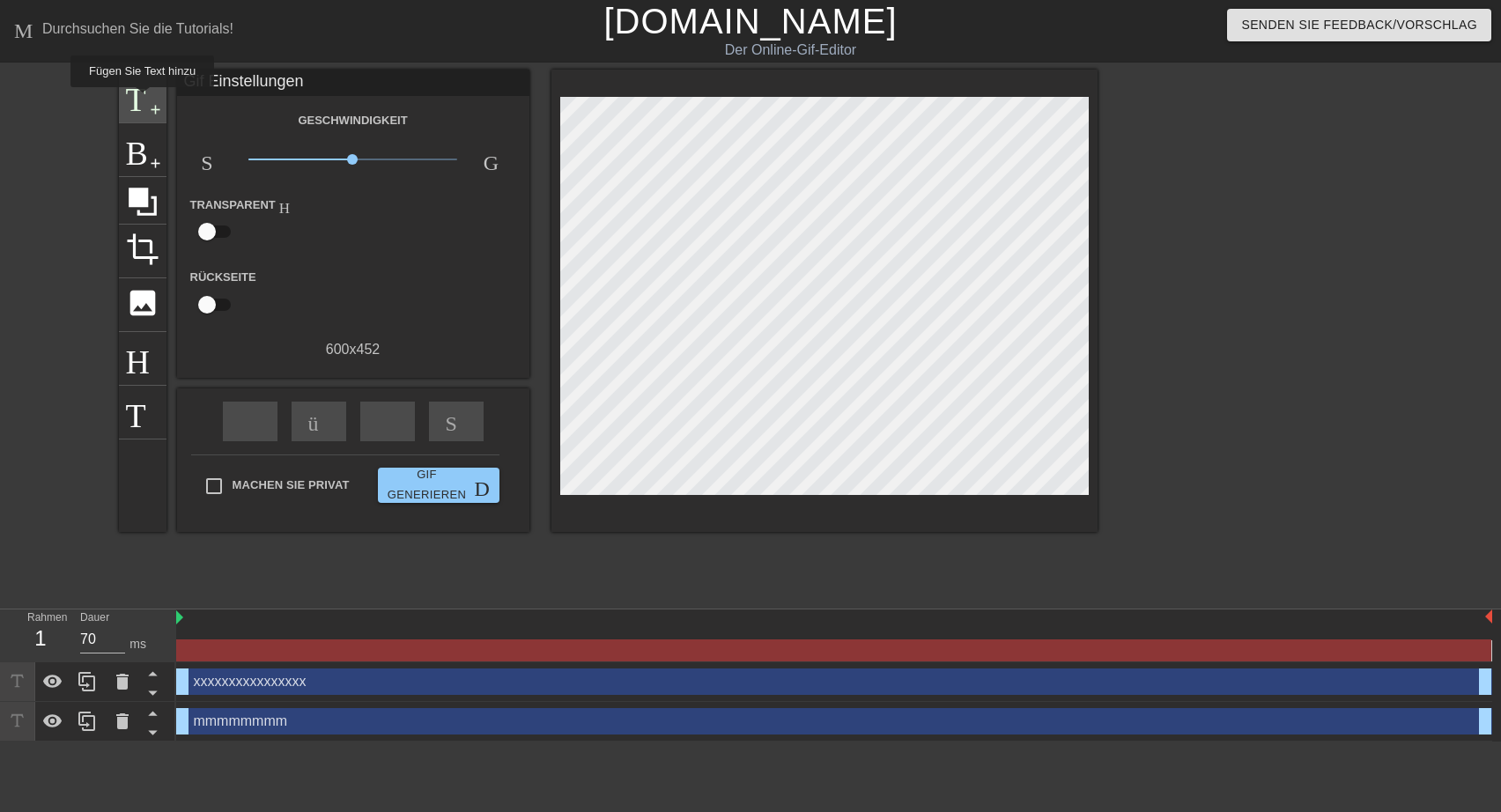
click at [140, 100] on span "Titel" at bounding box center [143, 94] width 33 height 33
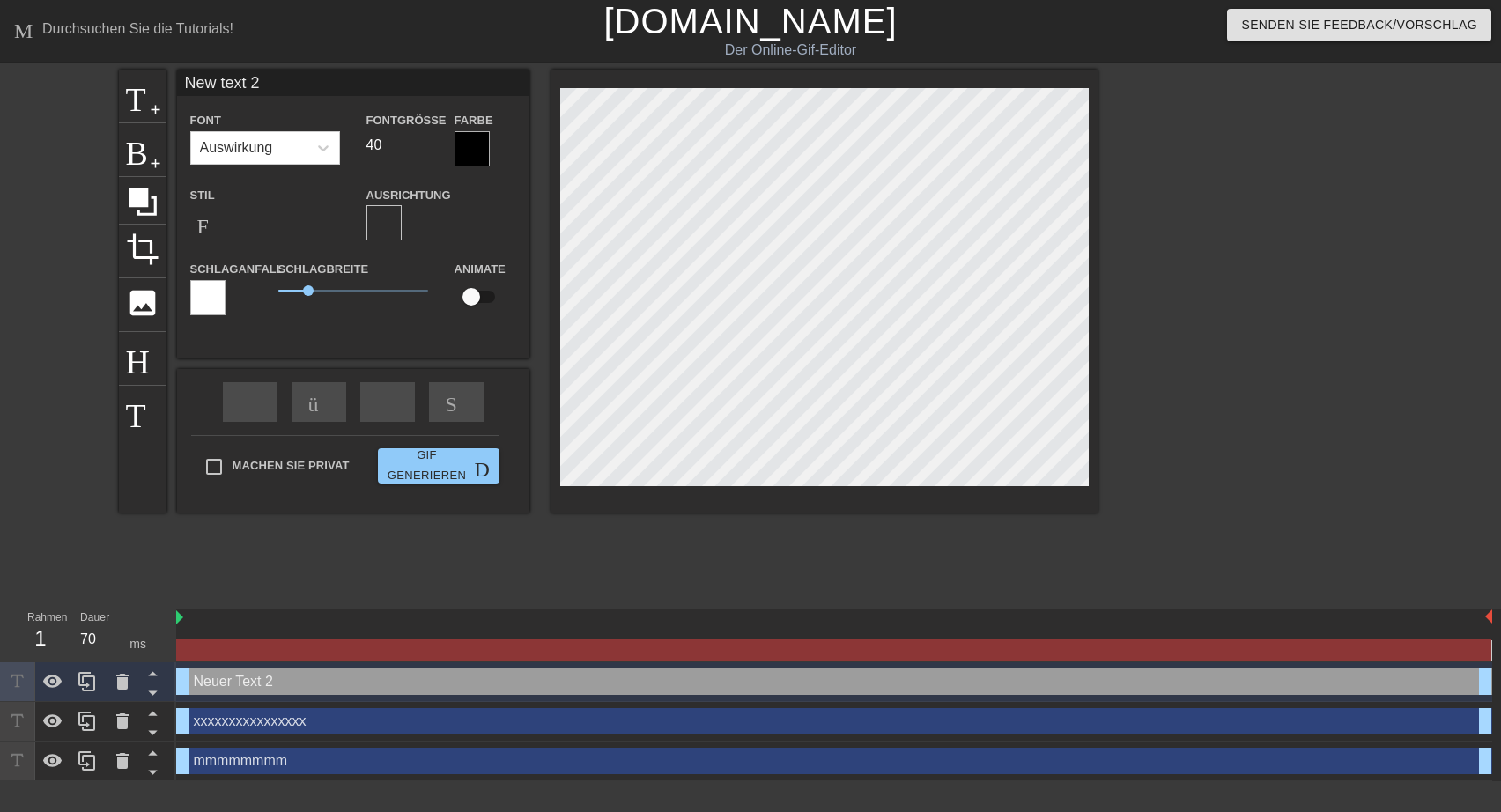
drag, startPoint x: 262, startPoint y: 85, endPoint x: 179, endPoint y: 89, distance: 83.1
click at [179, 89] on input "New text 2" at bounding box center [353, 82] width 352 height 26
click at [484, 146] on div at bounding box center [472, 148] width 35 height 35
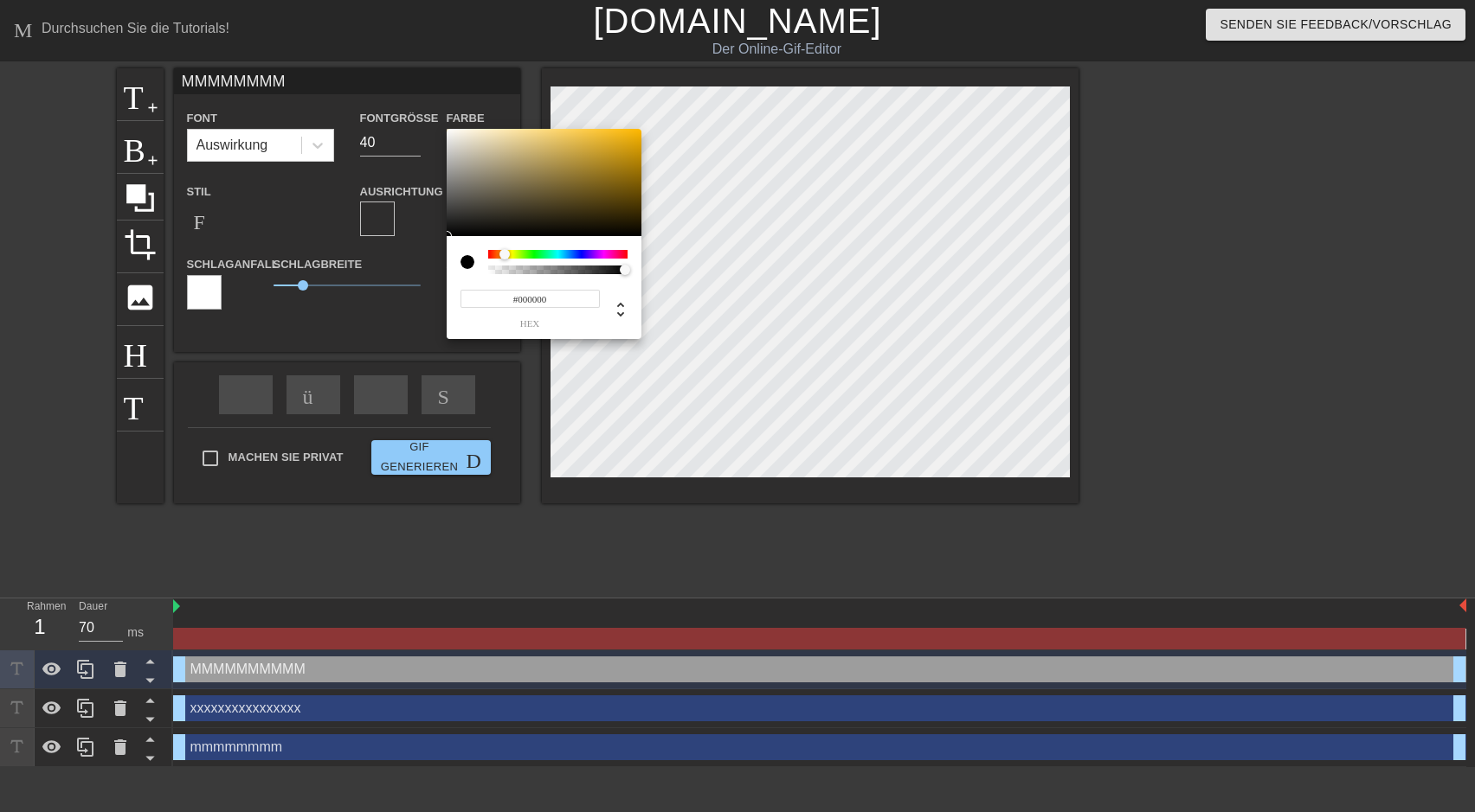
click at [505, 252] on div at bounding box center [557, 254] width 139 height 9
click at [498, 256] on div at bounding box center [557, 254] width 139 height 9
drag, startPoint x: 631, startPoint y: 136, endPoint x: 626, endPoint y: 173, distance: 37.3
click at [626, 173] on div at bounding box center [545, 182] width 195 height 107
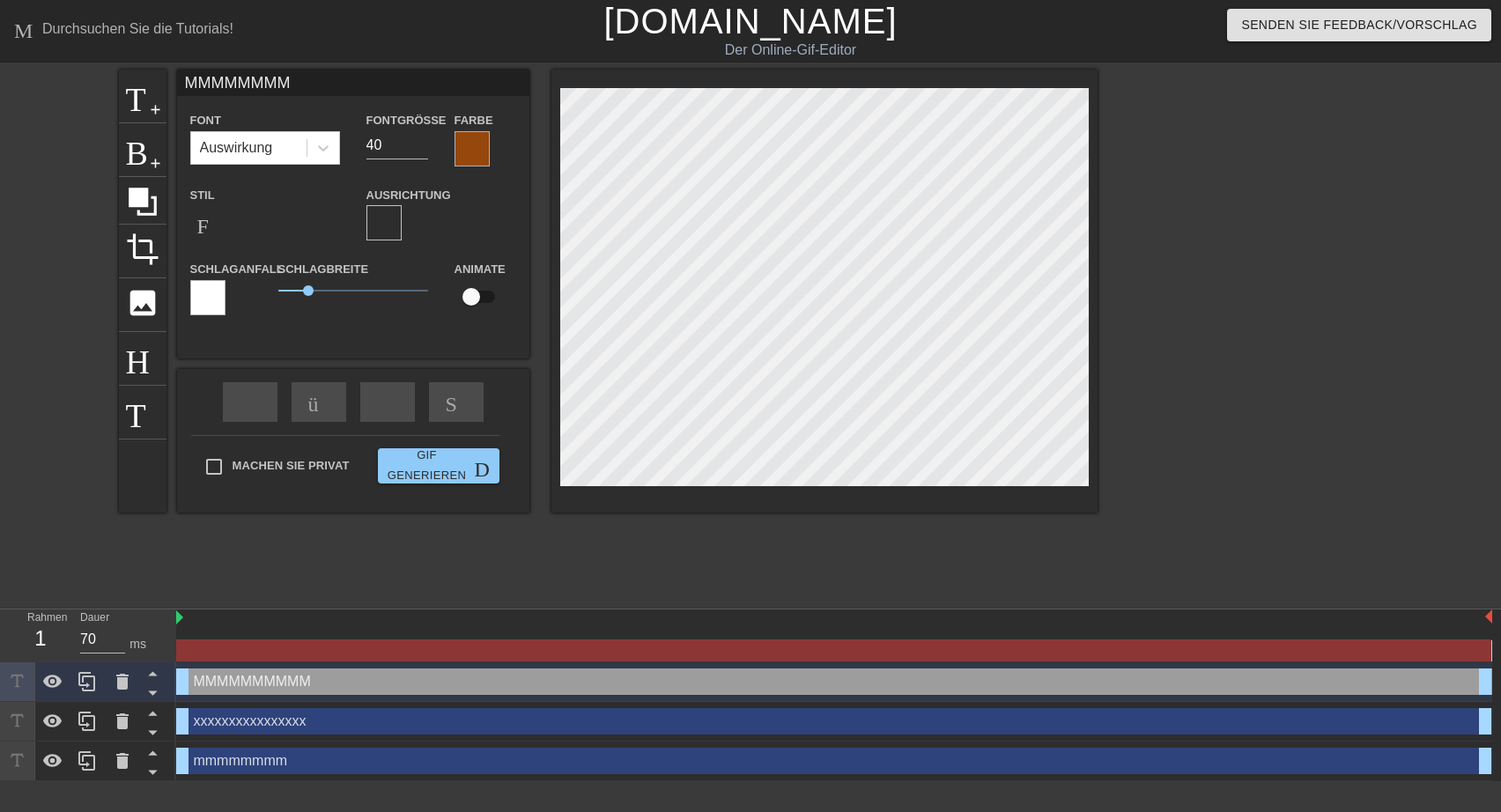
click at [199, 303] on div at bounding box center [208, 297] width 35 height 35
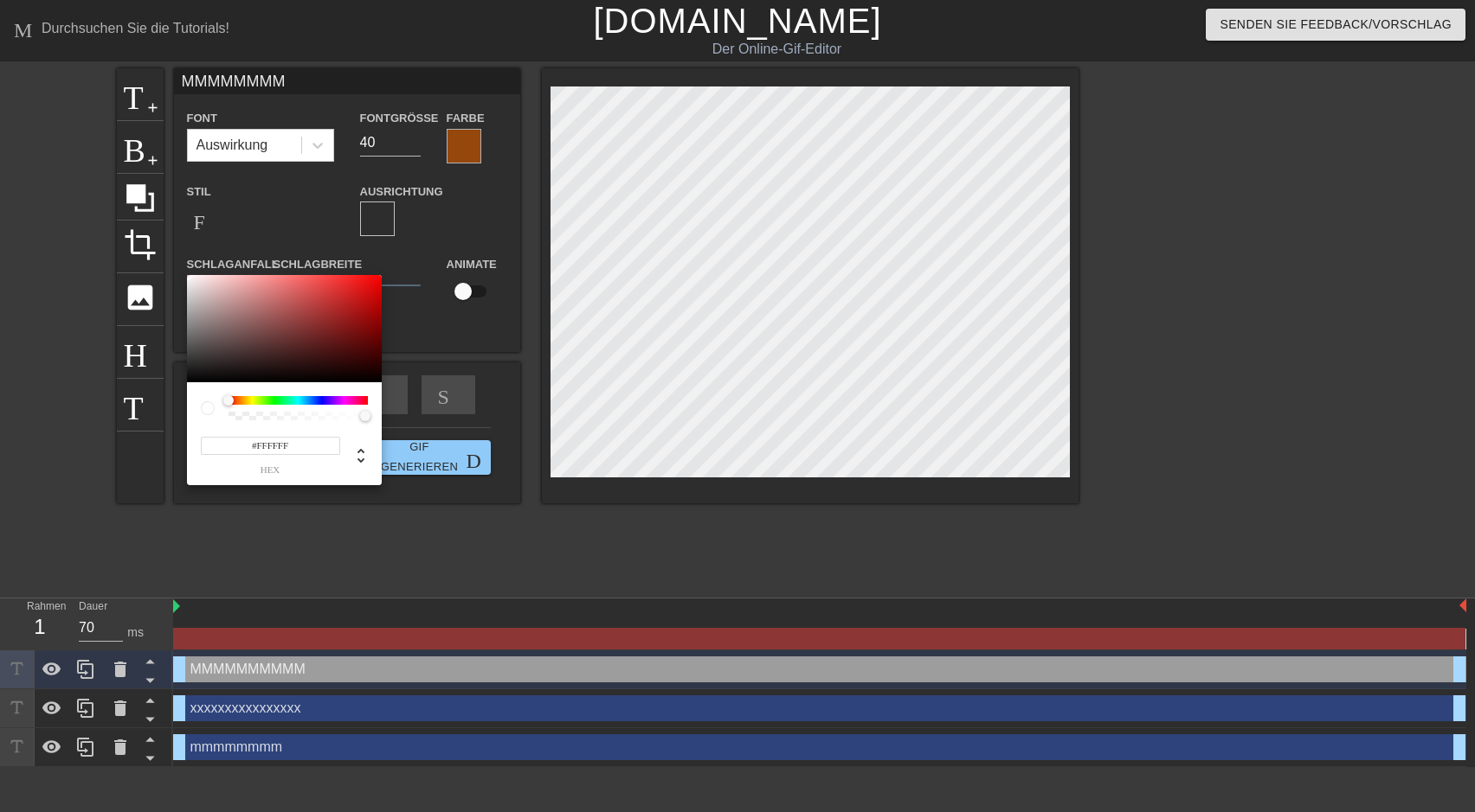
click at [242, 398] on div at bounding box center [298, 401] width 139 height 9
click at [239, 402] on div at bounding box center [245, 402] width 11 height 11
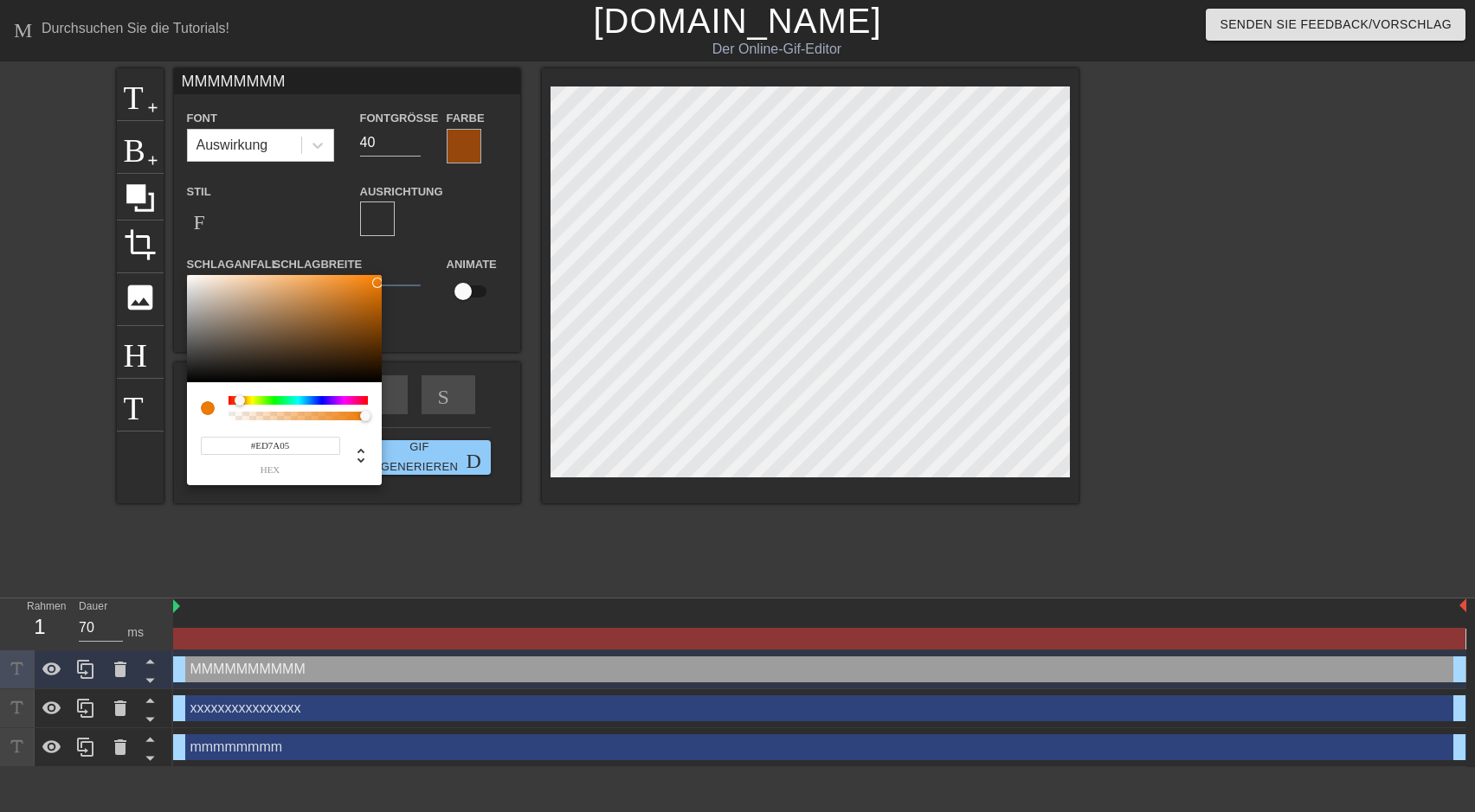
click at [378, 283] on div at bounding box center [285, 328] width 195 height 107
drag, startPoint x: 376, startPoint y: 283, endPoint x: 376, endPoint y: 306, distance: 23.0
click at [376, 306] on div at bounding box center [376, 307] width 11 height 11
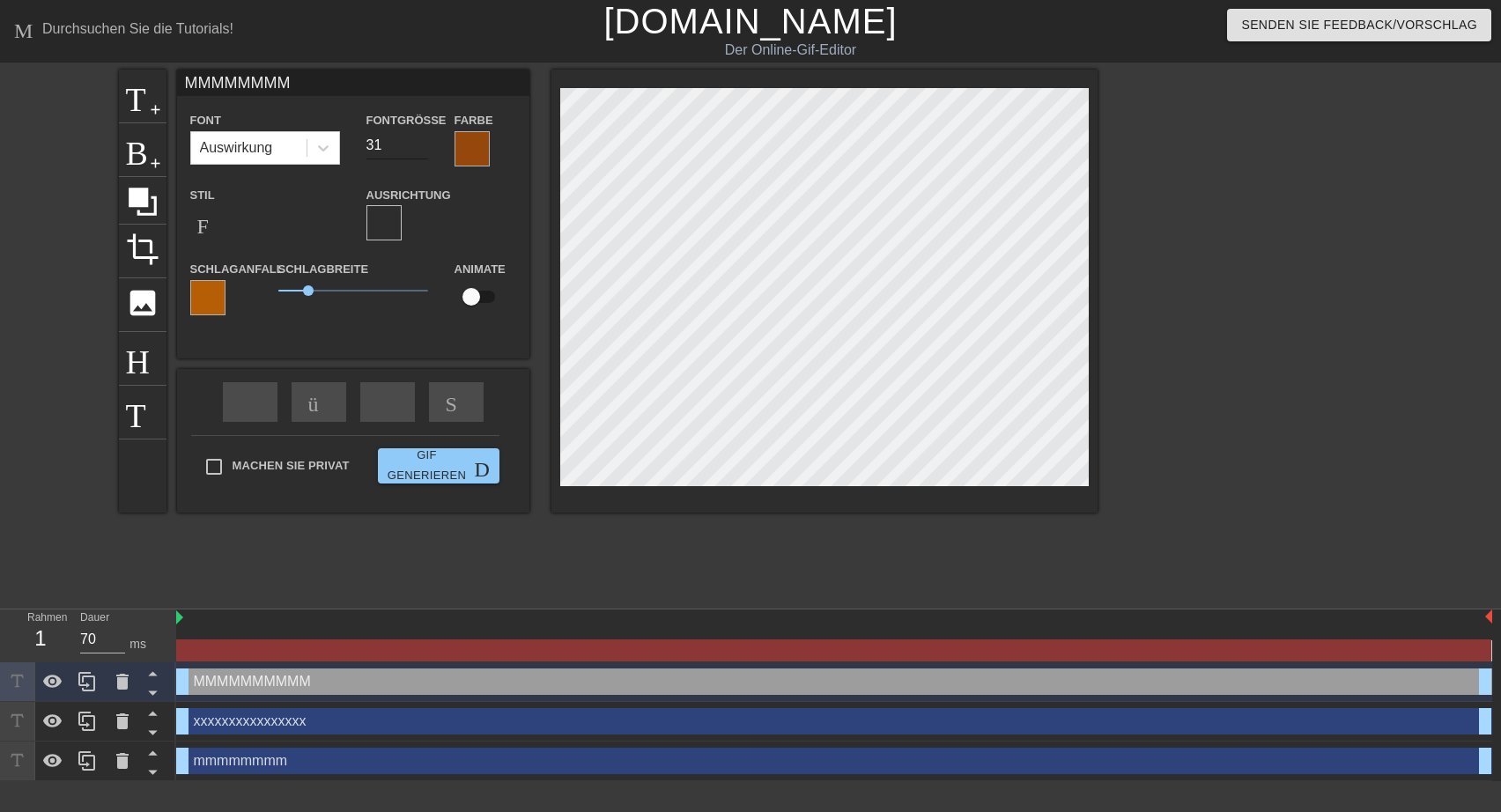
click at [415, 152] on input "31" at bounding box center [397, 144] width 61 height 28
click at [208, 298] on div at bounding box center [208, 297] width 35 height 35
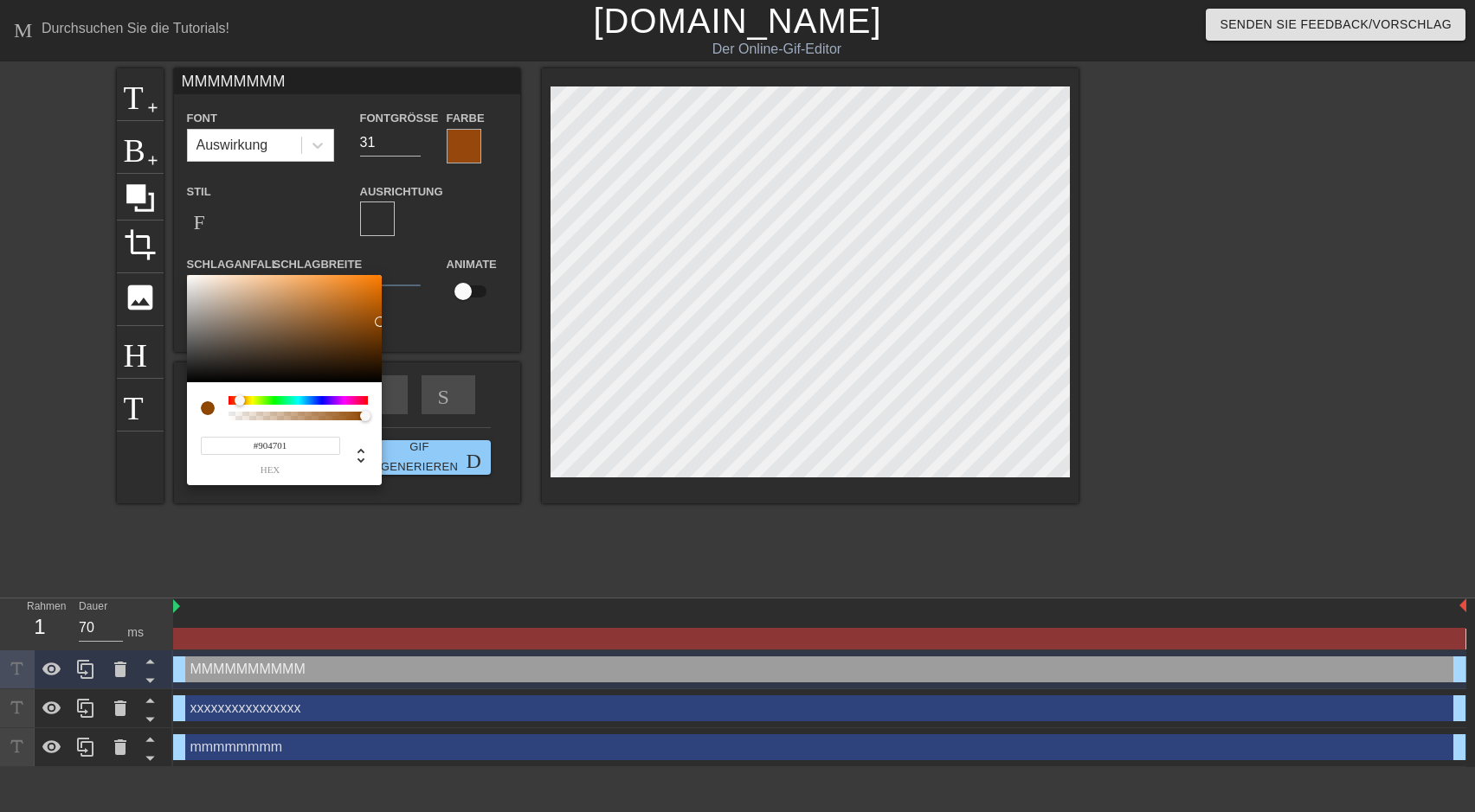
drag, startPoint x: 372, startPoint y: 306, endPoint x: 380, endPoint y: 322, distance: 17.9
click at [380, 322] on div at bounding box center [381, 322] width 11 height 11
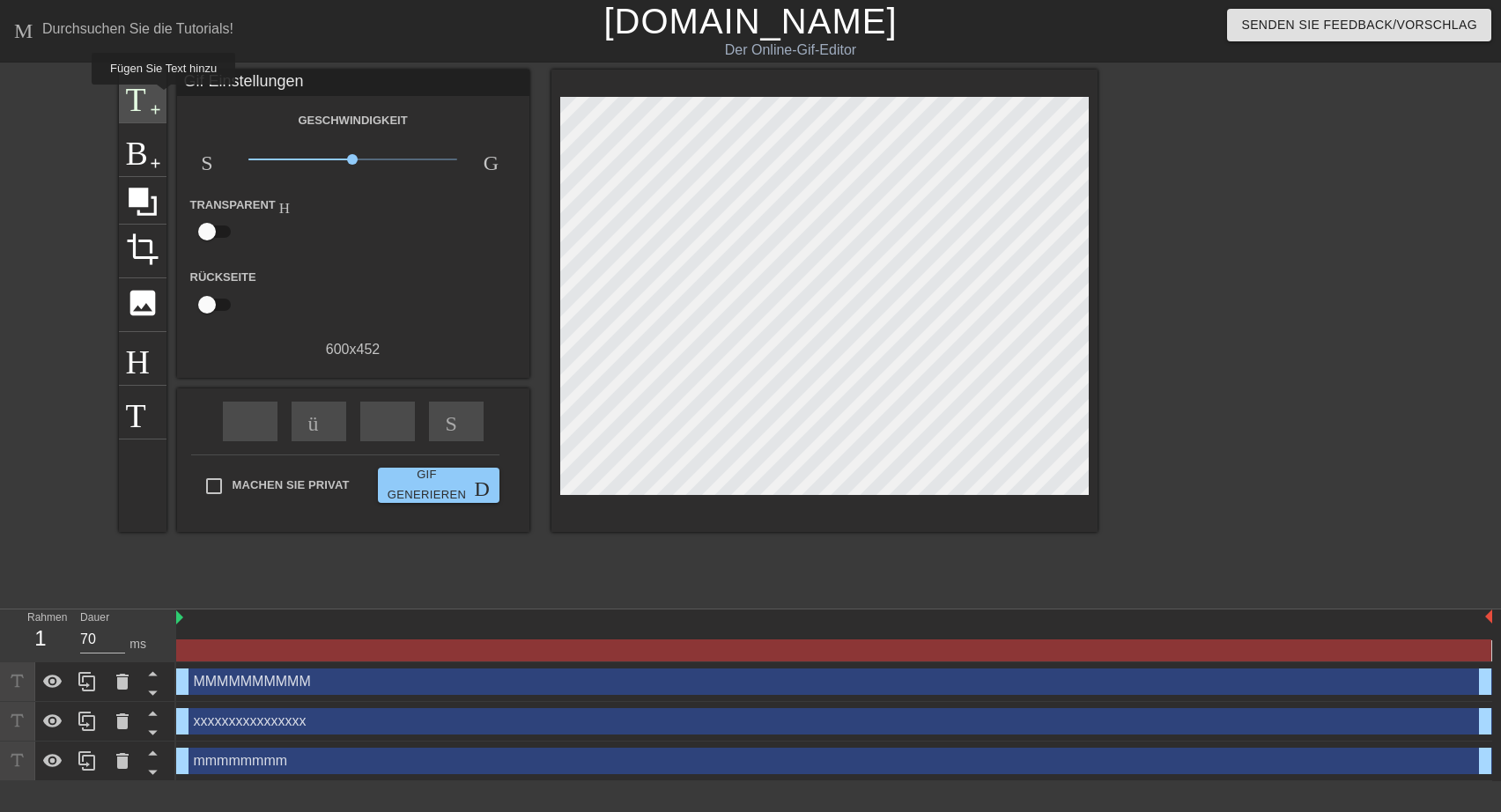
click at [162, 97] on div "Titel add-circle" at bounding box center [143, 97] width 48 height 54
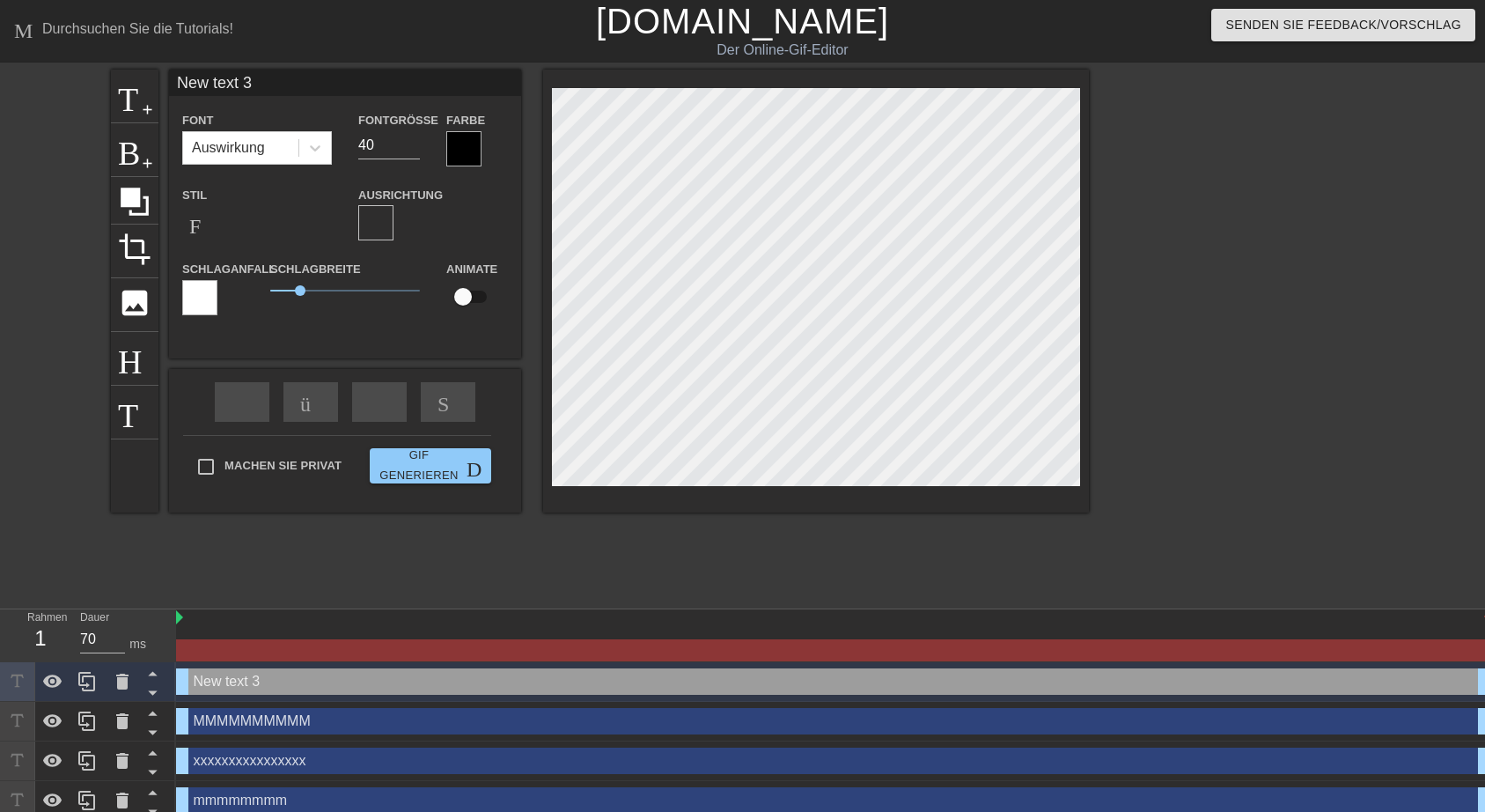
click at [181, 76] on input "New text 3" at bounding box center [345, 82] width 352 height 26
drag, startPoint x: 386, startPoint y: 83, endPoint x: 491, endPoint y: 75, distance: 105.3
click at [491, 75] on input "Ich mache gerade ein Gruß-GifNew text 3" at bounding box center [345, 82] width 352 height 26
click at [409, 147] on input "29" at bounding box center [389, 144] width 61 height 28
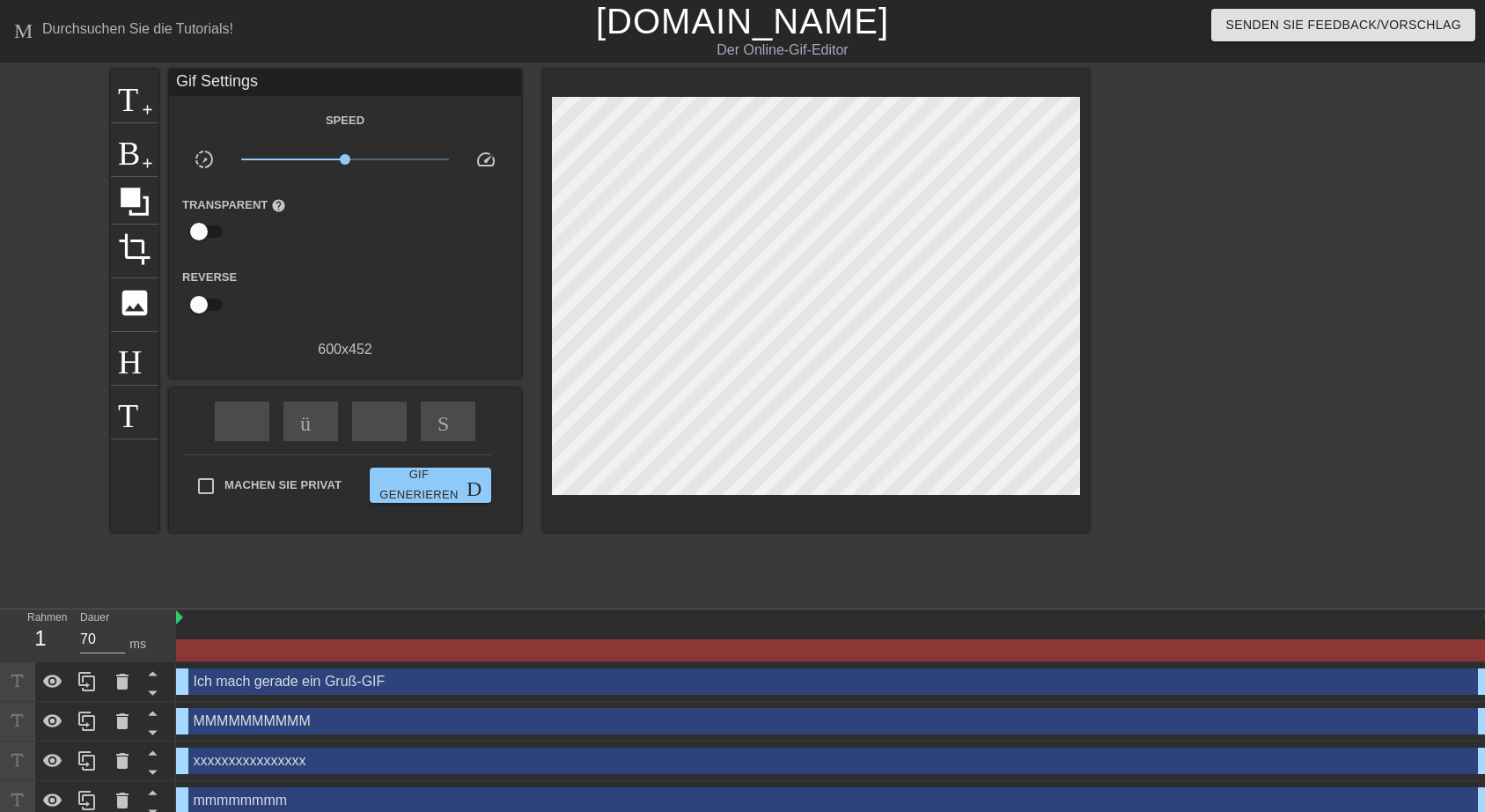
click at [201, 460] on div "Machen Sie privat Gif generieren Doppelpfeil" at bounding box center [337, 489] width 309 height 69
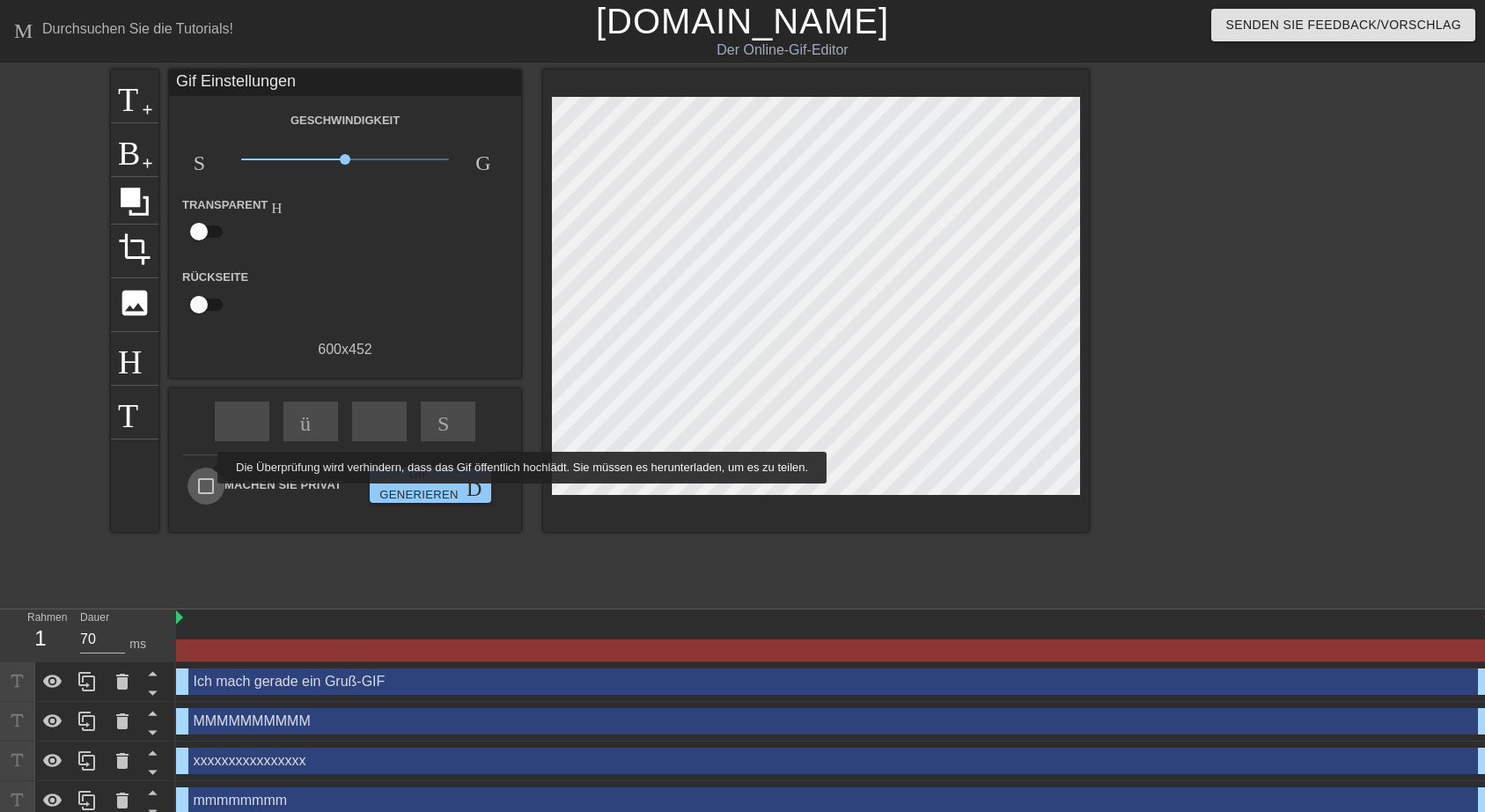
click at [206, 467] on input "Machen Sie privat" at bounding box center [206, 485] width 37 height 37
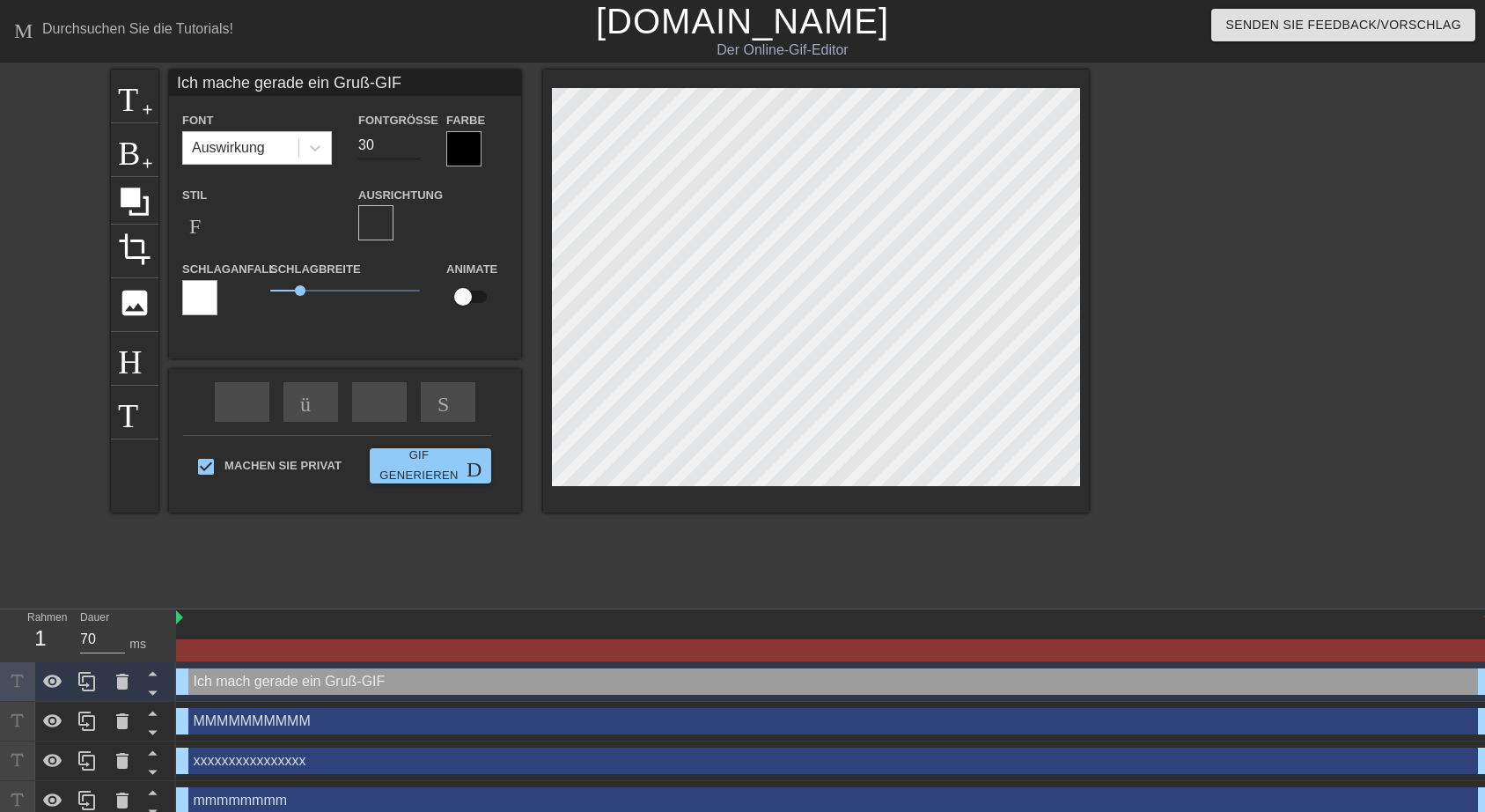
click at [410, 137] on input "30" at bounding box center [389, 144] width 61 height 28
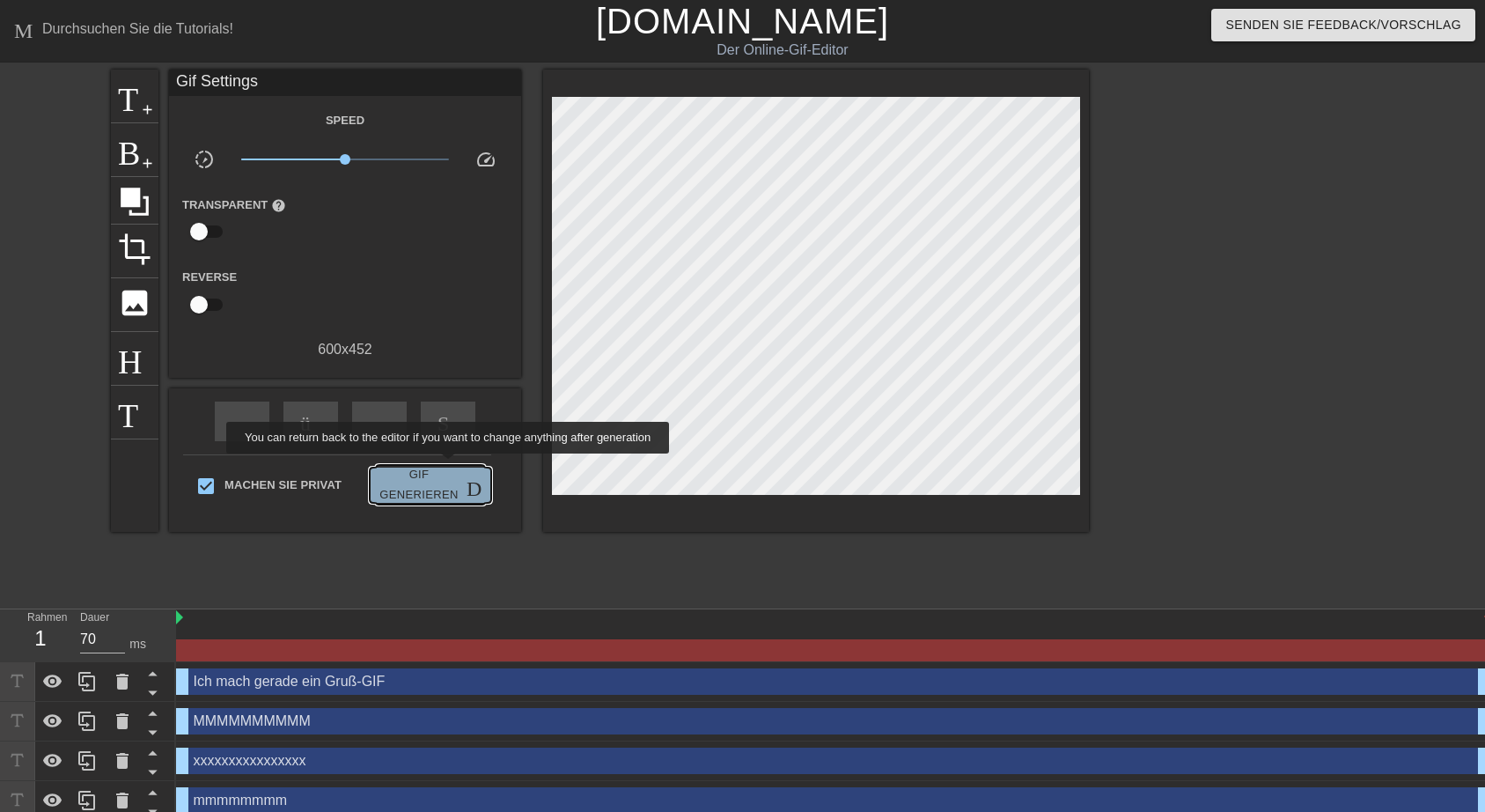
click at [450, 466] on span "Gif generieren Doppelpfeil" at bounding box center [430, 484] width 107 height 41
